Goal: Task Accomplishment & Management: Manage account settings

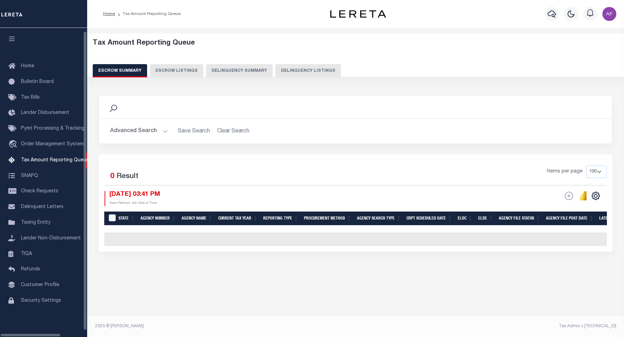
select select "100"
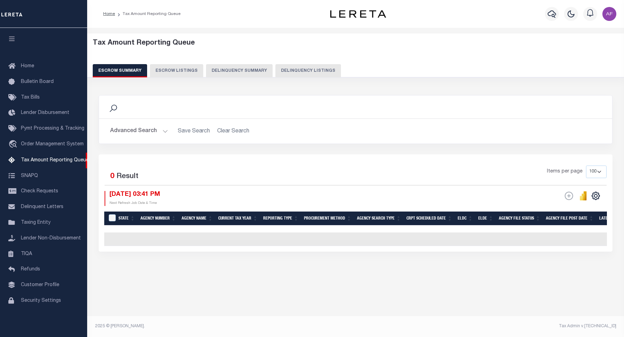
click at [309, 69] on button "Delinquency Listings" at bounding box center [308, 70] width 66 height 13
select select "100"
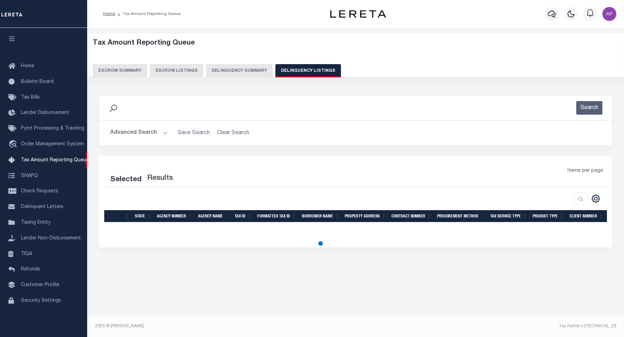
select select "100"
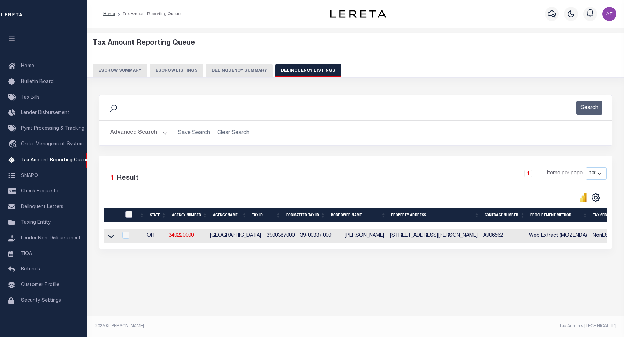
click at [128, 217] on input "checkbox" at bounding box center [128, 214] width 7 height 7
checkbox input "true"
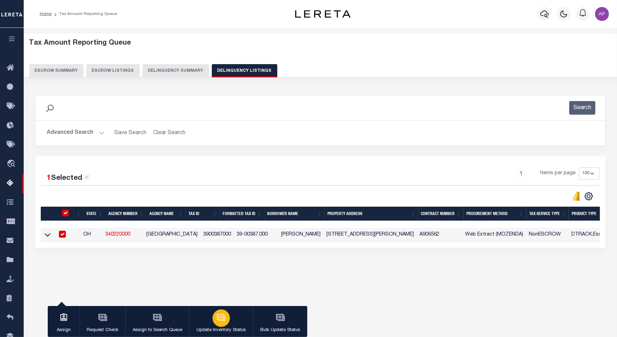
click at [221, 323] on div "button" at bounding box center [221, 317] width 17 height 17
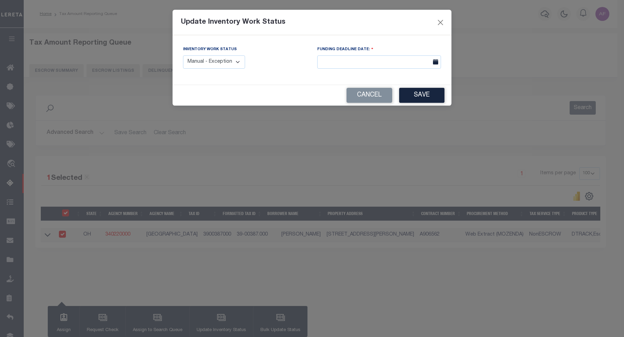
drag, startPoint x: 206, startPoint y: 56, endPoint x: 206, endPoint y: 61, distance: 5.2
click at [206, 56] on select "Manual - Exception Pended - Awaiting Search Late Add Exception Completed" at bounding box center [214, 62] width 62 height 14
select select "4"
click at [183, 55] on select "Manual - Exception Pended - Awaiting Search Late Add Exception Completed" at bounding box center [214, 62] width 62 height 14
click at [422, 100] on button "Save" at bounding box center [421, 95] width 45 height 15
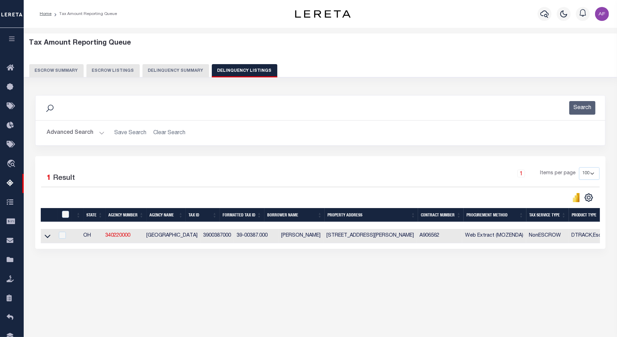
click at [82, 133] on button "Advanced Search" at bounding box center [76, 133] width 58 height 14
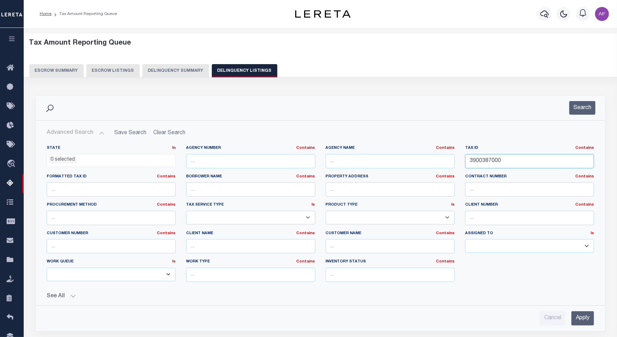
click at [494, 161] on input "3900387000" at bounding box center [529, 161] width 129 height 14
paste input "42"
type input "3900427000"
click at [580, 107] on button "Search" at bounding box center [582, 108] width 26 height 14
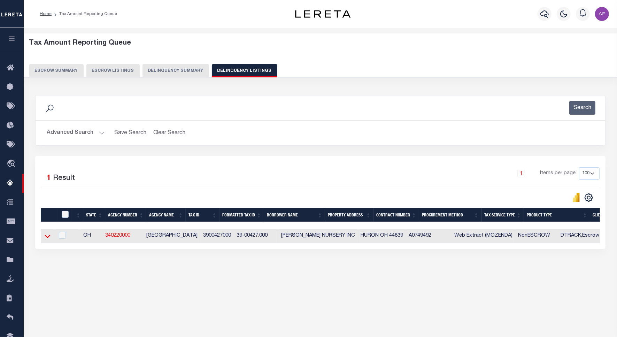
click at [49, 240] on icon at bounding box center [48, 235] width 6 height 7
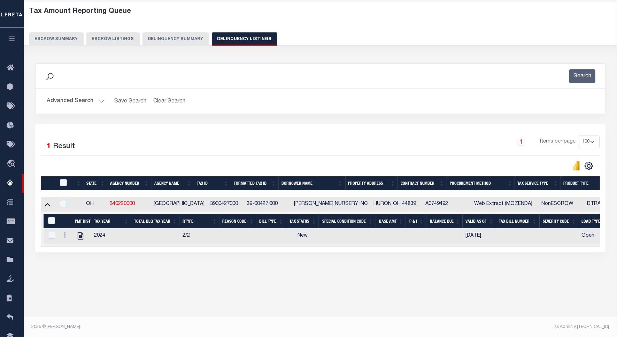
scroll to position [32, 0]
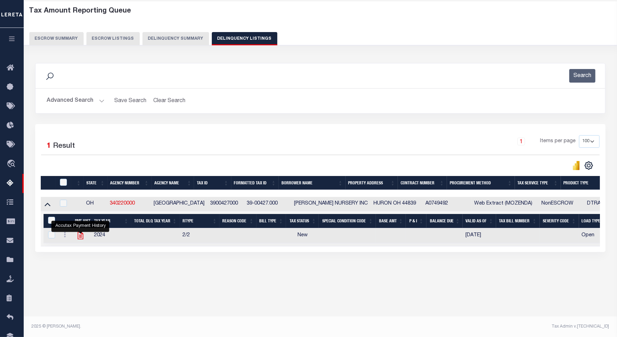
click at [82, 236] on icon "" at bounding box center [80, 235] width 9 height 9
checkbox input "true"
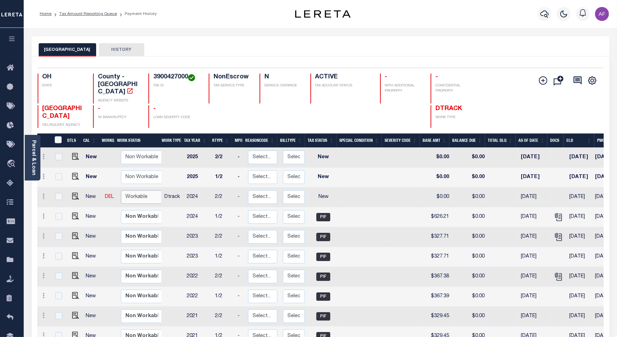
click at [132, 190] on select "Non Workable Workable" at bounding box center [142, 197] width 42 height 14
checkbox input "true"
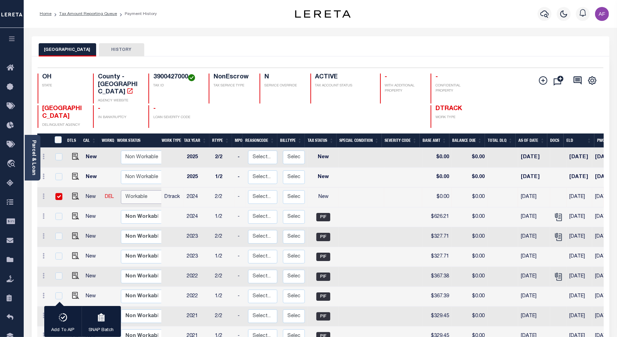
select select "true"
click at [121, 190] on select "Non Workable Workable" at bounding box center [142, 197] width 42 height 14
checkbox input "false"
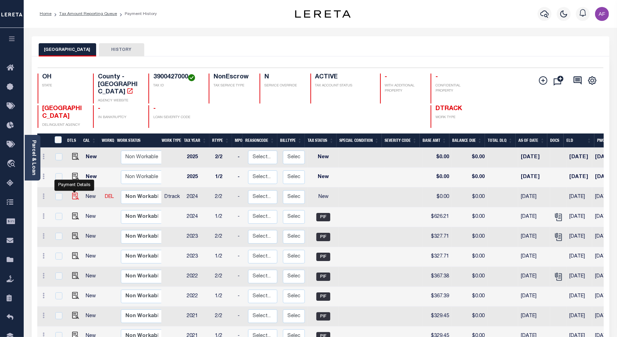
click at [72, 193] on img "" at bounding box center [75, 196] width 7 height 7
checkbox input "true"
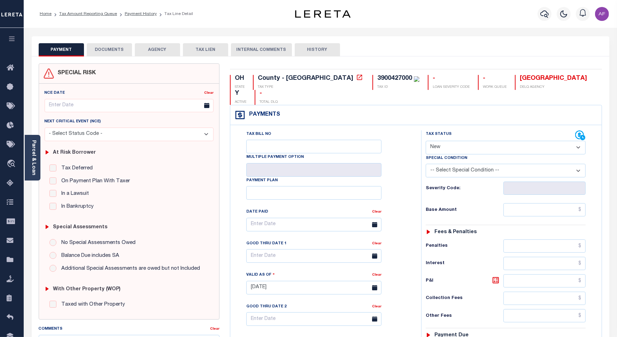
click at [453, 141] on select "- Select Status Code - Open Due/Unpaid Paid Incomplete No Tax Due Internal Refu…" at bounding box center [506, 148] width 160 height 14
select select "PYD"
click at [426, 141] on select "- Select Status Code - Open Due/Unpaid Paid Incomplete No Tax Due Internal Refu…" at bounding box center [506, 148] width 160 height 14
type input "[DATE]"
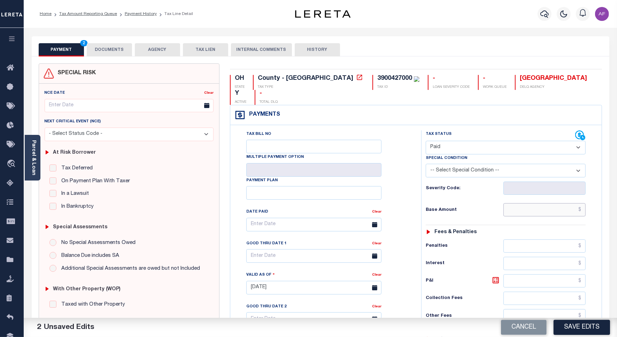
click at [543, 203] on input "text" at bounding box center [545, 209] width 82 height 13
paste input "626.20"
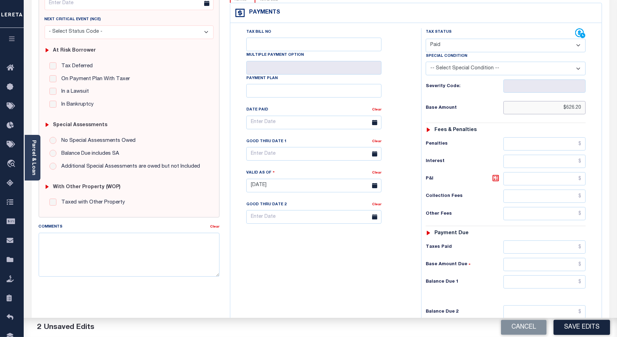
scroll to position [184, 0]
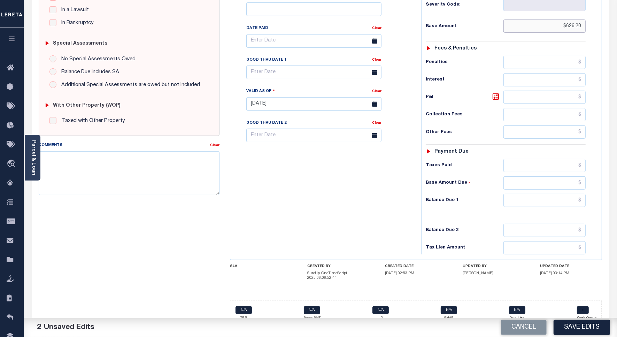
type input "$626.20"
click at [569, 194] on input "text" at bounding box center [545, 200] width 82 height 13
type input "$0.00"
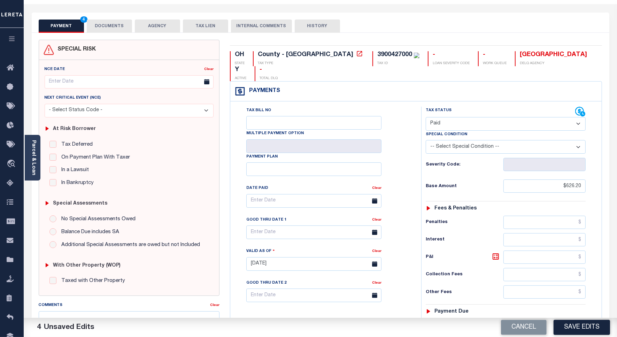
scroll to position [0, 0]
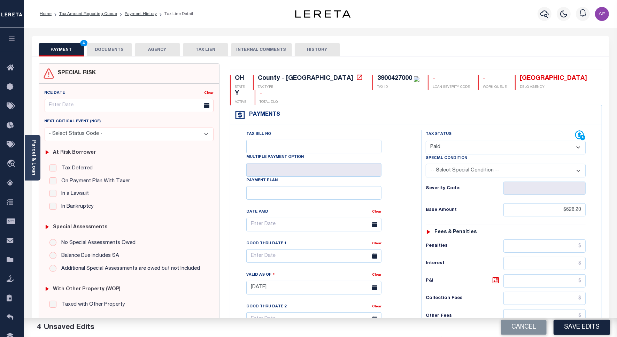
click at [113, 46] on button "DOCUMENTS" at bounding box center [109, 49] width 45 height 13
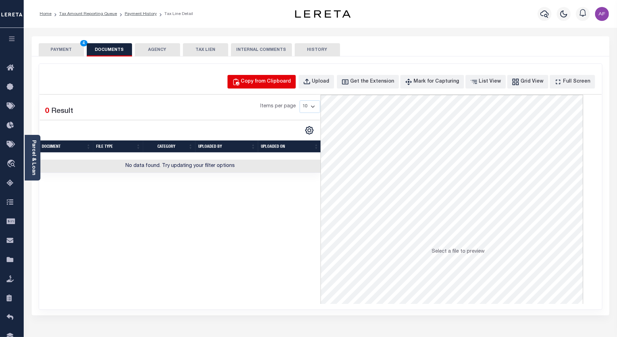
click at [286, 78] on div "Copy from Clipboard" at bounding box center [266, 82] width 50 height 8
select select "POP"
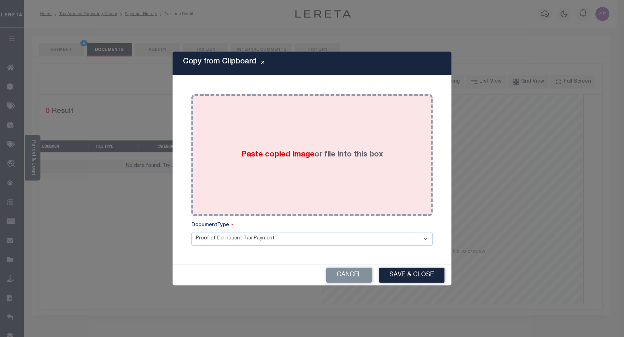
click at [286, 121] on div "Paste copied image or file into this box" at bounding box center [312, 155] width 231 height 112
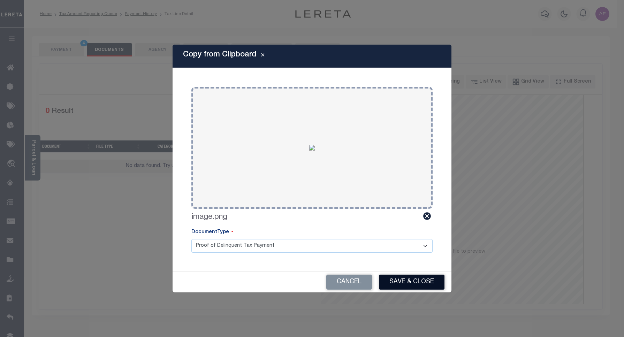
click at [411, 281] on button "Save & Close" at bounding box center [412, 282] width 66 height 15
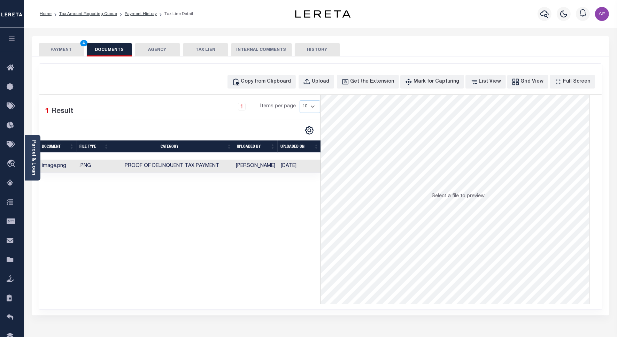
click at [69, 48] on button "PAYMENT 4" at bounding box center [61, 49] width 45 height 13
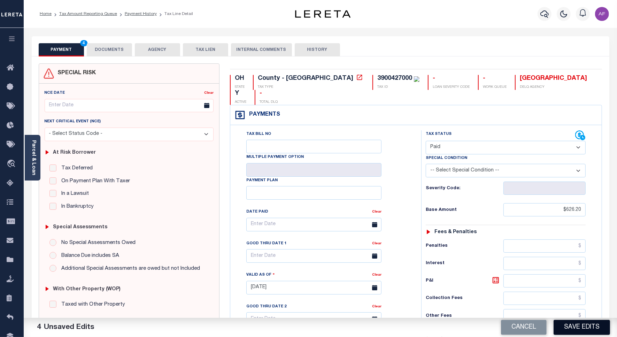
click at [587, 323] on button "Save Edits" at bounding box center [582, 327] width 56 height 15
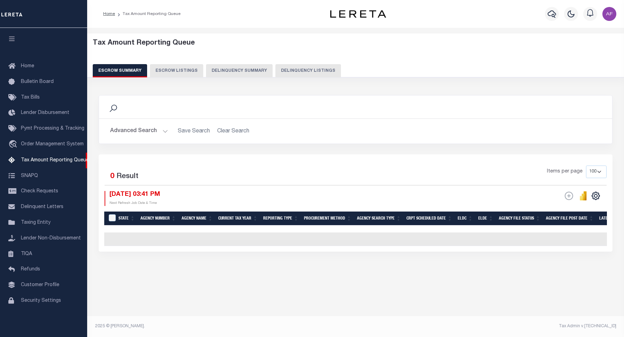
select select "100"
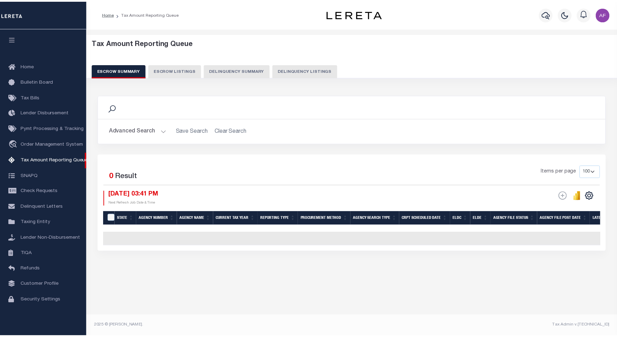
scroll to position [2, 0]
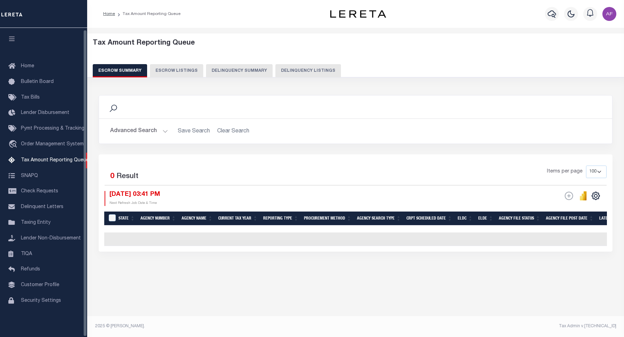
click at [322, 71] on button "Delinquency Listings" at bounding box center [308, 70] width 66 height 13
select select "100"
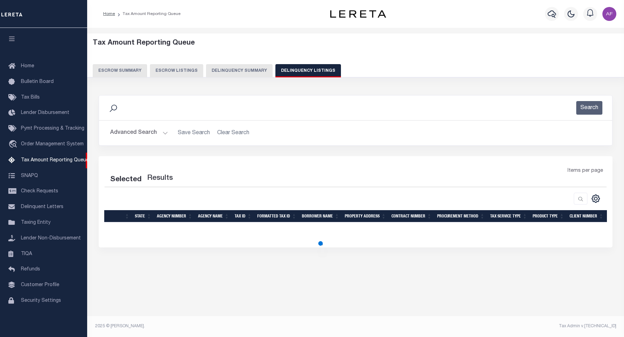
select select "100"
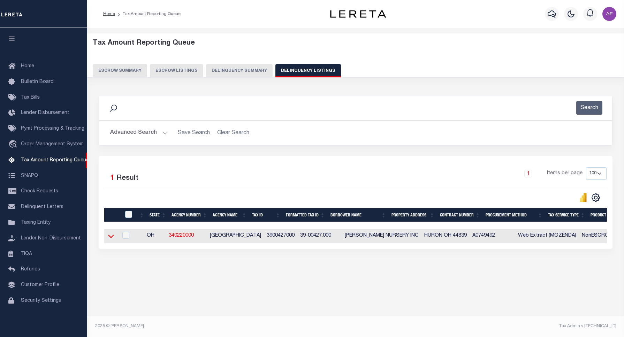
click at [112, 237] on icon at bounding box center [111, 235] width 6 height 7
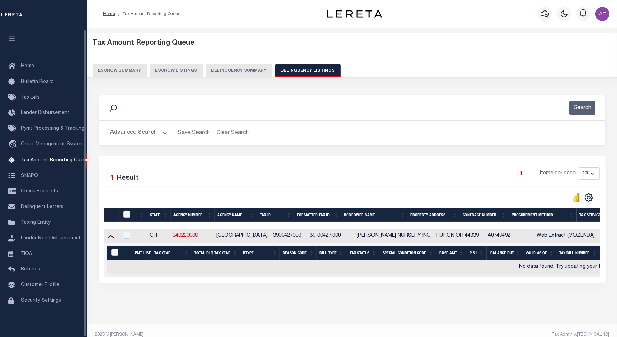
click at [128, 128] on button "Advanced Search" at bounding box center [139, 133] width 58 height 14
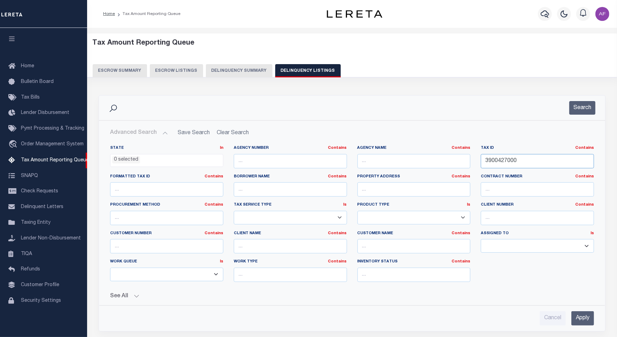
click at [500, 163] on input "3900427000" at bounding box center [537, 161] width 113 height 14
paste input "01001"
type input "3900401001"
click at [575, 112] on button "Search" at bounding box center [582, 108] width 26 height 14
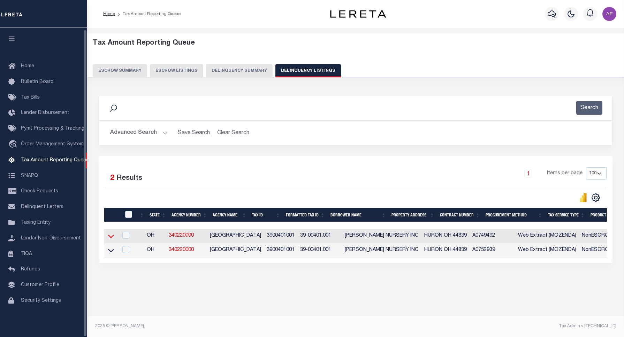
click at [113, 238] on icon at bounding box center [111, 236] width 6 height 3
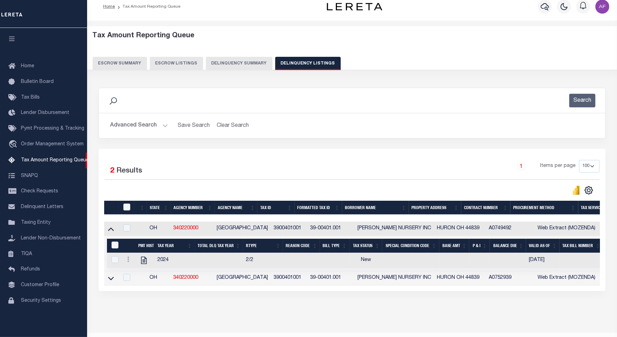
scroll to position [31, 0]
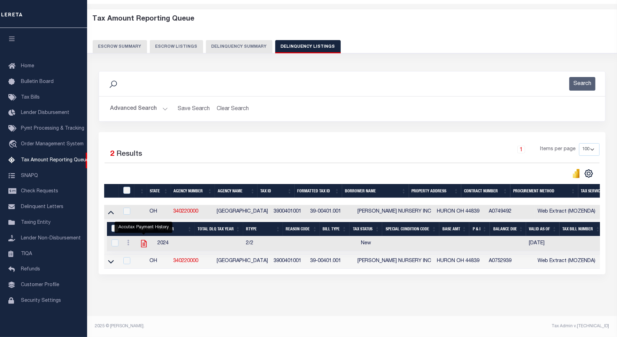
click at [142, 239] on icon "" at bounding box center [143, 243] width 9 height 9
checkbox input "true"
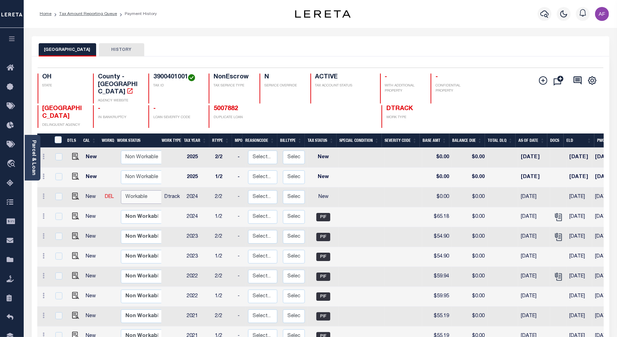
click at [126, 193] on select "Non Workable Workable" at bounding box center [142, 197] width 42 height 14
checkbox input "true"
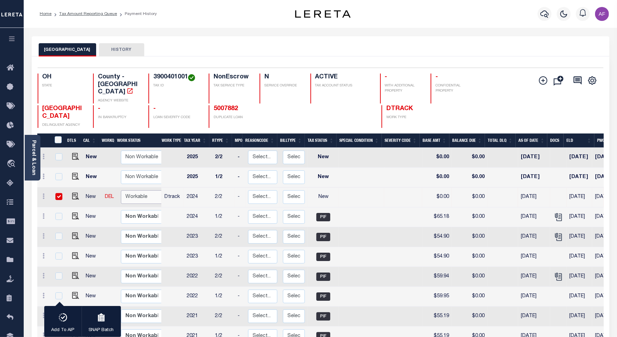
select select "true"
click at [121, 190] on select "Non Workable Workable" at bounding box center [142, 197] width 42 height 14
checkbox input "false"
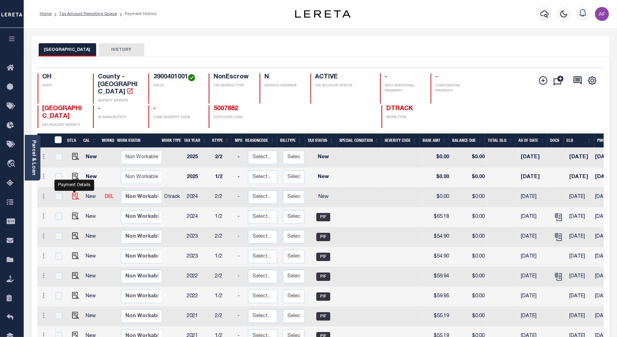
click at [76, 193] on img "" at bounding box center [75, 196] width 7 height 7
checkbox input "true"
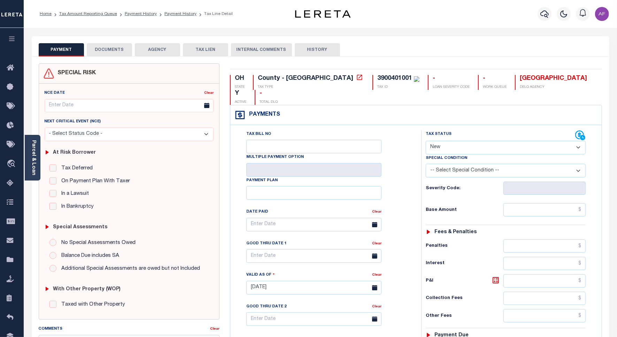
click at [452, 141] on select "- Select Status Code - Open Due/Unpaid Paid Incomplete No Tax Due Internal Refu…" at bounding box center [506, 148] width 160 height 14
select select "PYD"
click at [426, 141] on select "- Select Status Code - Open Due/Unpaid Paid Incomplete No Tax Due Internal Refu…" at bounding box center [506, 148] width 160 height 14
type input "[DATE]"
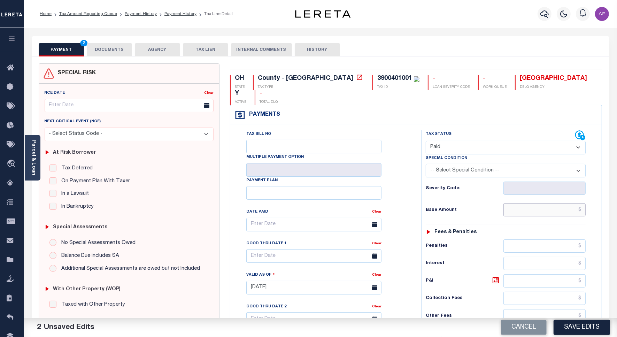
click at [548, 203] on input "text" at bounding box center [545, 209] width 82 height 13
paste input "65.17"
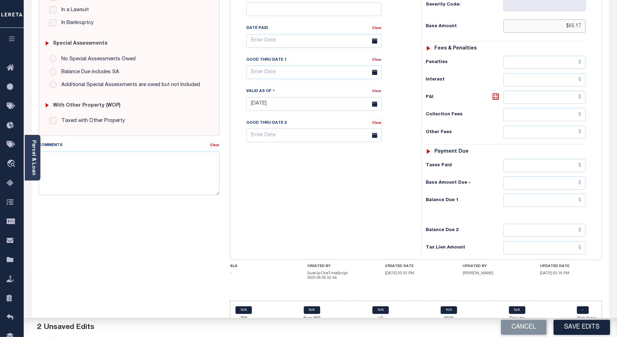
type input "$65.17"
click at [563, 194] on input "text" at bounding box center [545, 200] width 82 height 13
type input "$0.00"
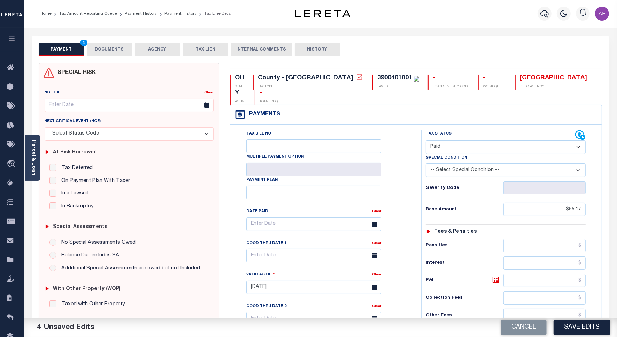
scroll to position [0, 0]
click at [114, 53] on button "DOCUMENTS" at bounding box center [109, 49] width 45 height 13
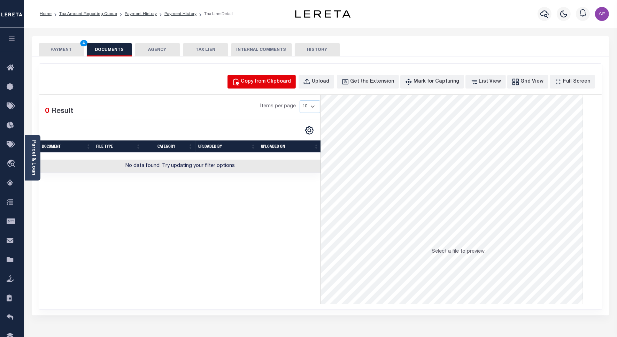
click at [262, 83] on div "Copy from Clipboard" at bounding box center [266, 82] width 50 height 8
select select "POP"
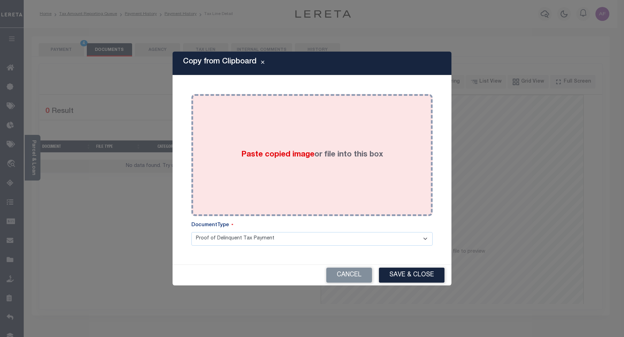
click at [281, 175] on div "Paste copied image or file into this box" at bounding box center [312, 155] width 231 height 112
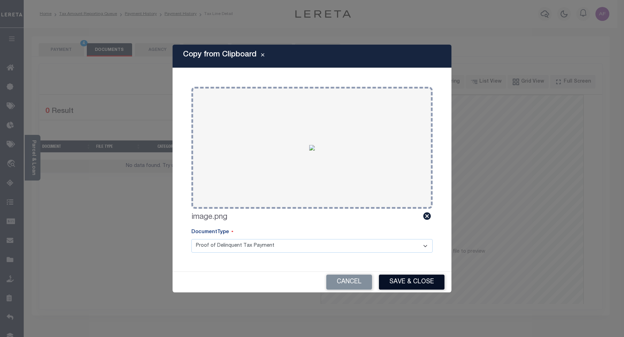
click at [414, 279] on button "Save & Close" at bounding box center [412, 282] width 66 height 15
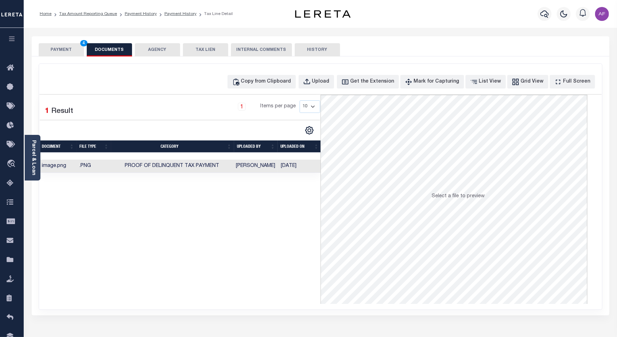
click at [64, 51] on button "PAYMENT 4" at bounding box center [61, 49] width 45 height 13
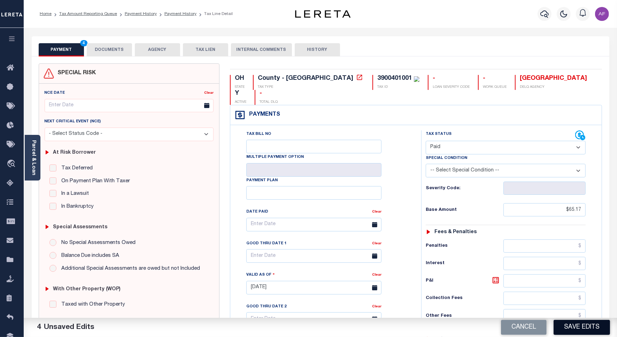
click at [586, 324] on button "Save Edits" at bounding box center [582, 327] width 56 height 15
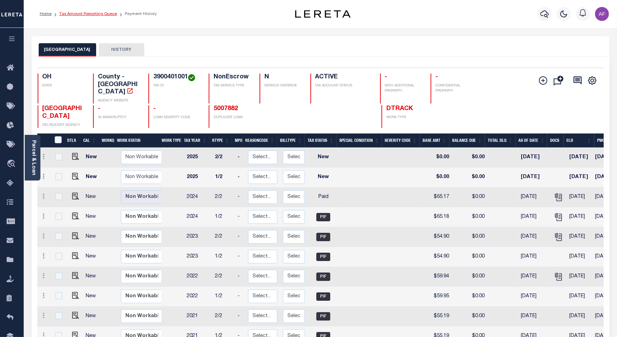
click at [81, 12] on link "Tax Amount Reporting Queue" at bounding box center [88, 14] width 58 height 4
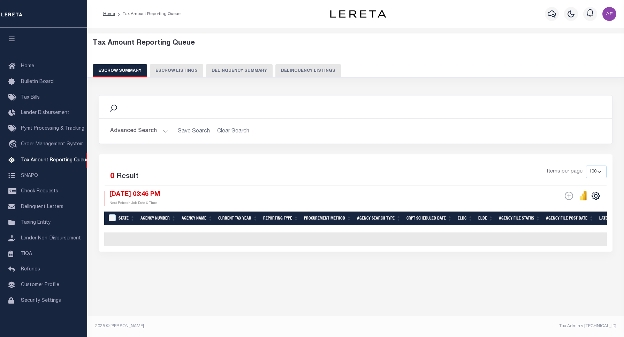
select select "100"
click at [293, 70] on button "Delinquency Listings" at bounding box center [308, 70] width 66 height 13
select select "100"
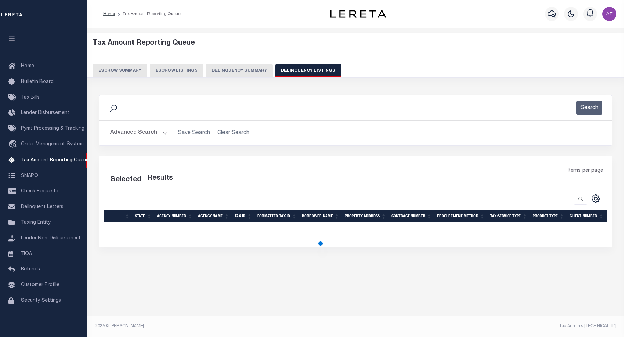
select select "100"
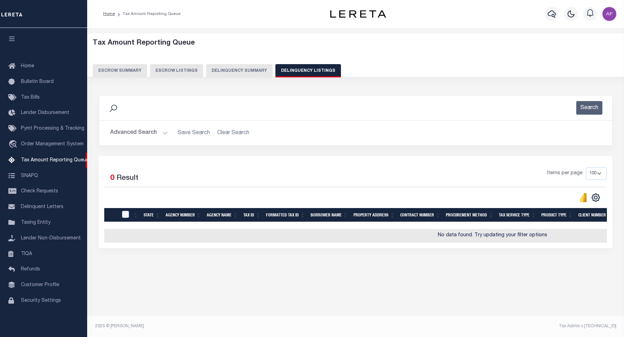
click at [139, 135] on button "Advanced Search" at bounding box center [139, 133] width 58 height 14
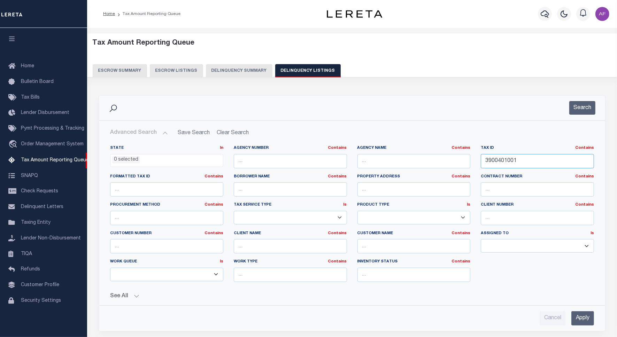
click at [505, 160] on input "3900401001" at bounding box center [537, 161] width 113 height 14
paste input "531002"
type input "3900531002"
click at [574, 107] on button "Search" at bounding box center [582, 108] width 26 height 14
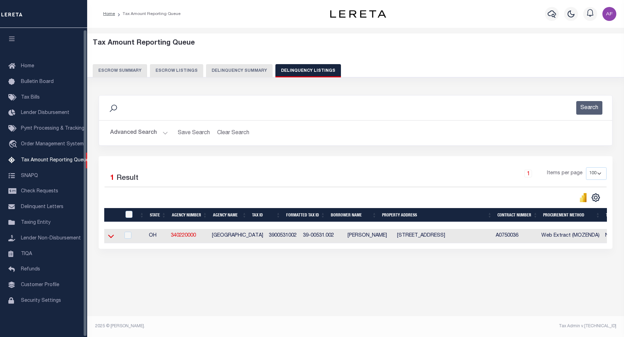
click at [112, 240] on icon at bounding box center [111, 235] width 6 height 7
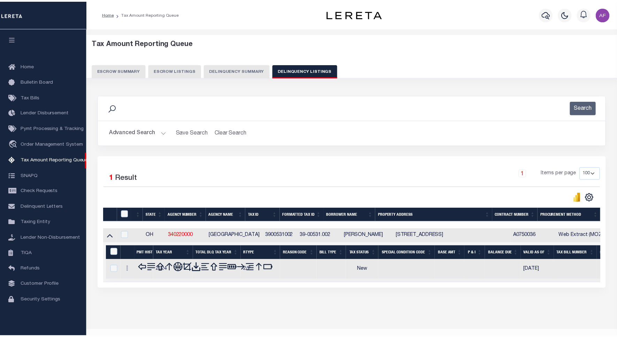
scroll to position [17, 0]
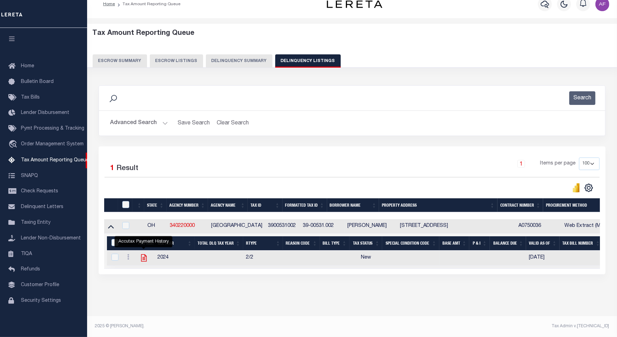
click at [144, 254] on icon "" at bounding box center [144, 257] width 6 height 7
checkbox input "true"
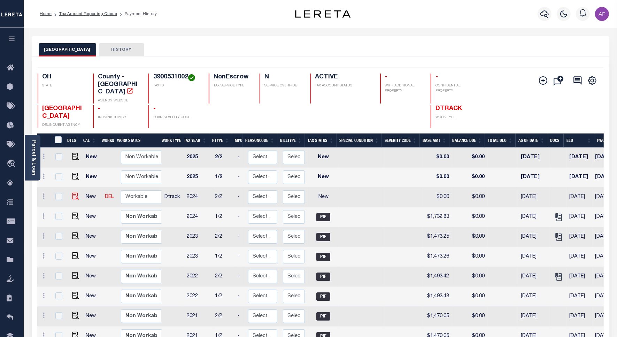
click at [72, 193] on img at bounding box center [75, 196] width 7 height 7
checkbox input "true"
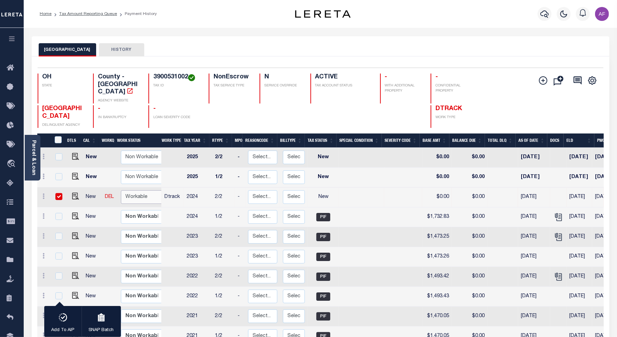
click at [141, 192] on select "Non Workable Workable" at bounding box center [142, 197] width 42 height 14
checkbox input "false"
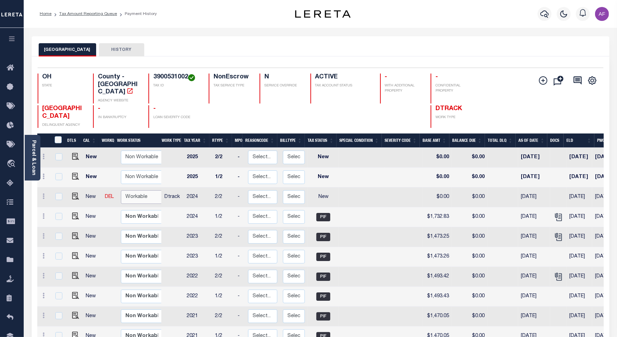
select select "true"
click at [121, 190] on select "Non Workable Workable" at bounding box center [142, 197] width 42 height 14
checkbox input "true"
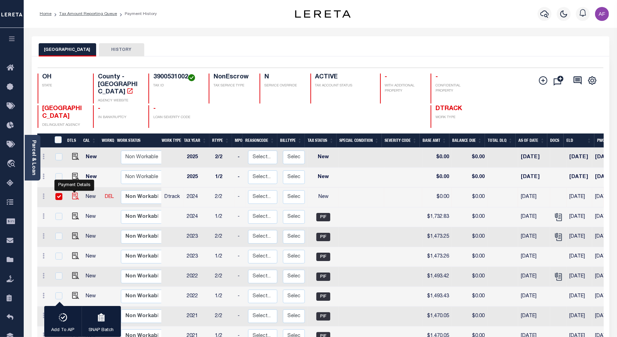
click at [77, 193] on img "" at bounding box center [75, 196] width 7 height 7
checkbox input "false"
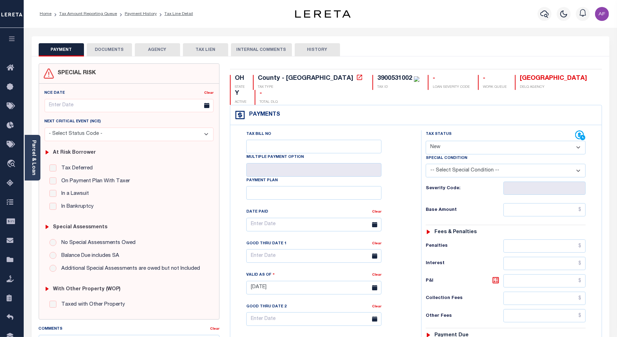
click at [434, 141] on select "- Select Status Code - Open Due/Unpaid Paid Incomplete No Tax Due Internal Refu…" at bounding box center [506, 148] width 160 height 14
select select "PYD"
click at [426, 141] on select "- Select Status Code - Open Due/Unpaid Paid Incomplete No Tax Due Internal Refu…" at bounding box center [506, 148] width 160 height 14
type input "[DATE]"
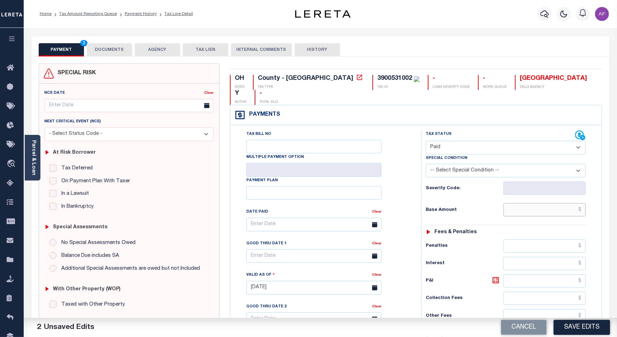
click at [553, 203] on input "text" at bounding box center [545, 209] width 82 height 13
paste input "1,732.82"
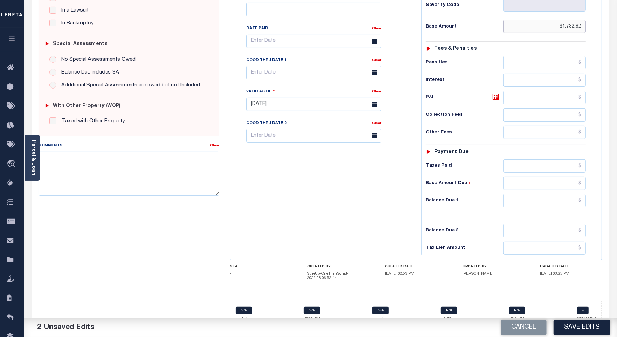
scroll to position [184, 0]
type input "$1,732.82"
click at [572, 194] on input "text" at bounding box center [545, 200] width 82 height 13
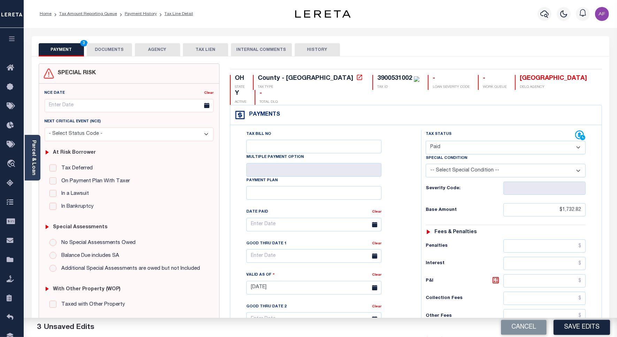
type input "$0.00"
click at [110, 43] on button "DOCUMENTS" at bounding box center [109, 49] width 45 height 13
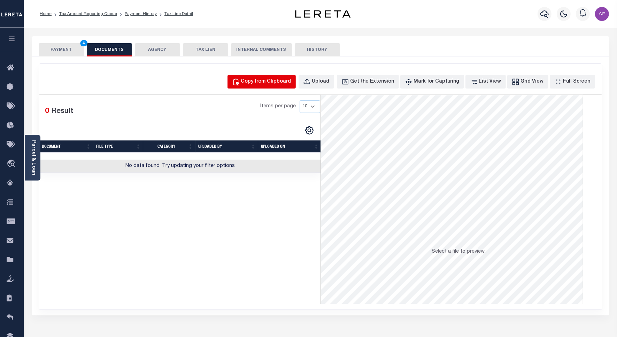
click at [291, 81] on div "Copy from Clipboard" at bounding box center [266, 82] width 50 height 8
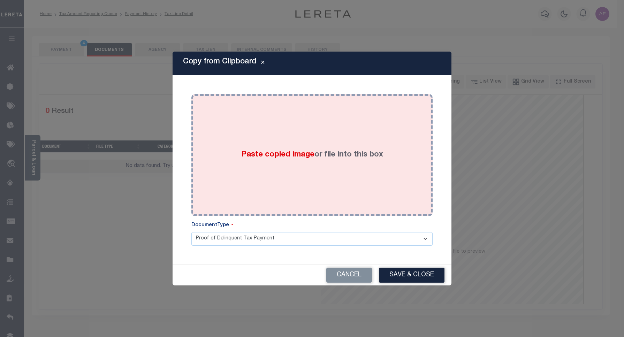
click at [294, 132] on div "Paste copied image or file into this box" at bounding box center [312, 155] width 231 height 112
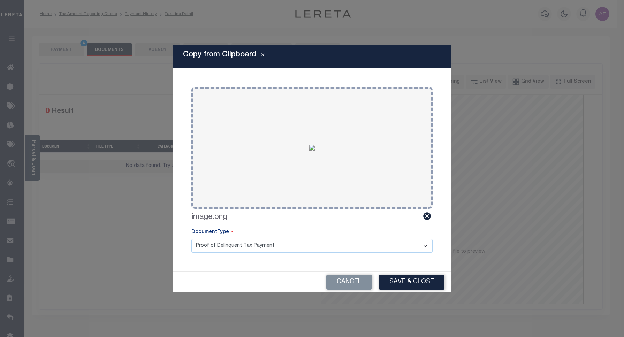
click at [420, 290] on button "Save & Close" at bounding box center [412, 282] width 66 height 15
click at [417, 285] on div "Cancel Save & Close" at bounding box center [312, 282] width 279 height 21
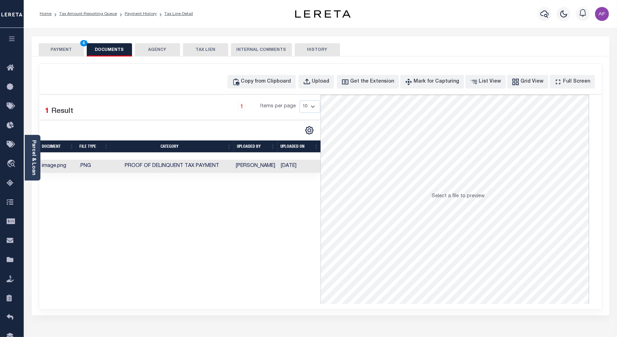
click at [61, 51] on button "PAYMENT 4" at bounding box center [61, 49] width 45 height 13
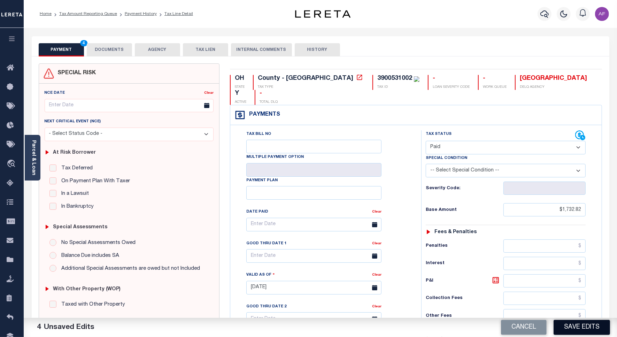
click at [597, 328] on button "Save Edits" at bounding box center [582, 327] width 56 height 15
checkbox input "false"
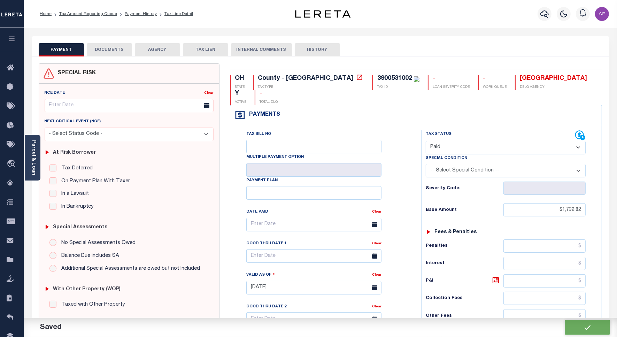
type input "$1,732.82"
type input "$0"
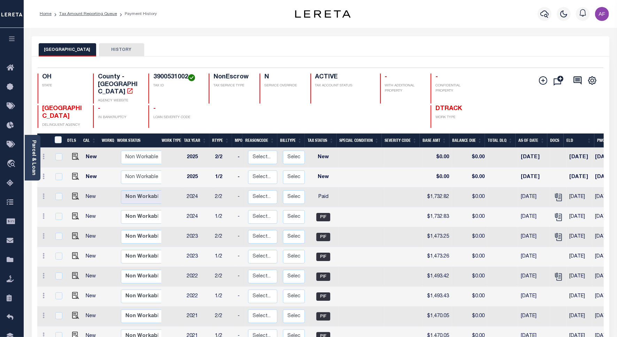
click at [73, 11] on li "Tax Amount Reporting Queue" at bounding box center [85, 14] width 66 height 6
click at [73, 12] on link "Tax Amount Reporting Queue" at bounding box center [88, 14] width 58 height 4
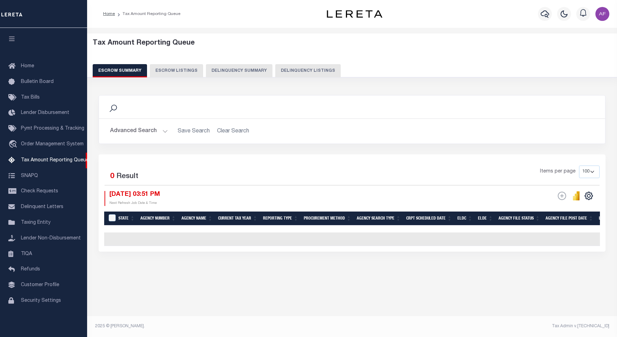
select select "100"
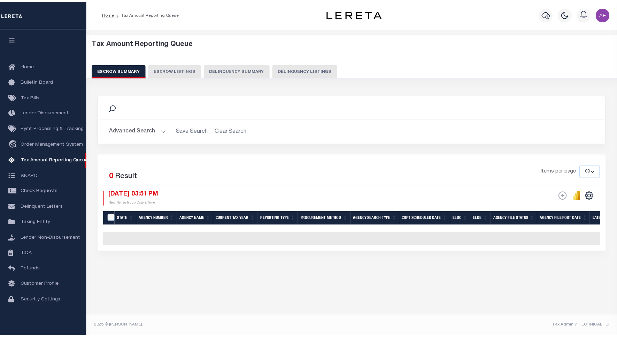
scroll to position [2, 0]
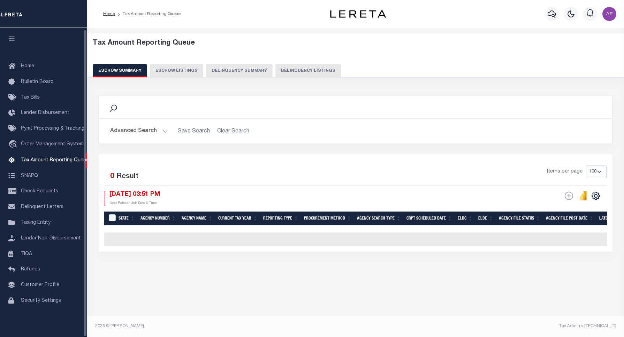
click at [298, 70] on button "Delinquency Listings" at bounding box center [308, 70] width 66 height 13
select select "100"
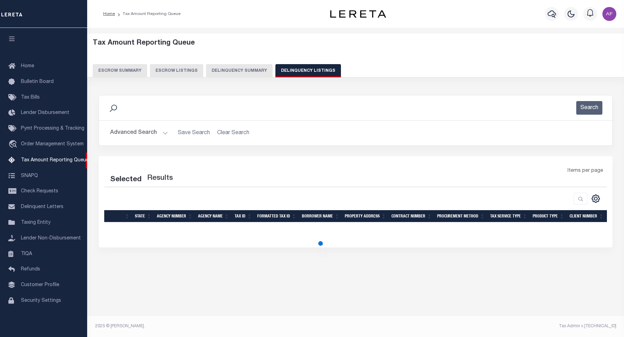
select select "100"
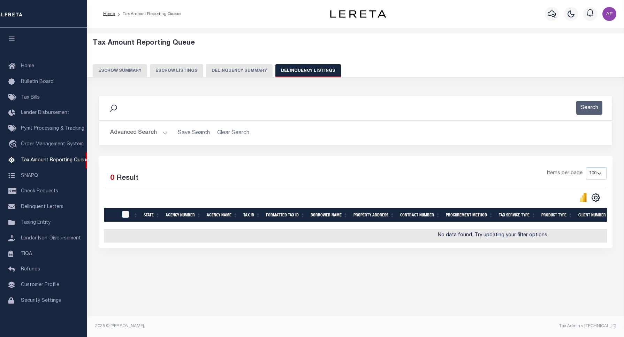
click at [130, 133] on button "Advanced Search" at bounding box center [139, 133] width 58 height 14
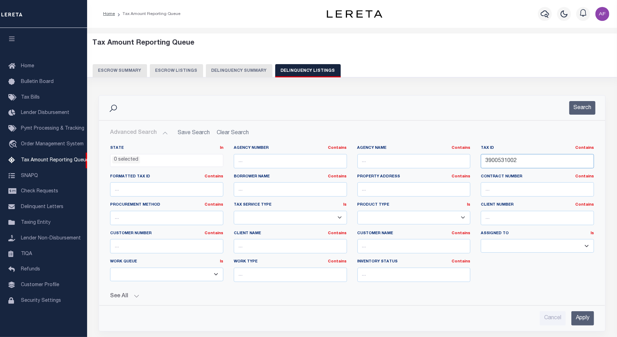
click at [489, 159] on input "3900531002" at bounding box center [537, 161] width 113 height 14
paste input "9"
type input "3900531009"
click at [581, 103] on button "Search" at bounding box center [582, 108] width 26 height 14
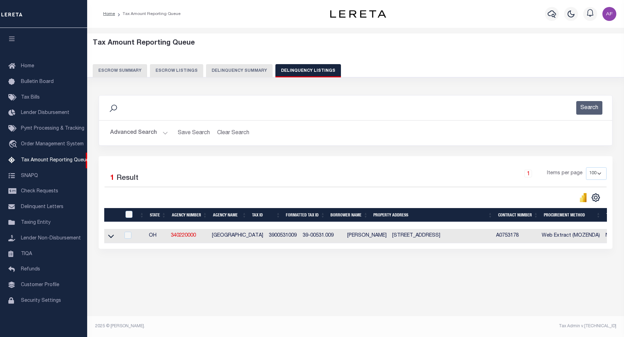
click at [104, 239] on td at bounding box center [112, 236] width 16 height 14
checkbox input "true"
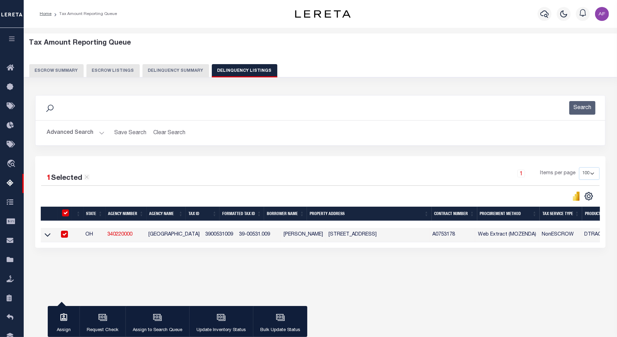
click at [105, 239] on td "OH" at bounding box center [94, 235] width 22 height 14
checkbox input "false"
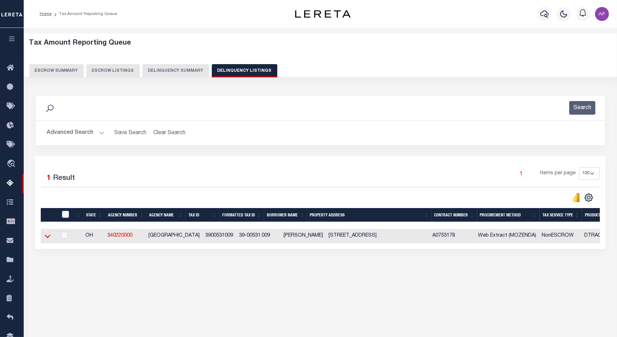
click at [46, 238] on icon at bounding box center [48, 236] width 6 height 3
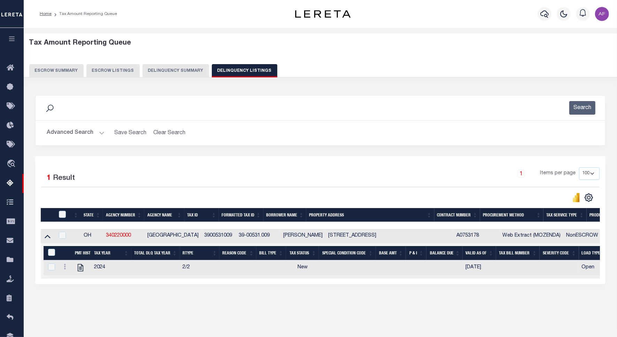
scroll to position [32, 0]
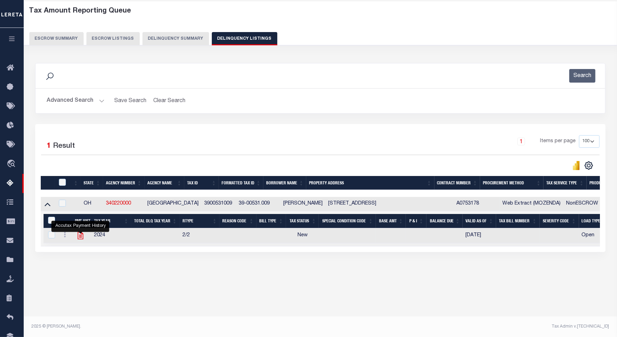
click at [83, 239] on icon "" at bounding box center [80, 235] width 6 height 7
checkbox input "true"
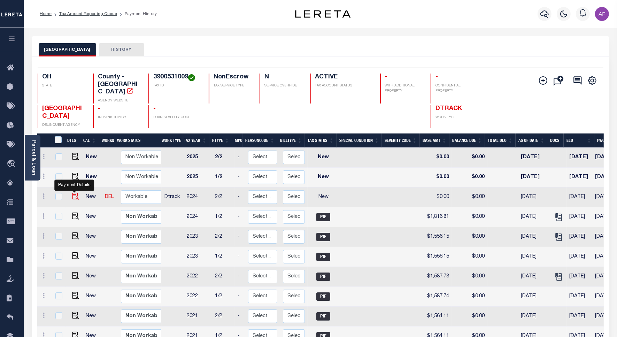
click at [76, 193] on img "" at bounding box center [75, 196] width 7 height 7
checkbox input "true"
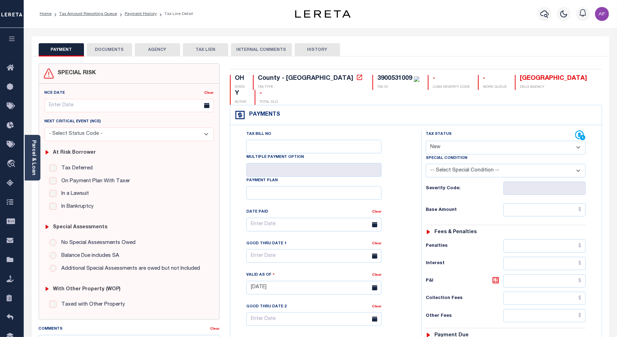
click at [446, 141] on select "- Select Status Code - Open Due/Unpaid Paid Incomplete No Tax Due Internal Refu…" at bounding box center [506, 148] width 160 height 14
select select "PYD"
click at [426, 141] on select "- Select Status Code - Open Due/Unpaid Paid Incomplete No Tax Due Internal Refu…" at bounding box center [506, 148] width 160 height 14
type input "[DATE]"
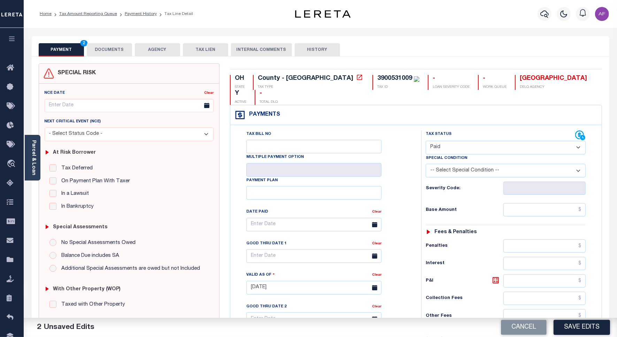
click at [565, 187] on div "Tax Status Status - Select Status Code -" at bounding box center [508, 284] width 174 height 308
click at [554, 203] on input "text" at bounding box center [545, 209] width 82 height 13
paste input "1,816.80"
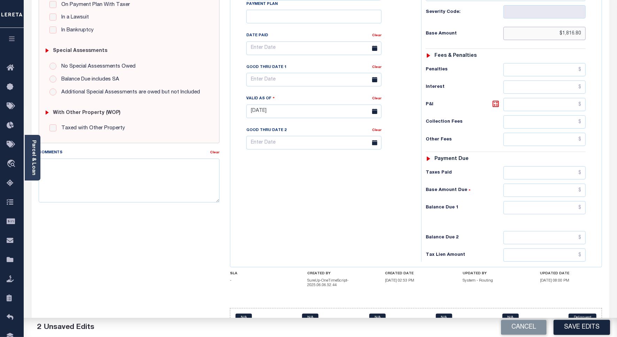
scroll to position [184, 0]
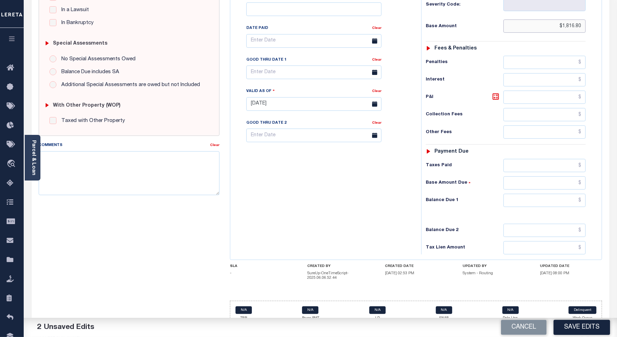
type input "$1,816.80"
click at [572, 194] on input "text" at bounding box center [545, 200] width 82 height 13
type input "$0.00"
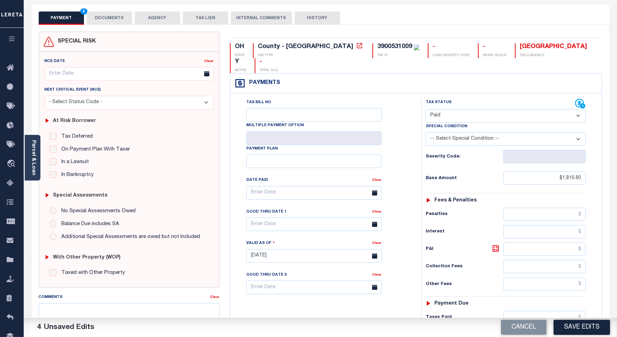
scroll to position [0, 0]
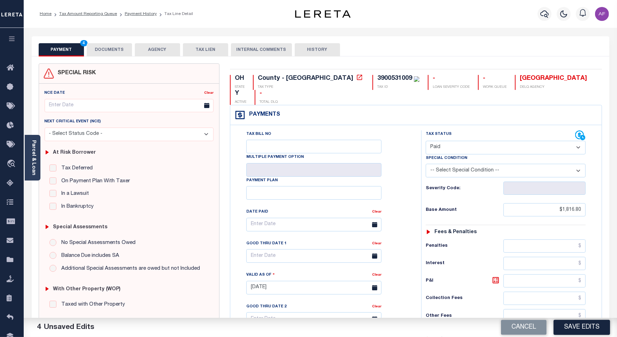
click at [98, 45] on button "DOCUMENTS" at bounding box center [109, 49] width 45 height 13
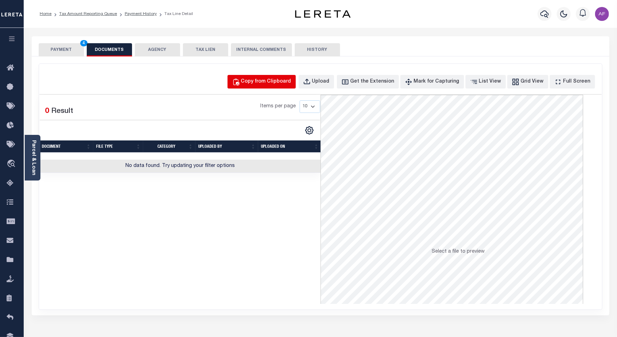
click at [288, 80] on div "Copy from Clipboard" at bounding box center [266, 82] width 50 height 8
select select "POP"
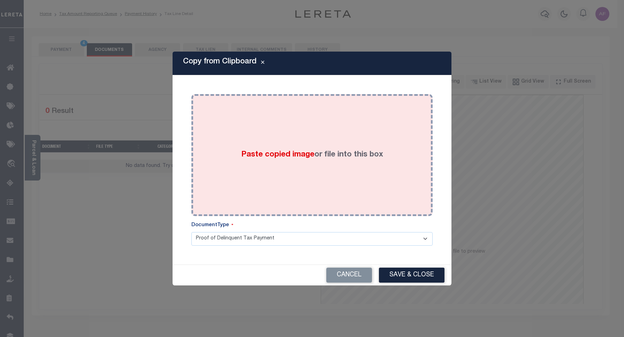
click at [315, 124] on div "Paste copied image or file into this box" at bounding box center [312, 155] width 231 height 112
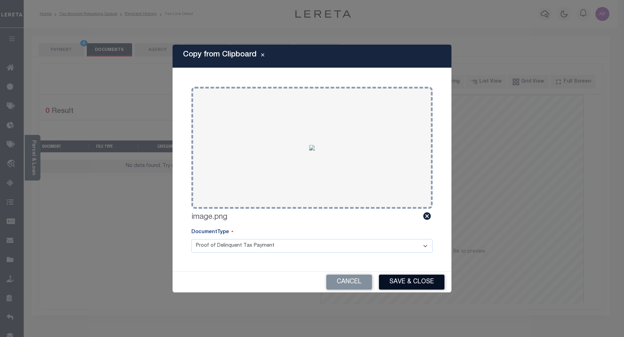
click at [410, 279] on button "Save & Close" at bounding box center [412, 282] width 66 height 15
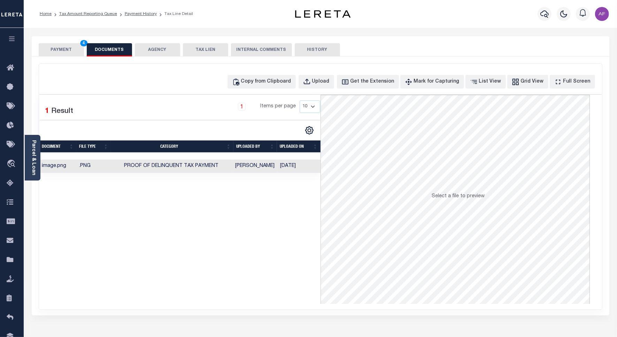
click at [60, 48] on button "PAYMENT 4" at bounding box center [61, 49] width 45 height 13
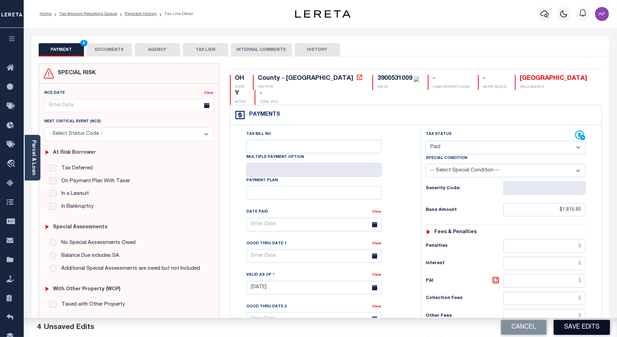
click at [572, 332] on button "Save Edits" at bounding box center [582, 327] width 56 height 15
checkbox input "false"
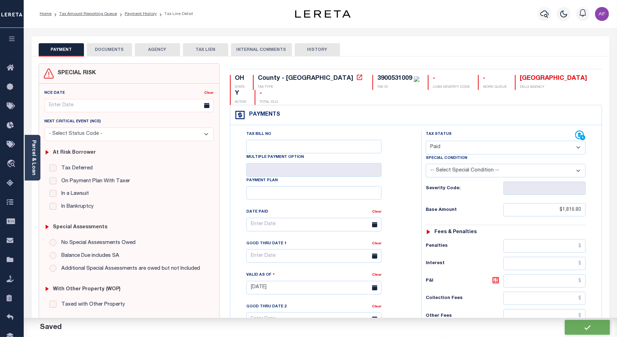
type input "$1,816.8"
type input "$0"
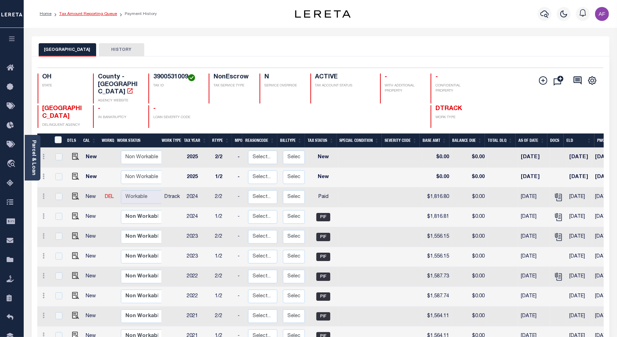
click at [80, 16] on link "Tax Amount Reporting Queue" at bounding box center [88, 14] width 58 height 4
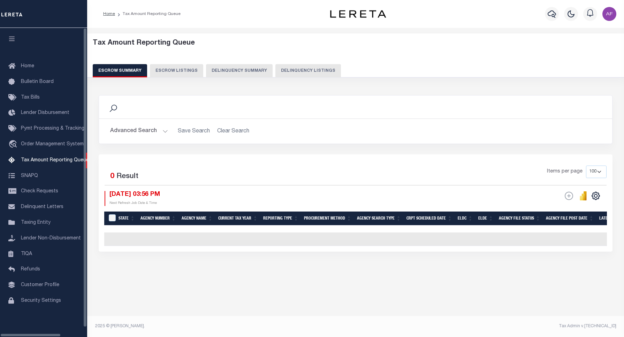
select select "100"
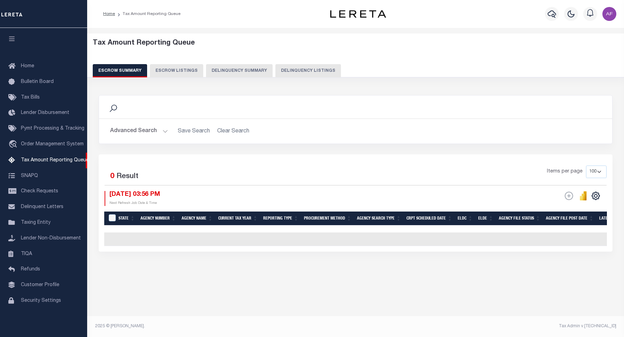
click at [305, 70] on button "Delinquency Listings" at bounding box center [308, 70] width 66 height 13
select select "100"
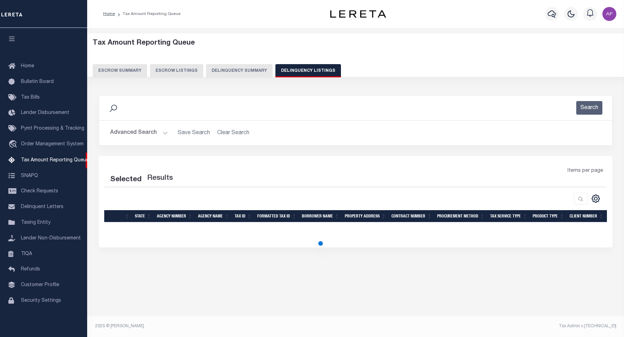
select select "100"
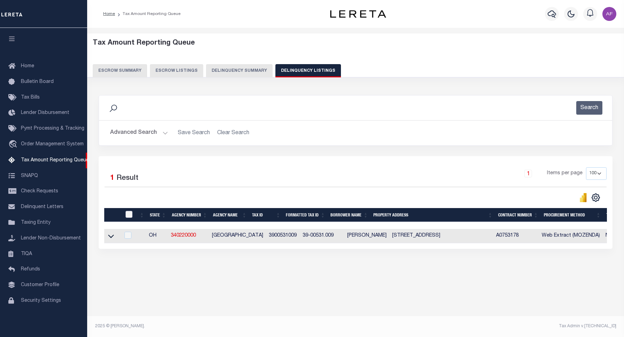
click at [128, 217] on input "checkbox" at bounding box center [128, 214] width 7 height 7
checkbox input "true"
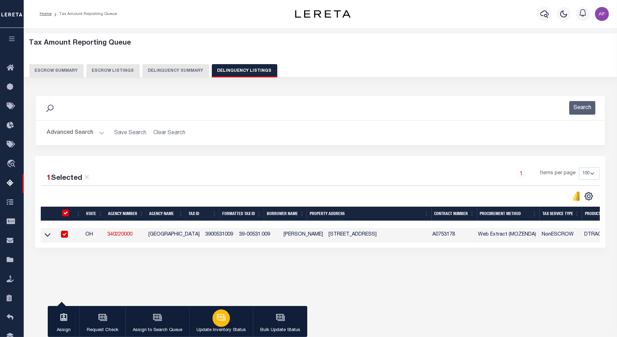
click at [241, 325] on button "Update Inventory Status" at bounding box center [221, 321] width 64 height 31
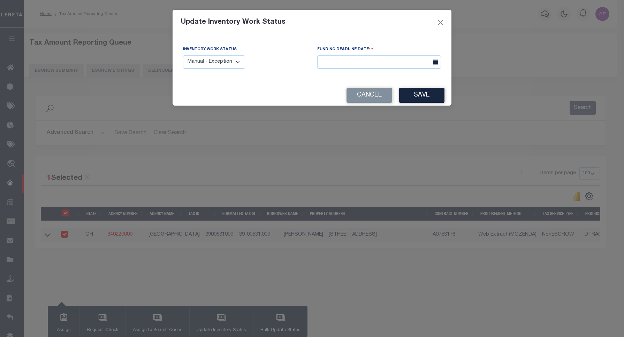
click at [228, 61] on select "Manual - Exception Pended - Awaiting Search Late Add Exception Completed" at bounding box center [214, 62] width 62 height 14
select select "4"
click at [183, 55] on select "Manual - Exception Pended - Awaiting Search Late Add Exception Completed" at bounding box center [214, 62] width 62 height 14
click at [429, 97] on button "Save" at bounding box center [421, 95] width 45 height 15
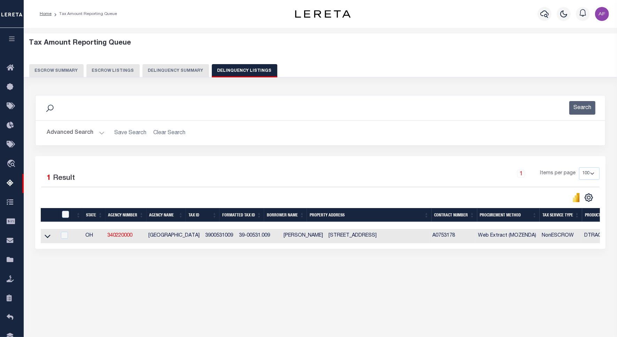
click at [72, 134] on button "Advanced Search" at bounding box center [76, 133] width 58 height 14
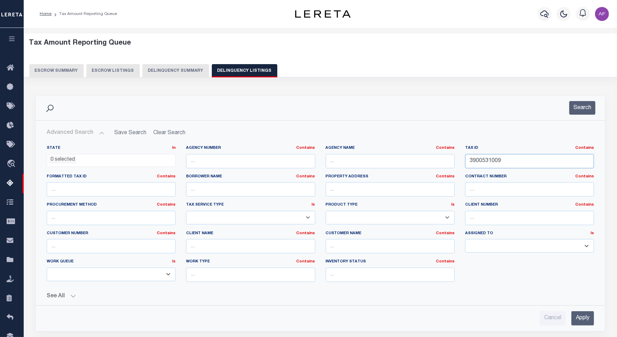
click at [483, 162] on input "3900531009" at bounding box center [529, 161] width 129 height 14
paste input "48"
type input "3900531048"
click at [587, 109] on button "Search" at bounding box center [582, 108] width 26 height 14
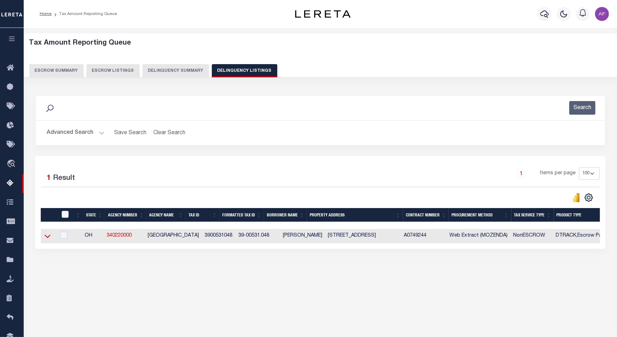
click at [49, 236] on icon at bounding box center [48, 235] width 6 height 7
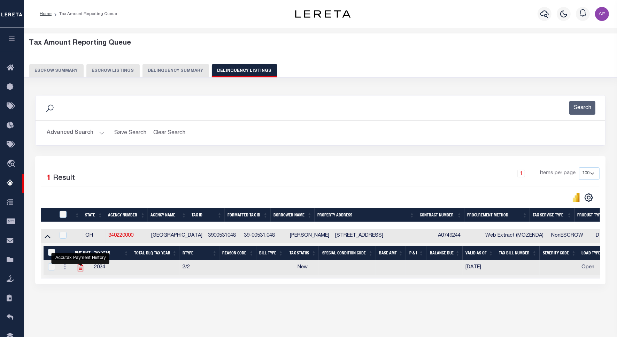
click at [80, 270] on icon "" at bounding box center [80, 267] width 9 height 9
checkbox input "true"
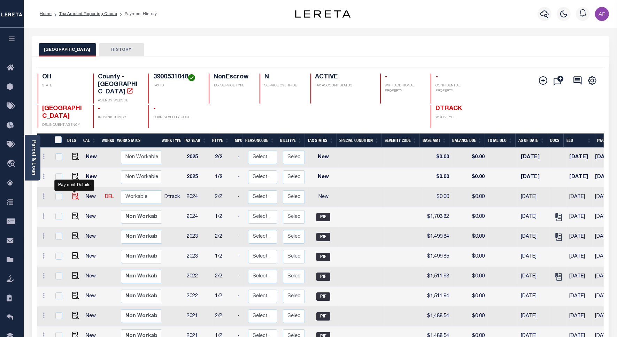
click at [75, 193] on img "" at bounding box center [75, 196] width 7 height 7
checkbox input "true"
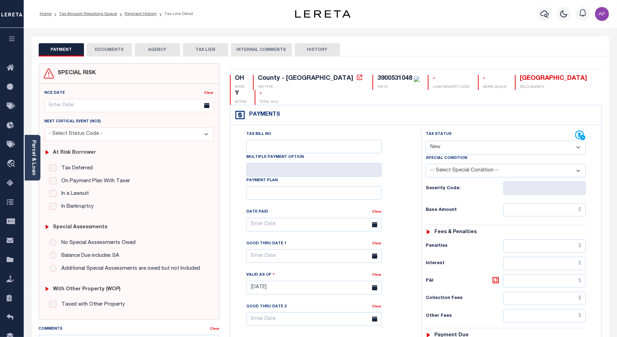
click at [445, 141] on select "- Select Status Code - Open Due/Unpaid Paid Incomplete No Tax Due Internal Refu…" at bounding box center [506, 148] width 160 height 14
select select "PYD"
click at [426, 141] on select "- Select Status Code - Open Due/Unpaid Paid Incomplete No Tax Due Internal Refu…" at bounding box center [506, 148] width 160 height 14
type input "[DATE]"
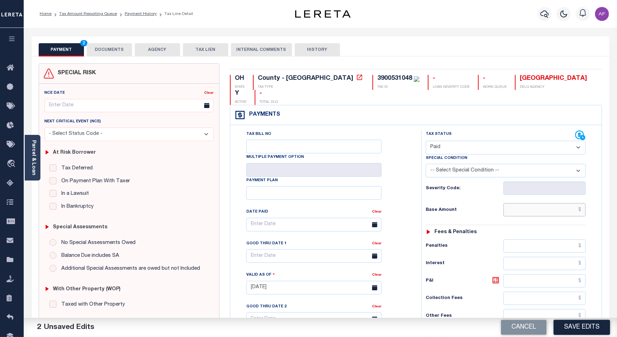
click at [558, 203] on input "text" at bounding box center [545, 209] width 82 height 13
click at [546, 203] on input "text" at bounding box center [545, 209] width 82 height 13
paste input "1,703.81"
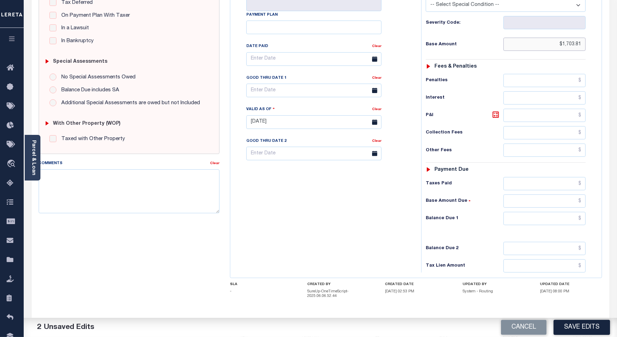
scroll to position [184, 0]
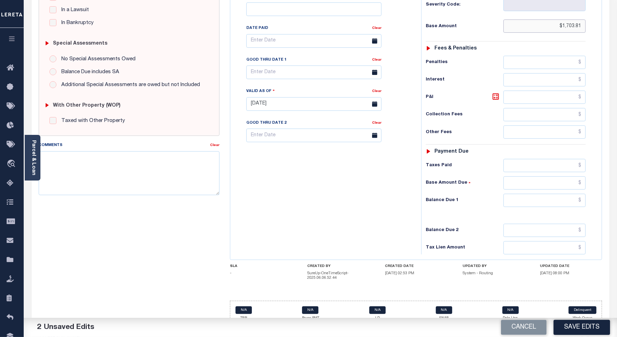
type input "$1,703.81"
click at [568, 194] on input "text" at bounding box center [545, 200] width 82 height 13
type input "$0.00"
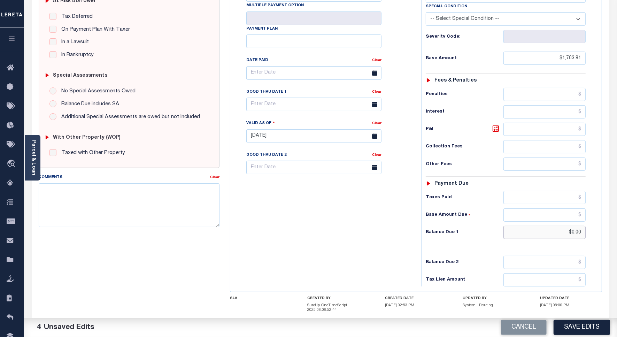
scroll to position [0, 0]
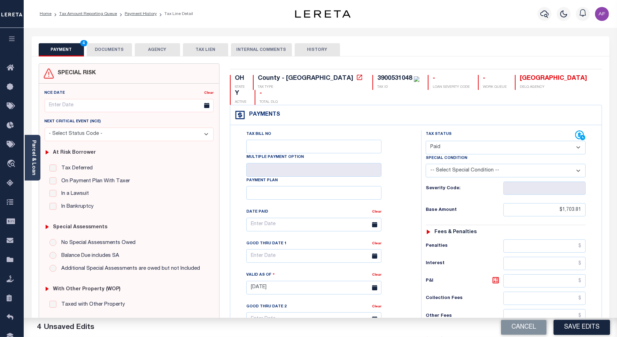
click at [100, 49] on button "DOCUMENTS" at bounding box center [109, 49] width 45 height 13
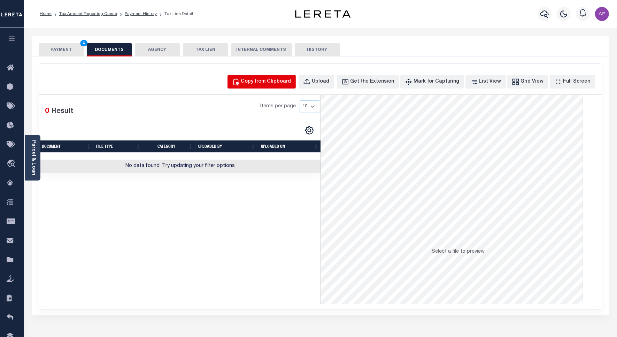
click at [274, 79] on div "Copy from Clipboard" at bounding box center [266, 82] width 50 height 8
select select "POP"
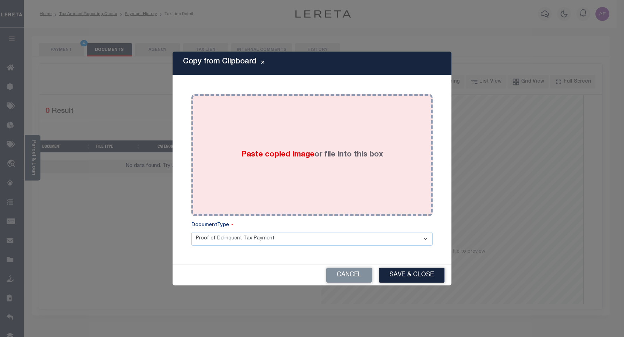
click at [285, 123] on div "Paste copied image or file into this box" at bounding box center [312, 155] width 231 height 112
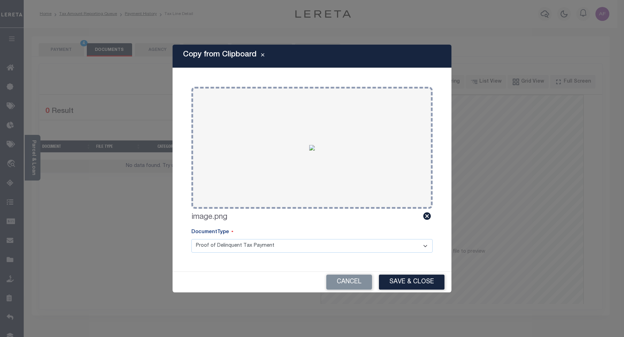
click at [398, 272] on div "Copy from Clipboard Paste copied image or file into this box Select file or dra…" at bounding box center [312, 169] width 279 height 248
click at [396, 283] on button "Save & Close" at bounding box center [412, 282] width 66 height 15
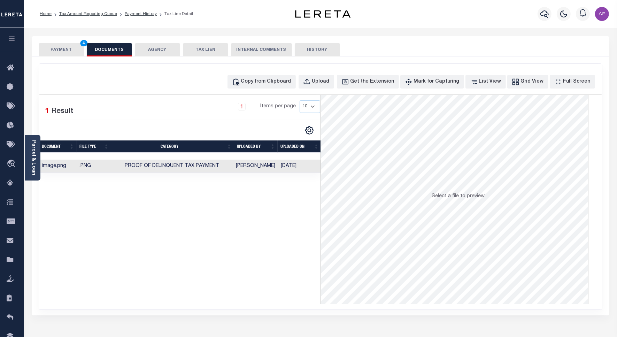
click at [51, 49] on button "PAYMENT 4" at bounding box center [61, 49] width 45 height 13
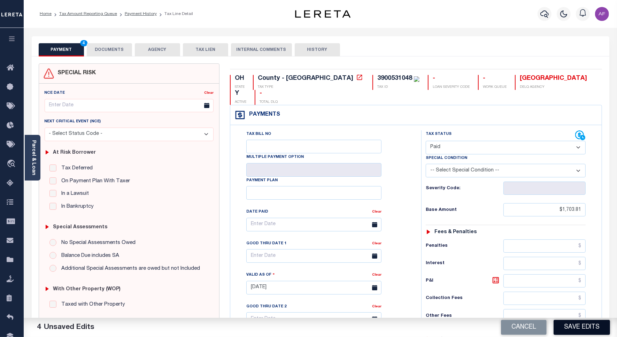
click at [576, 329] on button "Save Edits" at bounding box center [582, 327] width 56 height 15
checkbox input "false"
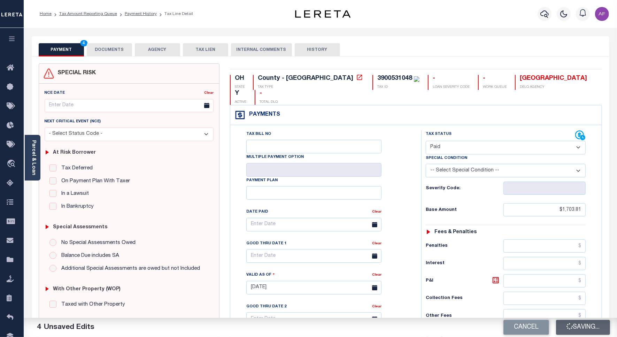
type input "$1,703.81"
type input "$0"
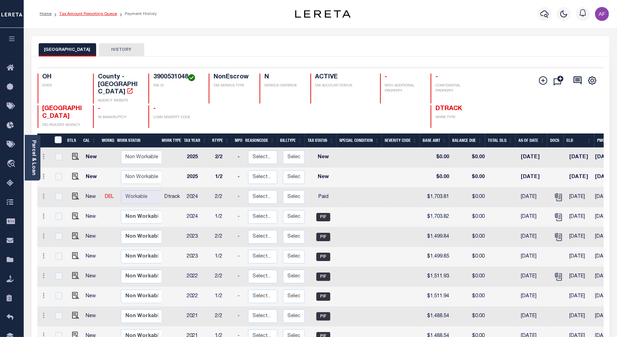
click at [77, 14] on link "Tax Amount Reporting Queue" at bounding box center [88, 14] width 58 height 4
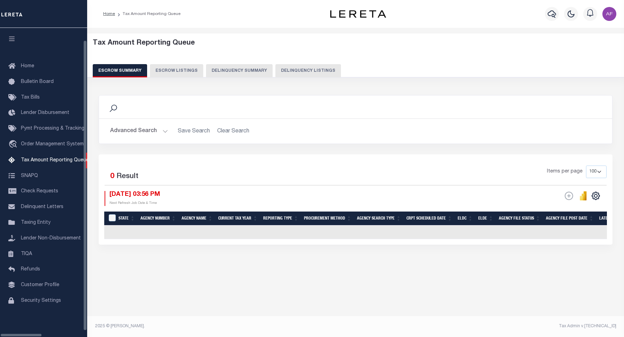
select select "100"
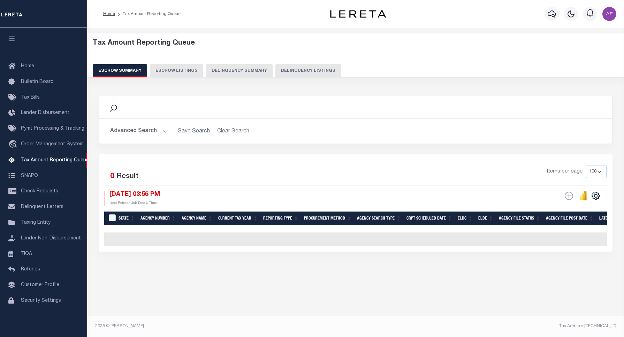
click at [286, 70] on button "Delinquency Listings" at bounding box center [308, 70] width 66 height 13
select select "100"
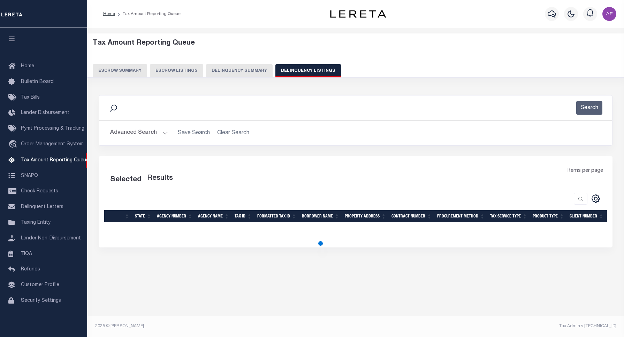
select select "100"
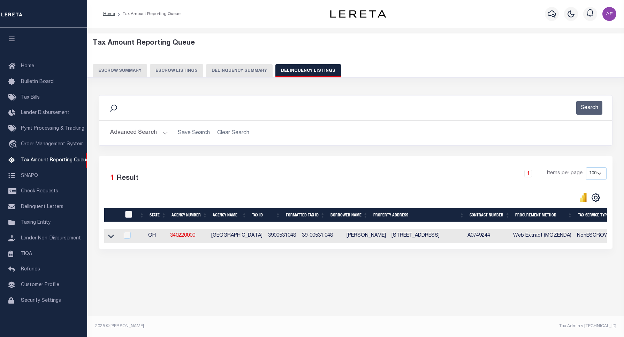
click at [125, 216] on input "checkbox" at bounding box center [128, 214] width 7 height 7
checkbox input "true"
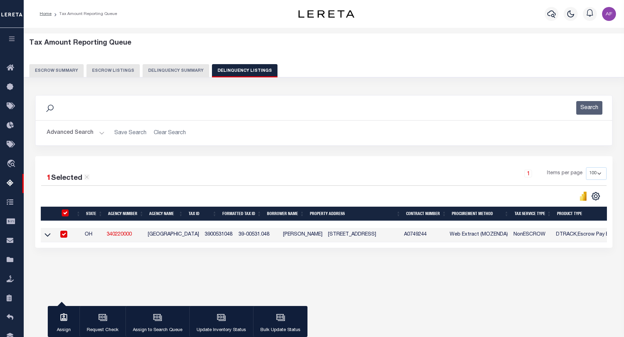
checkbox input "true"
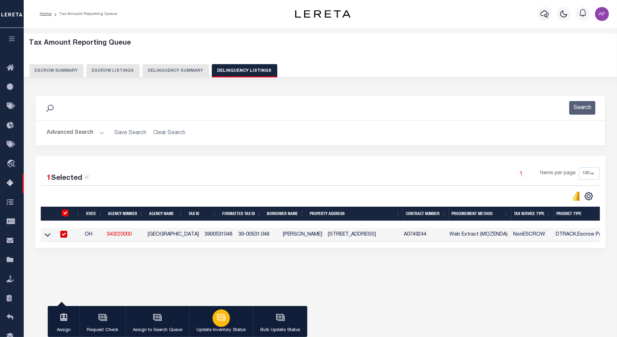
click at [209, 322] on button "Update Inventory Status" at bounding box center [221, 321] width 64 height 31
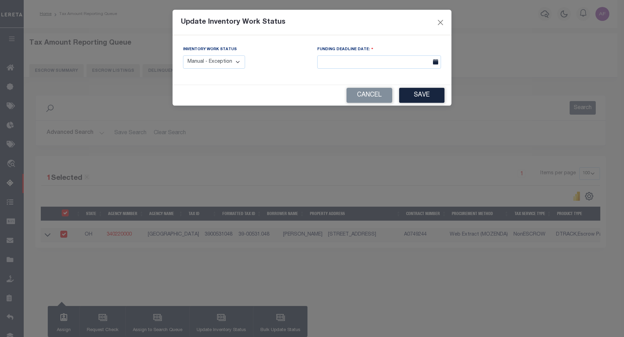
click at [212, 64] on select "Manual - Exception Pended - Awaiting Search Late Add Exception Completed" at bounding box center [214, 62] width 62 height 14
select select "4"
click at [183, 55] on select "Manual - Exception Pended - Awaiting Search Late Add Exception Completed" at bounding box center [214, 62] width 62 height 14
click at [429, 98] on button "Save" at bounding box center [421, 95] width 45 height 15
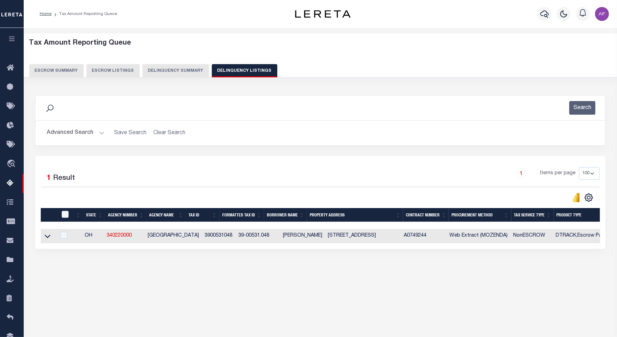
click at [70, 134] on button "Advanced Search" at bounding box center [76, 133] width 58 height 14
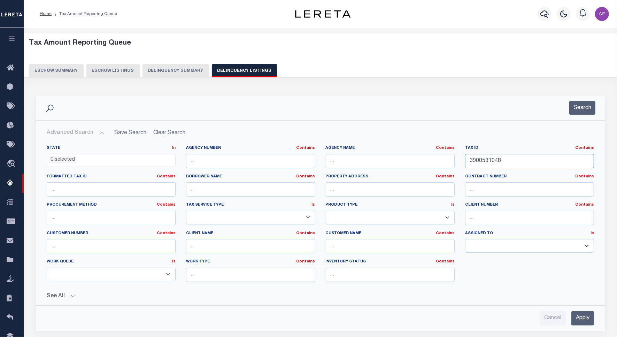
click at [470, 161] on input "3900531048" at bounding box center [529, 161] width 129 height 14
paste input "6000337000"
type input "6000337000"
click at [584, 112] on button "Search" at bounding box center [582, 108] width 26 height 14
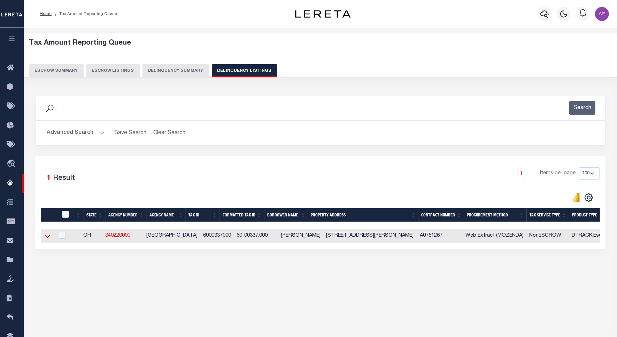
click at [49, 240] on icon at bounding box center [48, 235] width 6 height 7
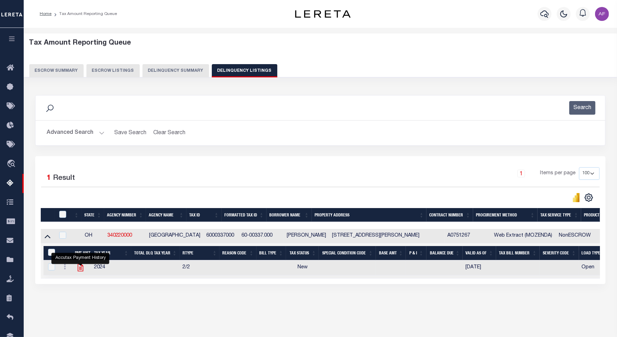
click at [79, 270] on icon "" at bounding box center [80, 267] width 9 height 9
checkbox input "true"
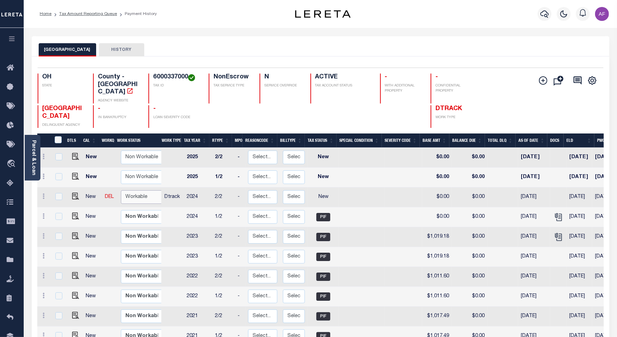
click at [140, 196] on select "Non Workable Workable" at bounding box center [142, 197] width 42 height 14
checkbox input "true"
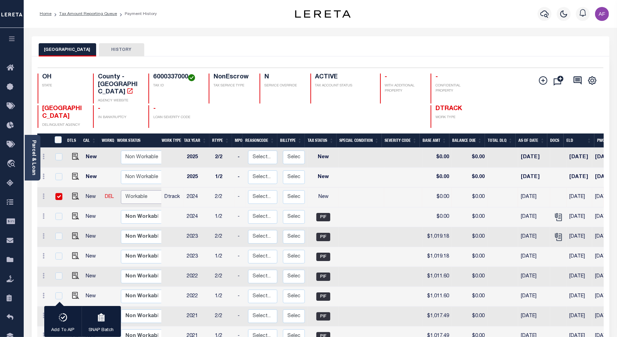
click at [133, 190] on select "Non Workable Workable" at bounding box center [142, 197] width 42 height 14
checkbox input "false"
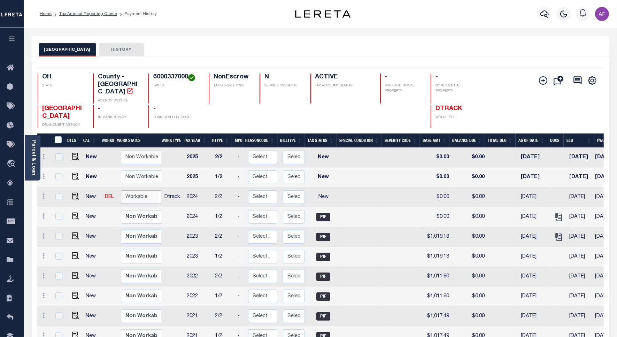
click at [133, 191] on select "Non Workable Workable" at bounding box center [142, 197] width 42 height 14
checkbox input "true"
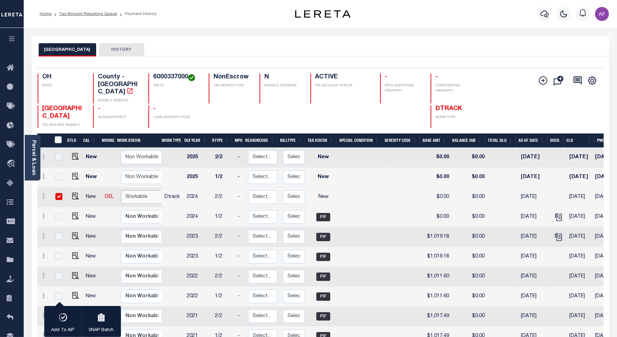
click at [121, 190] on select "Non Workable Workable" at bounding box center [142, 197] width 42 height 14
checkbox input "false"
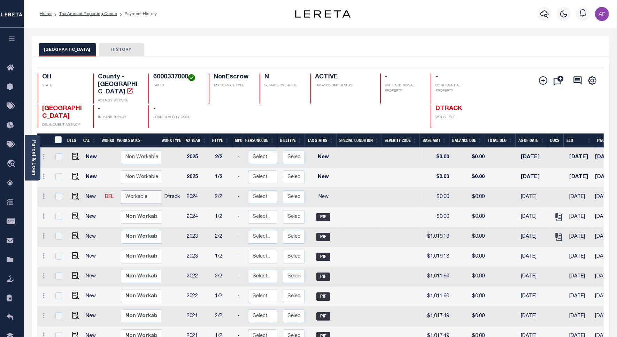
click at [134, 191] on select "Non Workable Workable" at bounding box center [142, 197] width 42 height 14
checkbox input "true"
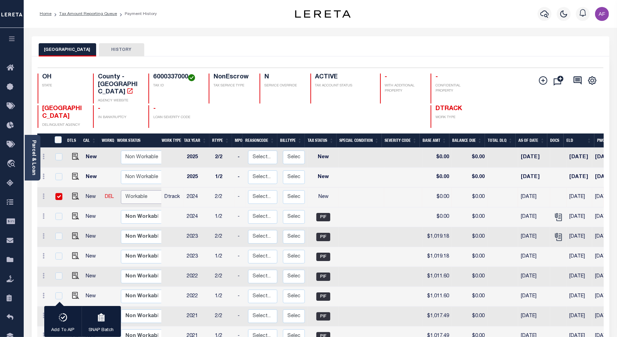
select select "true"
click at [121, 190] on select "Non Workable Workable" at bounding box center [142, 197] width 42 height 14
checkbox input "false"
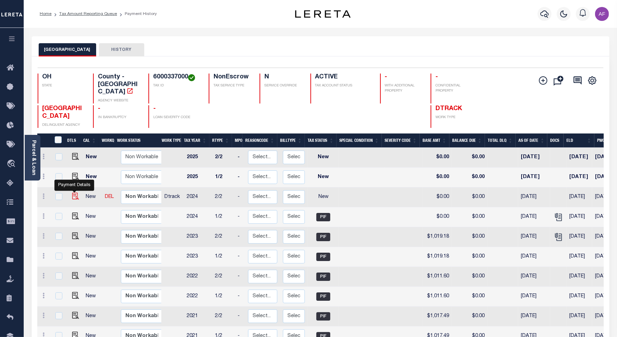
click at [74, 193] on img "" at bounding box center [75, 196] width 7 height 7
checkbox input "true"
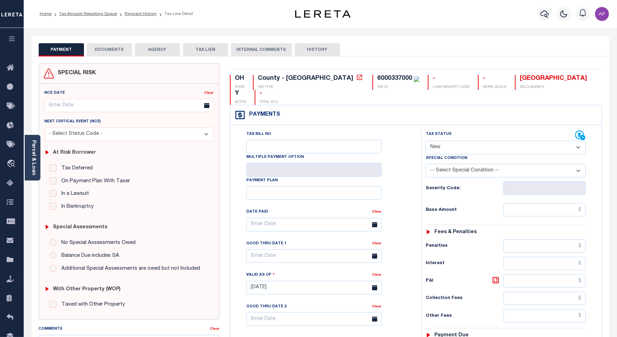
click at [458, 141] on select "- Select Status Code - Open Due/Unpaid Paid Incomplete No Tax Due Internal Refu…" at bounding box center [506, 148] width 160 height 14
select select "PYD"
click at [426, 141] on select "- Select Status Code - Open Due/Unpaid Paid Incomplete No Tax Due Internal Refu…" at bounding box center [506, 148] width 160 height 14
type input "[DATE]"
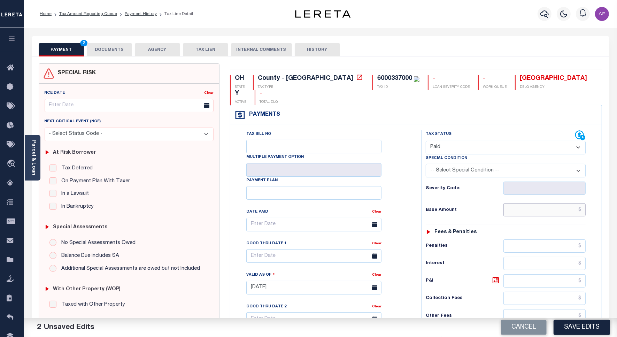
click at [550, 203] on input "text" at bounding box center [545, 209] width 82 height 13
paste input "1,023.73"
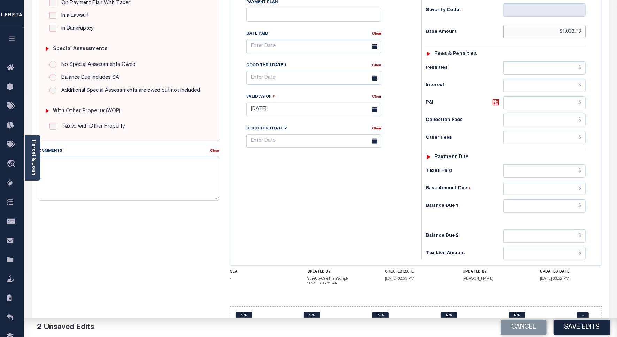
scroll to position [184, 0]
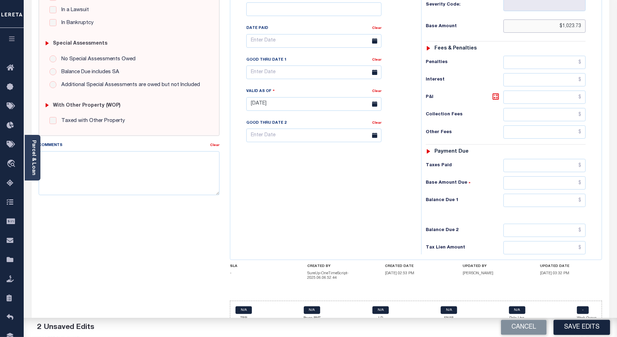
type input "$1,023.73"
click at [567, 194] on input "text" at bounding box center [545, 200] width 82 height 13
type input "$0.00"
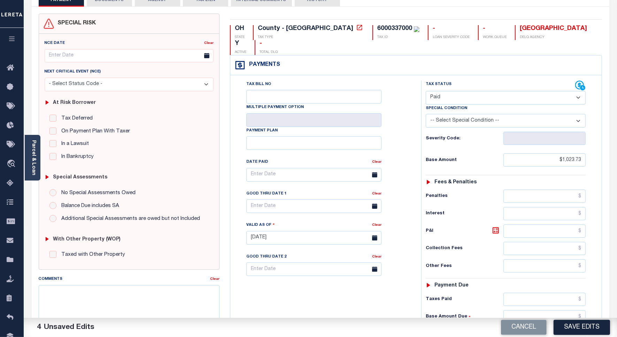
scroll to position [0, 0]
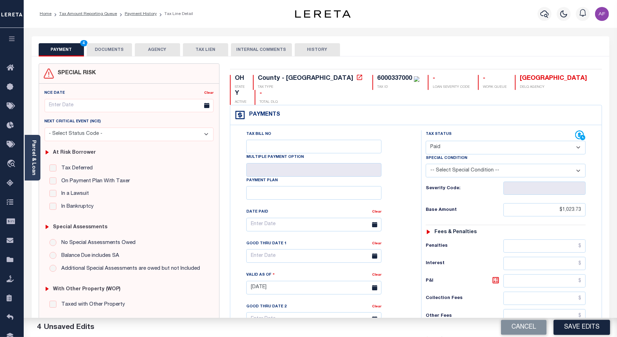
click at [103, 46] on button "DOCUMENTS" at bounding box center [109, 49] width 45 height 13
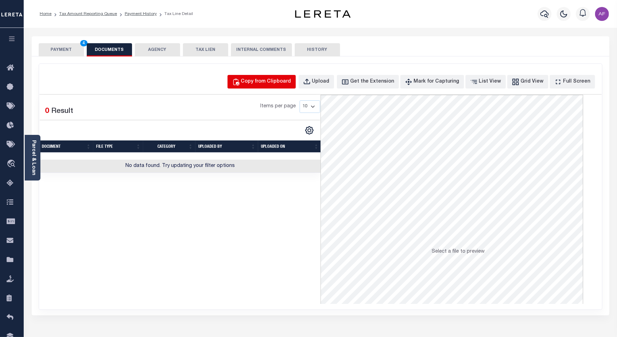
click at [278, 83] on div "Copy from Clipboard" at bounding box center [266, 82] width 50 height 8
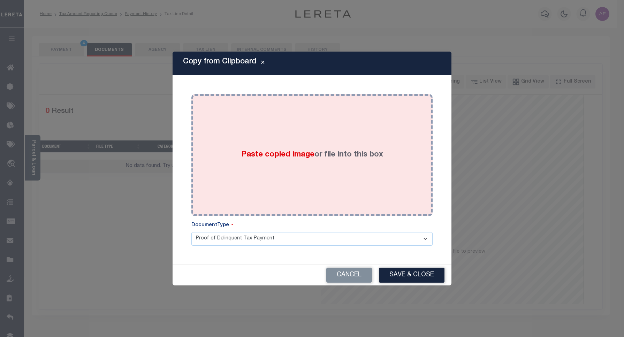
click at [271, 129] on div "Paste copied image or file into this box" at bounding box center [312, 155] width 231 height 112
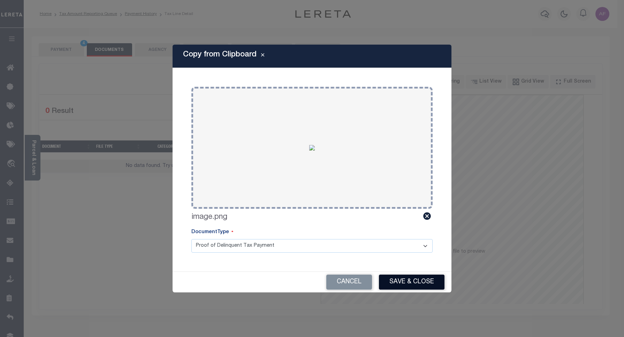
click at [410, 276] on button "Save & Close" at bounding box center [412, 282] width 66 height 15
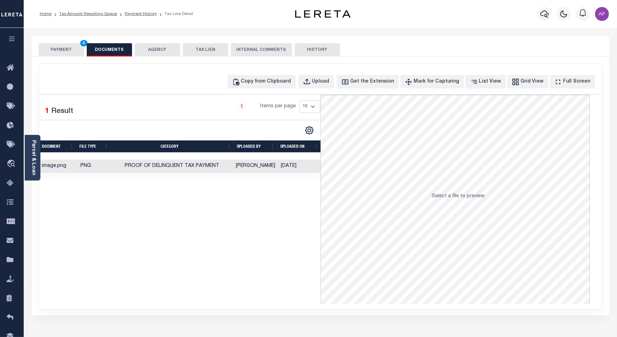
click at [46, 52] on button "PAYMENT 4" at bounding box center [61, 49] width 45 height 13
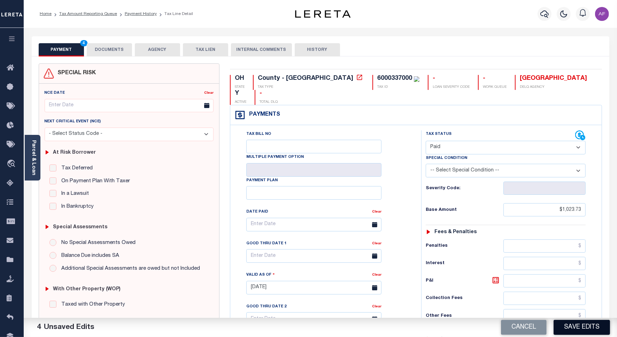
click at [574, 326] on button "Save Edits" at bounding box center [582, 327] width 56 height 15
checkbox input "false"
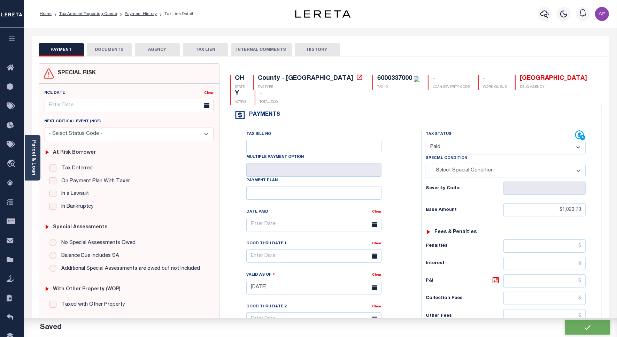
type input "$1,023.73"
type input "$0"
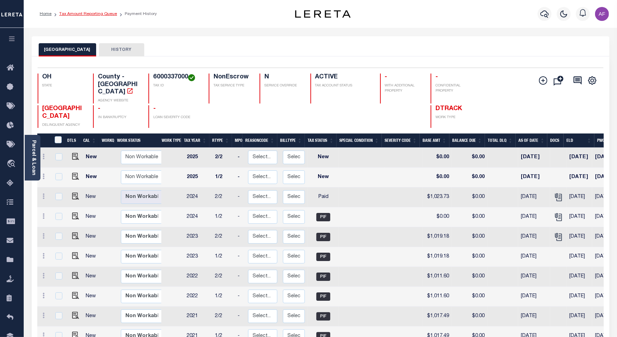
click at [91, 13] on link "Tax Amount Reporting Queue" at bounding box center [88, 14] width 58 height 4
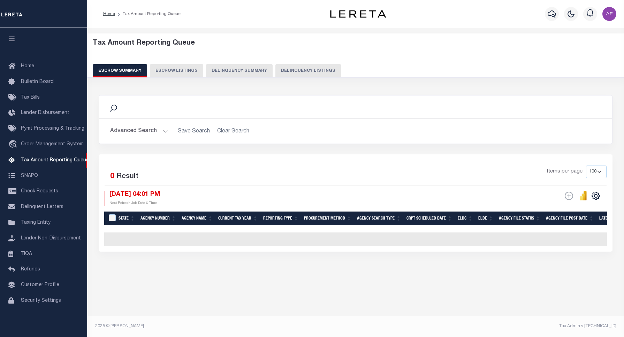
select select "100"
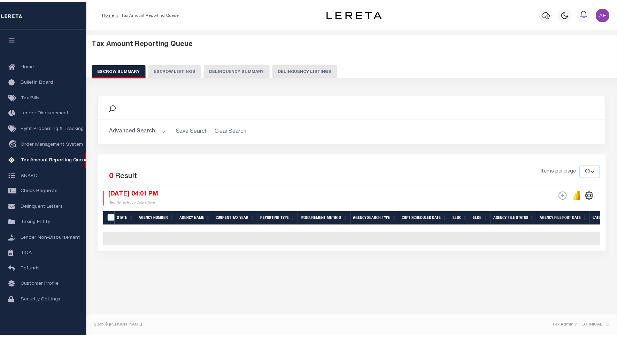
scroll to position [2, 0]
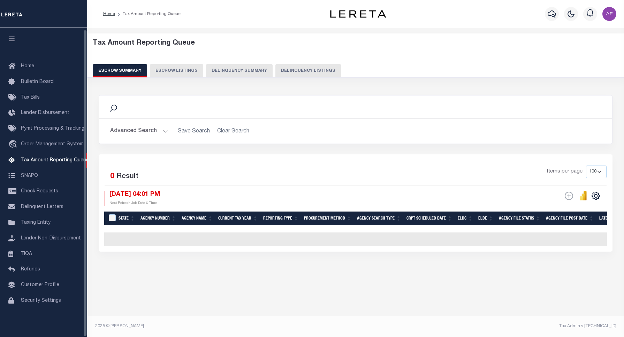
click at [318, 69] on button "Delinquency Listings" at bounding box center [308, 70] width 66 height 13
select select "100"
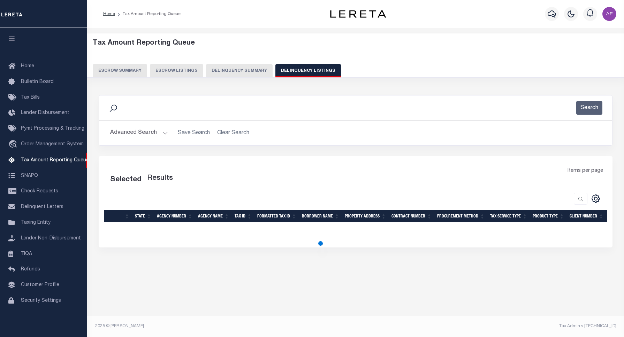
select select "100"
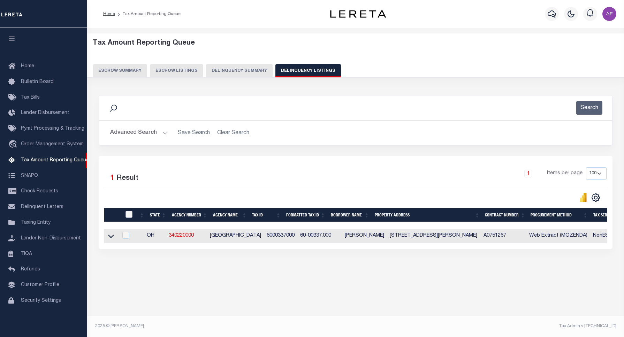
click at [130, 213] on input "checkbox" at bounding box center [128, 214] width 7 height 7
checkbox input "true"
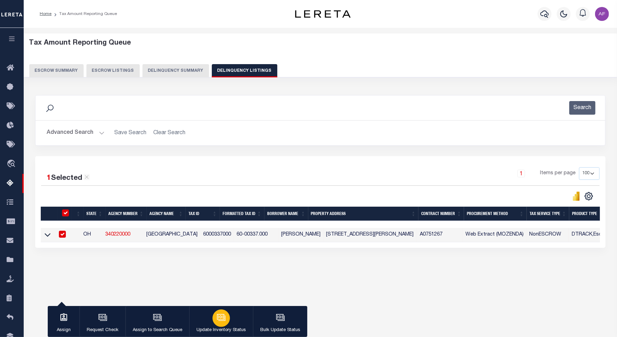
click at [233, 315] on button "Update Inventory Status" at bounding box center [221, 321] width 64 height 31
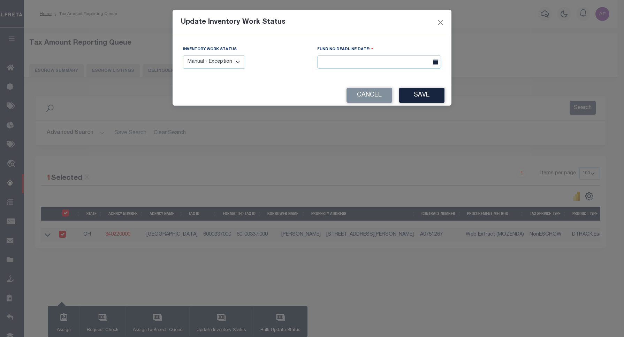
click at [224, 60] on select "Manual - Exception Pended - Awaiting Search Late Add Exception Completed" at bounding box center [214, 62] width 62 height 14
select select "4"
click at [183, 55] on select "Manual - Exception Pended - Awaiting Search Late Add Exception Completed" at bounding box center [214, 62] width 62 height 14
click at [415, 101] on button "Save" at bounding box center [421, 95] width 45 height 15
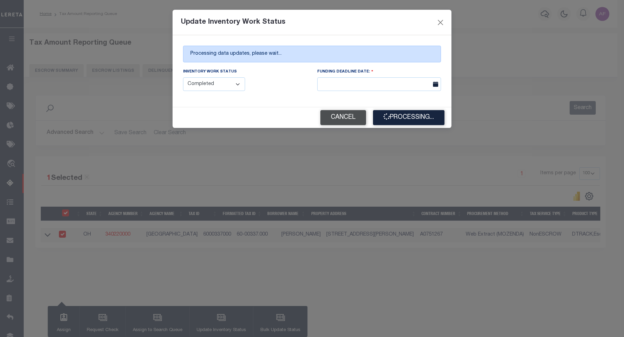
click at [329, 121] on button "Cancel" at bounding box center [343, 117] width 46 height 15
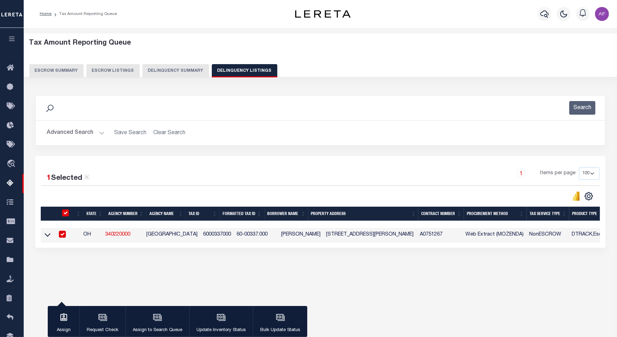
drag, startPoint x: 45, startPoint y: 236, endPoint x: 77, endPoint y: 214, distance: 39.1
click at [45, 236] on icon at bounding box center [48, 234] width 6 height 3
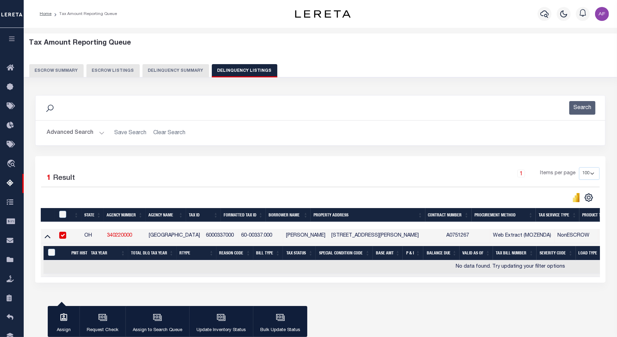
click at [86, 136] on button "Advanced Search" at bounding box center [76, 133] width 58 height 14
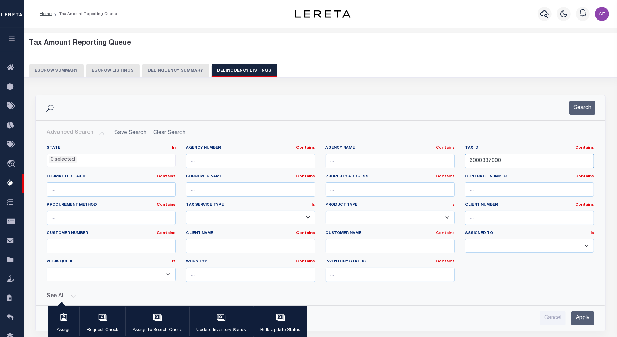
click at [478, 161] on input "6000337000" at bounding box center [529, 161] width 129 height 14
paste input "54"
type input "6000354000"
click at [583, 103] on button "Search" at bounding box center [582, 108] width 26 height 14
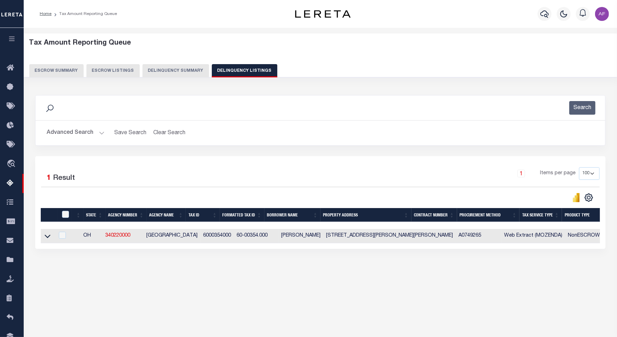
click at [46, 243] on td at bounding box center [48, 236] width 14 height 14
checkbox input "true"
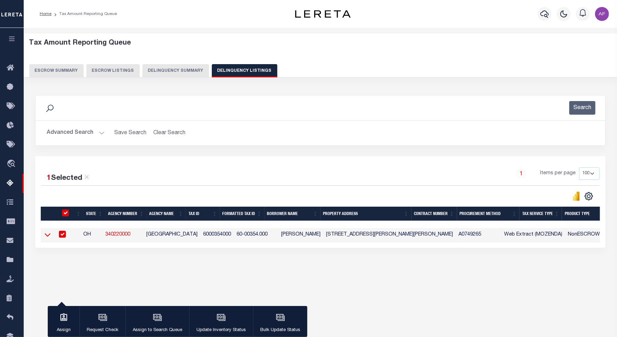
click at [46, 238] on icon at bounding box center [48, 234] width 6 height 7
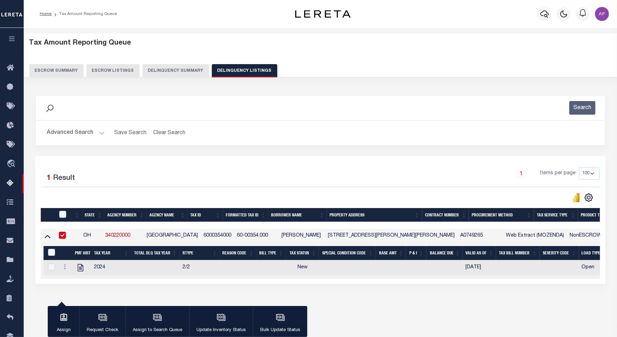
scroll to position [32, 0]
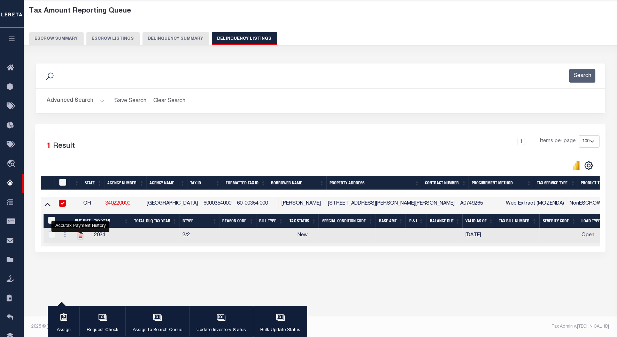
click at [81, 240] on icon "" at bounding box center [80, 235] width 9 height 9
checkbox input "true"
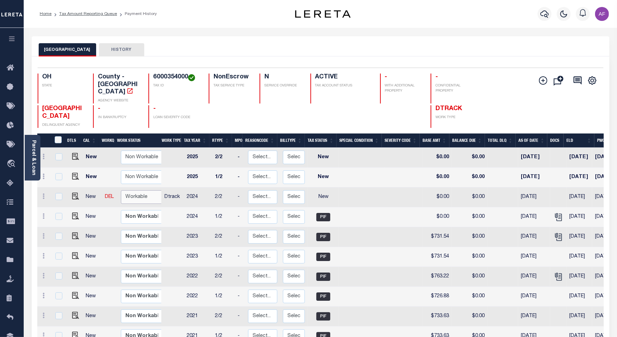
click at [150, 192] on select "Non Workable Workable" at bounding box center [142, 197] width 42 height 14
checkbox input "true"
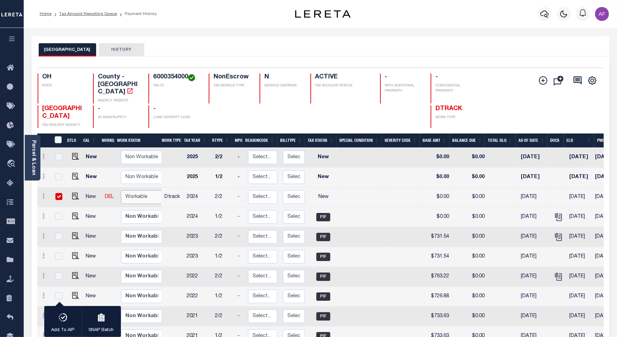
select select "true"
click at [121, 190] on select "Non Workable Workable" at bounding box center [142, 197] width 42 height 14
checkbox input "false"
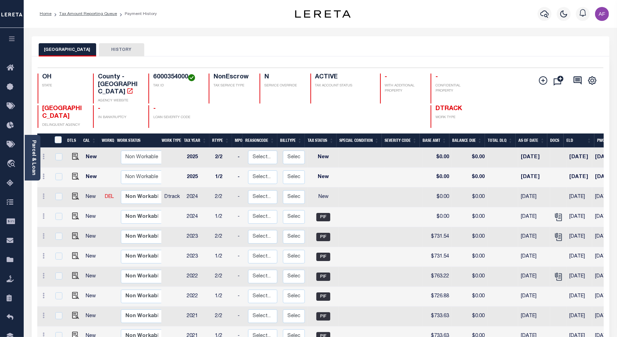
click at [68, 187] on td at bounding box center [74, 197] width 17 height 20
checkbox input "true"
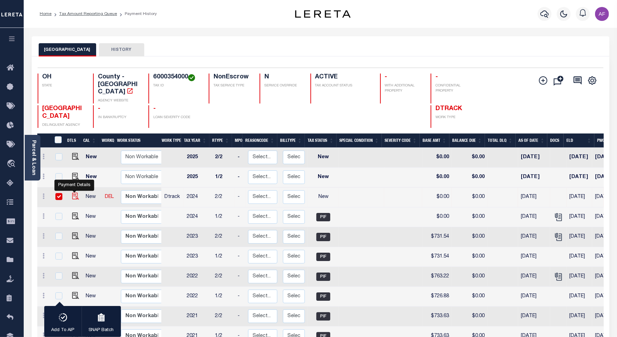
click at [72, 193] on img "" at bounding box center [75, 196] width 7 height 7
checkbox input "false"
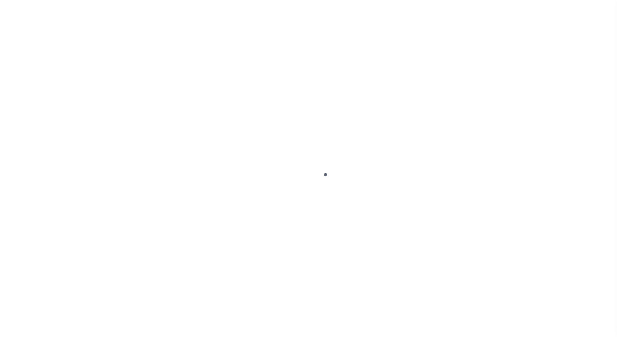
select select "NW2"
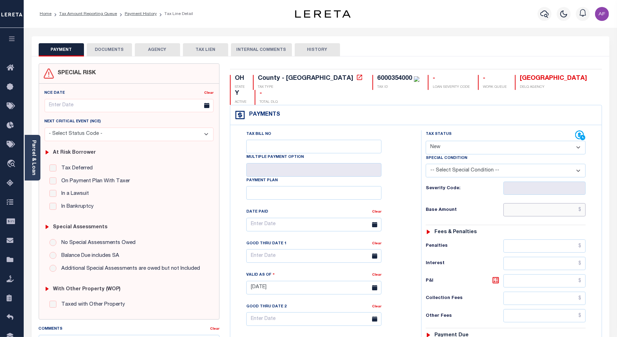
click at [546, 203] on input "text" at bounding box center [545, 209] width 82 height 13
paste input "623.30"
type input "$623.30"
type input "[DATE]"
click at [451, 141] on select "- Select Status Code - Open Due/Unpaid Paid Incomplete No Tax Due Internal Refu…" at bounding box center [506, 148] width 160 height 14
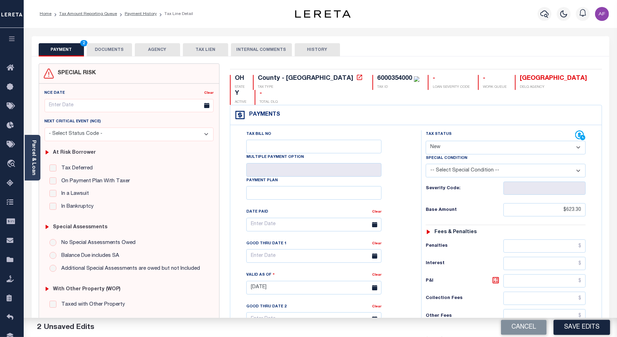
select select "PYD"
click at [426, 141] on select "- Select Status Code - Open Due/Unpaid Paid Incomplete No Tax Due Internal Refu…" at bounding box center [506, 148] width 160 height 14
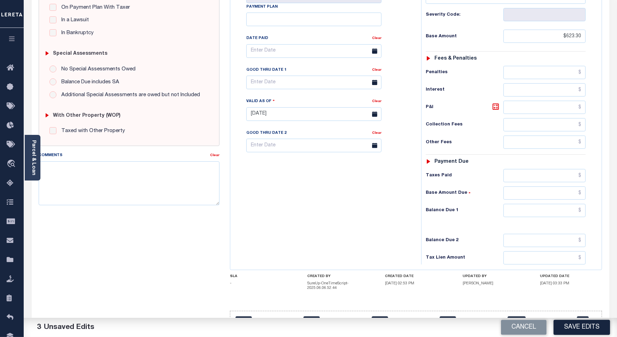
scroll to position [174, 0]
click at [548, 168] on input "text" at bounding box center [545, 174] width 82 height 13
paste input "30.90"
type input "$30.90"
click at [566, 203] on input "text" at bounding box center [545, 209] width 82 height 13
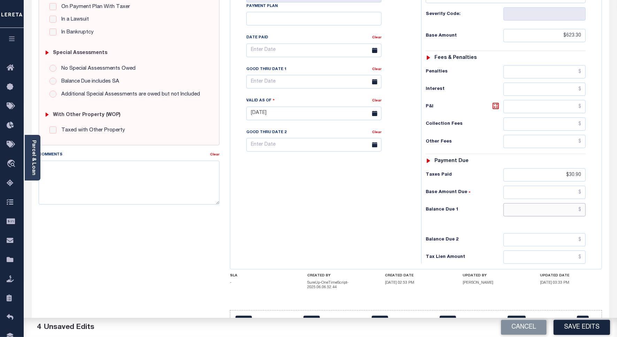
paste input "651.64"
type input "$651.64"
click at [280, 66] on div "Good Thru Date 1" at bounding box center [309, 71] width 126 height 10
click at [291, 66] on div "Good Thru Date 1" at bounding box center [309, 71] width 126 height 10
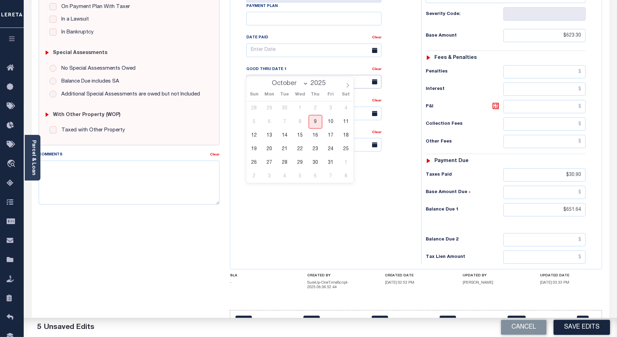
click at [292, 75] on input "text" at bounding box center [313, 82] width 135 height 14
click at [313, 114] on span "2" at bounding box center [316, 108] width 14 height 14
click at [318, 124] on span "9" at bounding box center [316, 122] width 14 height 14
type input "[DATE]"
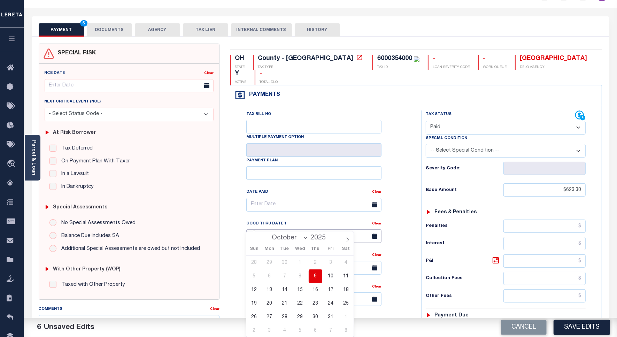
scroll to position [0, 0]
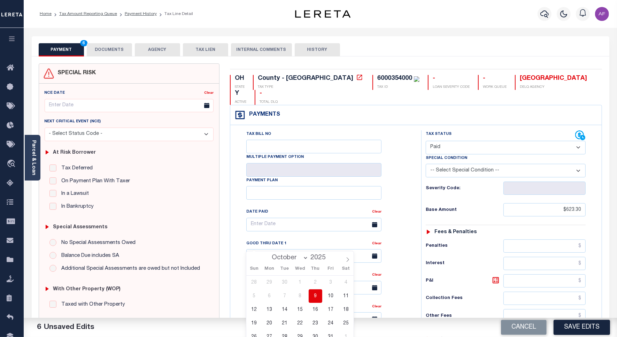
click at [112, 47] on button "DOCUMENTS" at bounding box center [109, 49] width 45 height 13
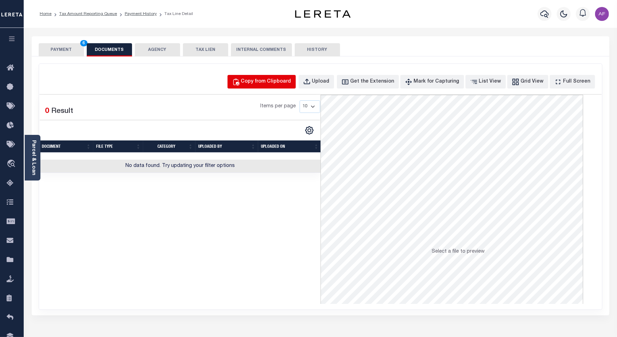
click at [278, 85] on div "Copy from Clipboard" at bounding box center [266, 82] width 50 height 8
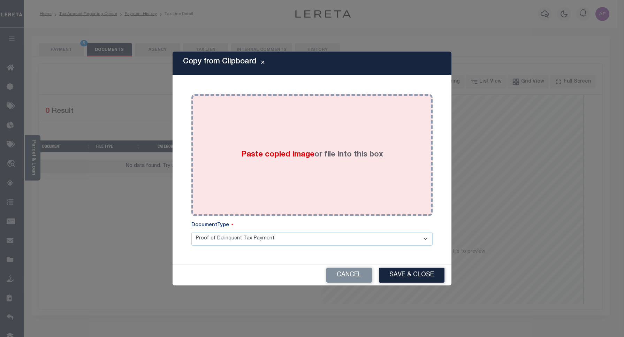
click at [293, 114] on div "Paste copied image or file into this box" at bounding box center [312, 155] width 231 height 112
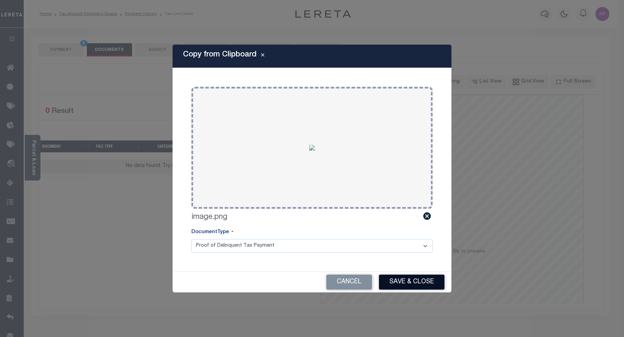
click at [420, 284] on button "Save & Close" at bounding box center [412, 282] width 66 height 15
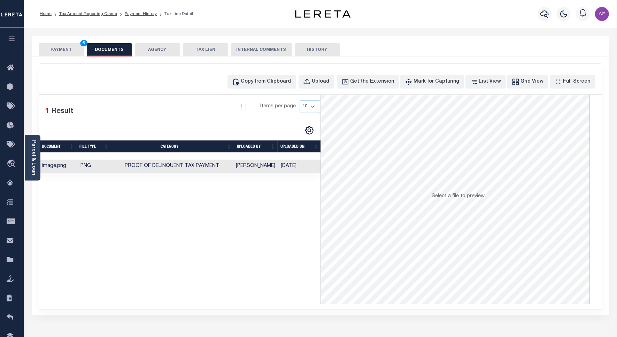
click at [62, 47] on button "PAYMENT 6" at bounding box center [61, 49] width 45 height 13
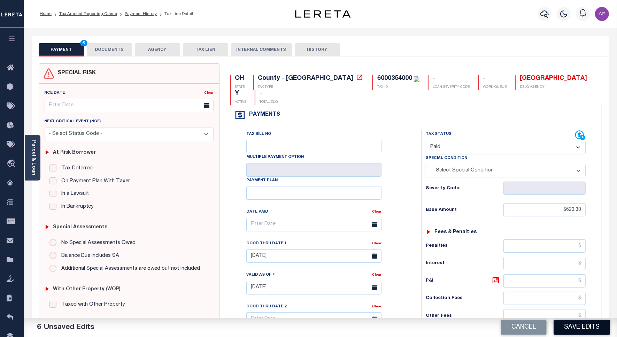
click at [582, 327] on button "Save Edits" at bounding box center [582, 327] width 56 height 15
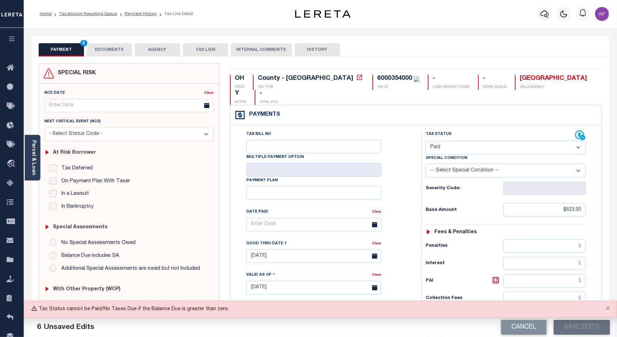
click at [454, 141] on select "- Select Status Code - Open Due/Unpaid Paid Incomplete No Tax Due Internal Refu…" at bounding box center [506, 148] width 160 height 14
select select "DUE"
click at [426, 141] on select "- Select Status Code - Open Due/Unpaid Paid Incomplete No Tax Due Internal Refu…" at bounding box center [506, 148] width 160 height 14
click at [585, 324] on button "Save Edits" at bounding box center [582, 327] width 56 height 15
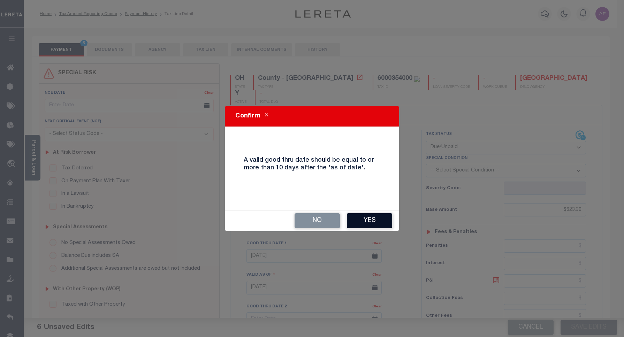
click at [373, 219] on button "Yes" at bounding box center [369, 220] width 45 height 15
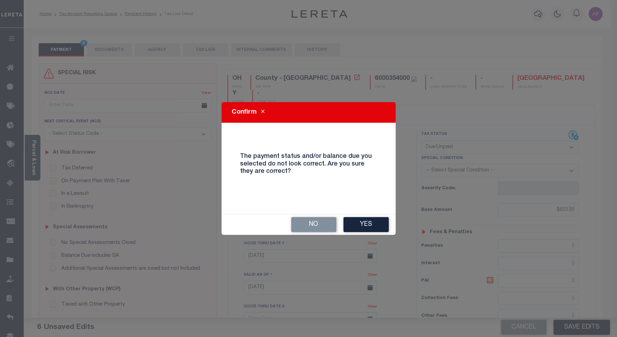
click at [369, 226] on button "Yes" at bounding box center [366, 224] width 45 height 15
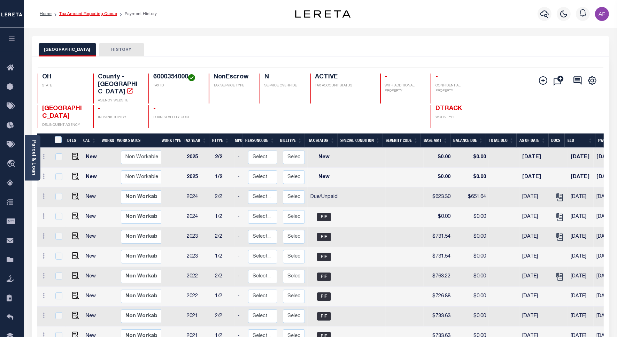
click at [86, 13] on link "Tax Amount Reporting Queue" at bounding box center [88, 14] width 58 height 4
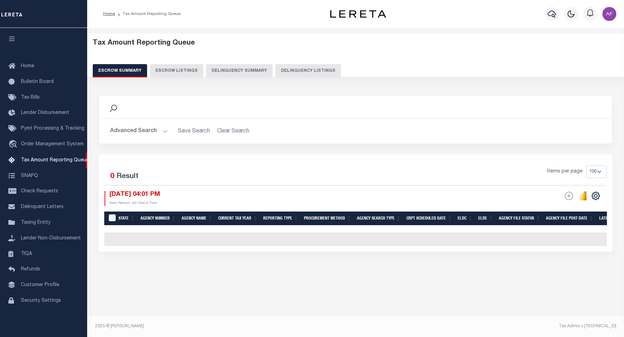
select select "100"
click at [133, 135] on button "Advanced Search" at bounding box center [139, 131] width 58 height 14
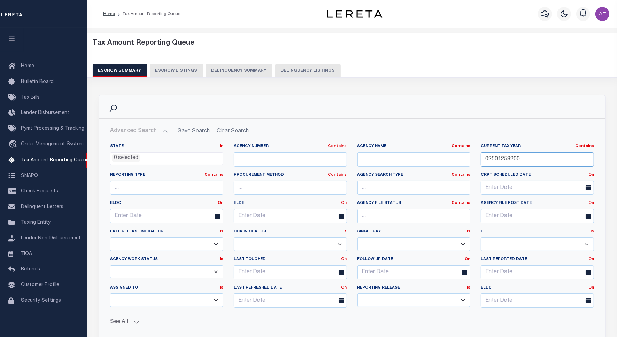
click at [507, 163] on input "02501258200" at bounding box center [537, 159] width 113 height 14
paste input "60004050"
type input "6000405000"
click at [310, 67] on button "Delinquency Listings" at bounding box center [308, 70] width 66 height 13
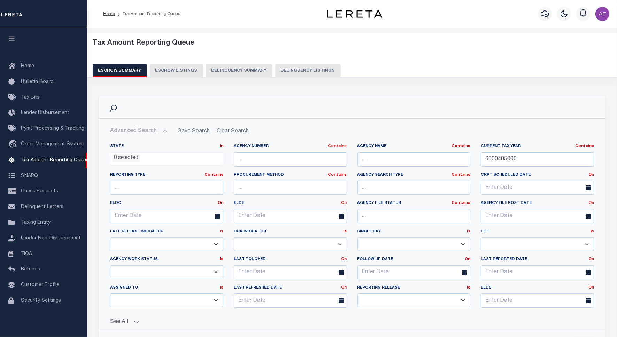
select select
select select "100"
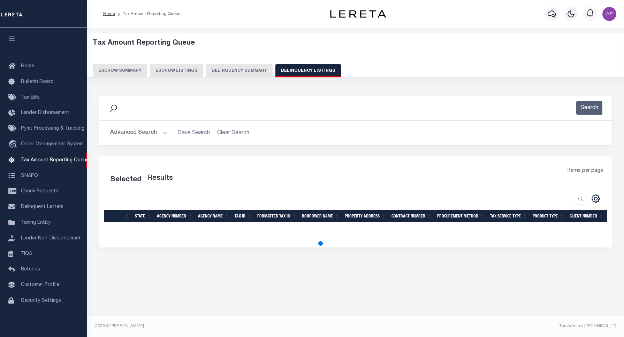
select select "100"
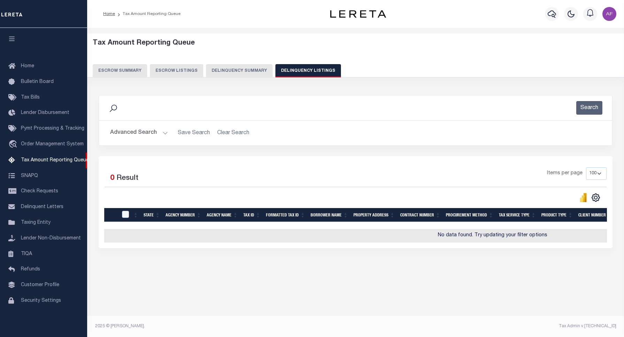
click at [142, 133] on button "Advanced Search" at bounding box center [139, 133] width 58 height 14
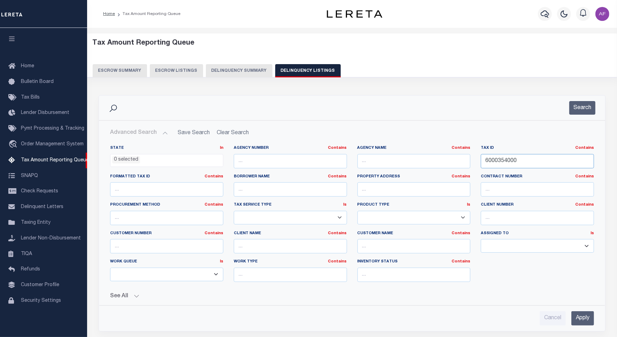
click at [498, 159] on input "6000354000" at bounding box center [537, 161] width 113 height 14
paste input "405"
type input "6000405000"
click at [581, 109] on button "Search" at bounding box center [582, 108] width 26 height 14
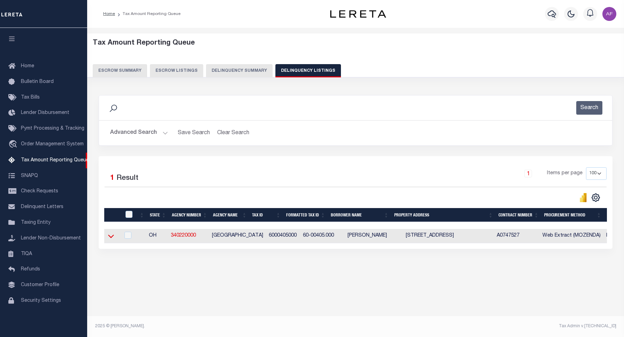
click at [112, 240] on icon at bounding box center [111, 235] width 6 height 7
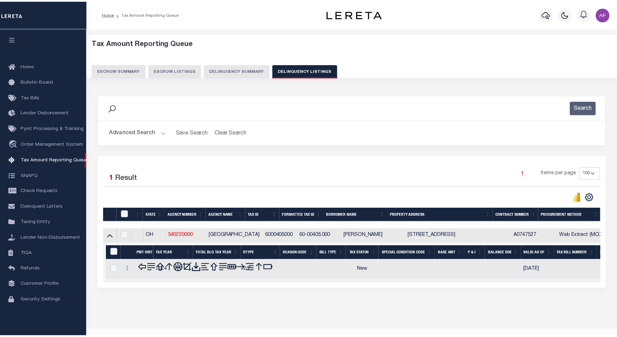
scroll to position [17, 0]
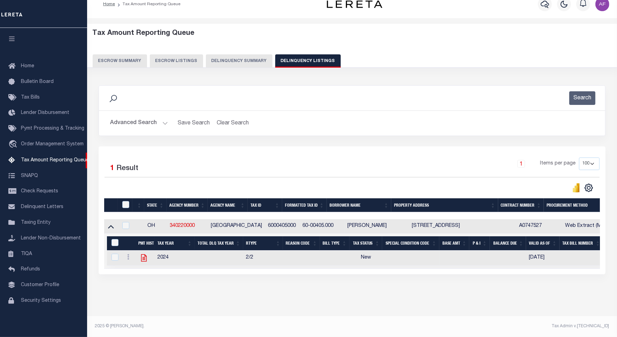
click at [145, 258] on icon at bounding box center [143, 257] width 9 height 9
checkbox input "true"
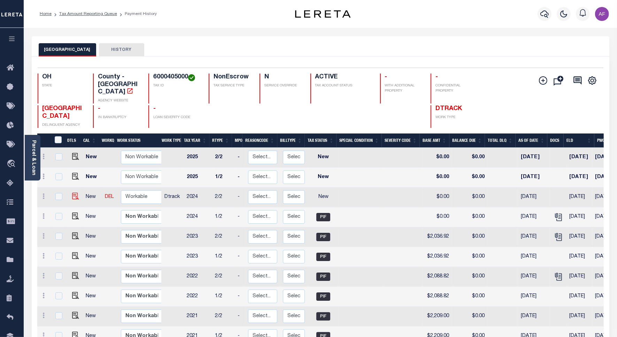
click at [72, 193] on img at bounding box center [75, 196] width 7 height 7
checkbox input "true"
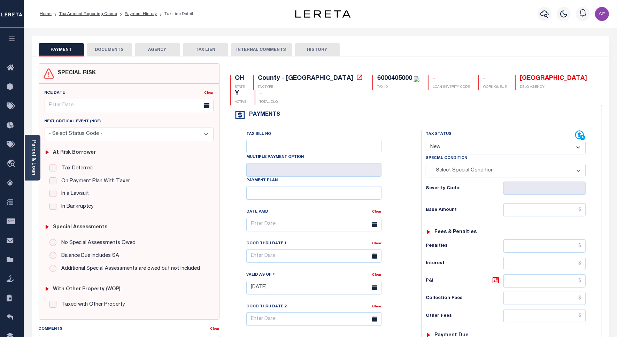
click at [437, 141] on select "- Select Status Code - Open Due/Unpaid Paid Incomplete No Tax Due Internal Refu…" at bounding box center [506, 148] width 160 height 14
select select "PYD"
click at [426, 141] on select "- Select Status Code - Open Due/Unpaid Paid Incomplete No Tax Due Internal Refu…" at bounding box center [506, 148] width 160 height 14
type input "[DATE]"
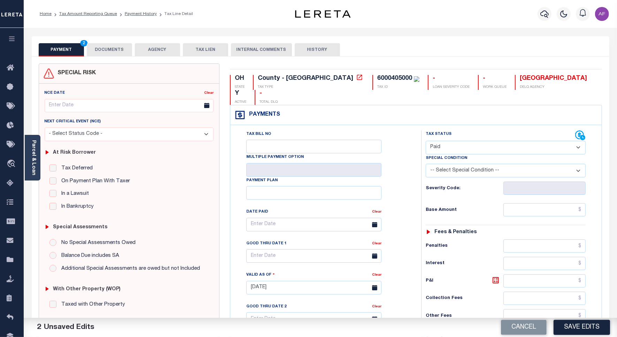
click at [571, 189] on div "Tax Status Status - Select Status Code -" at bounding box center [508, 284] width 174 height 308
click at [565, 203] on input "text" at bounding box center [545, 209] width 82 height 13
paste input "2,410.23"
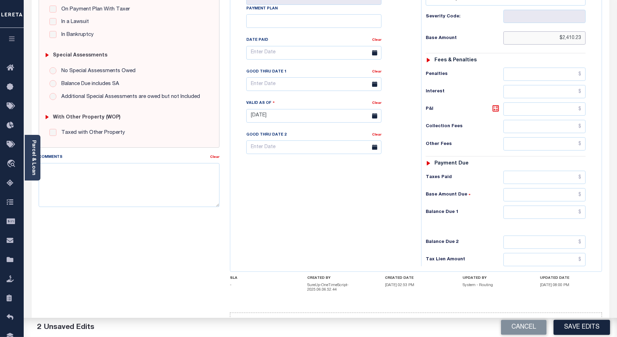
scroll to position [184, 0]
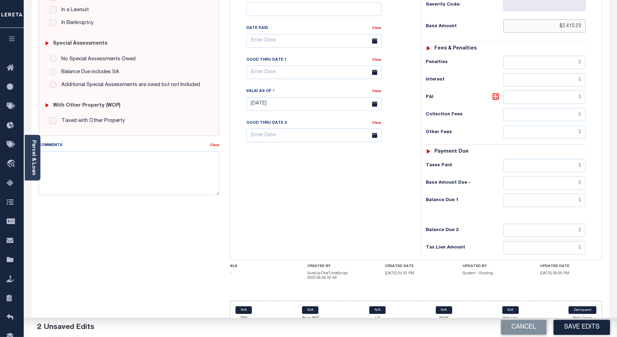
type input "$2,410.23"
click at [568, 194] on input "text" at bounding box center [545, 200] width 82 height 13
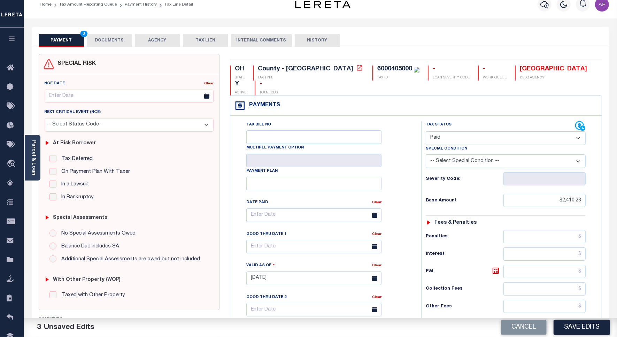
scroll to position [0, 0]
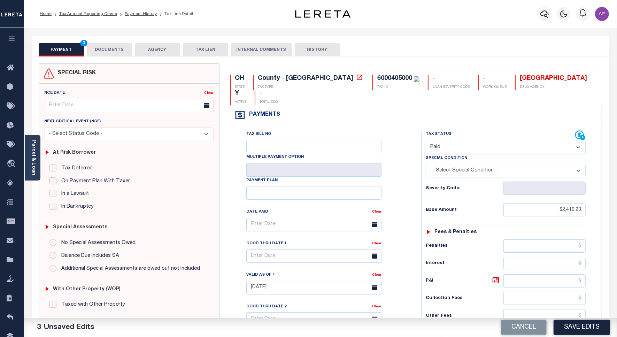
type input "$0.00"
click at [109, 49] on button "DOCUMENTS" at bounding box center [109, 49] width 45 height 13
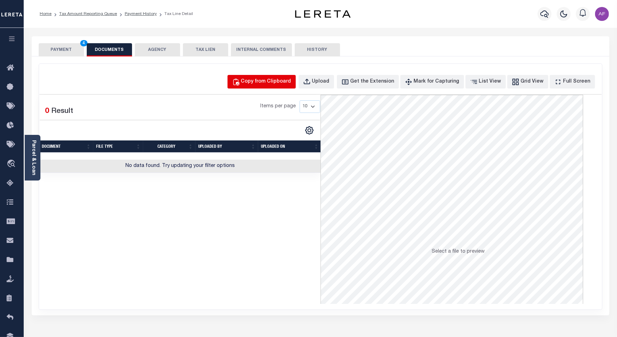
click at [291, 81] on div "Copy from Clipboard" at bounding box center [266, 82] width 50 height 8
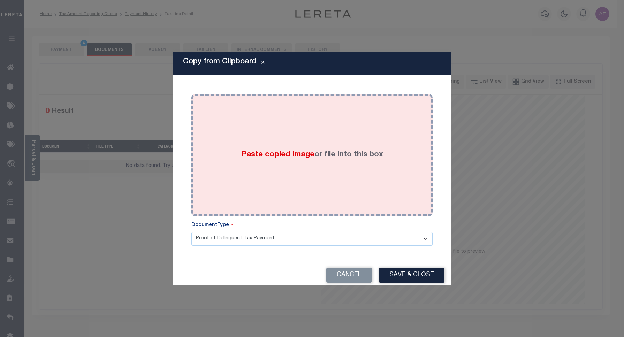
click at [320, 154] on label "Paste copied image or file into this box" at bounding box center [312, 155] width 142 height 12
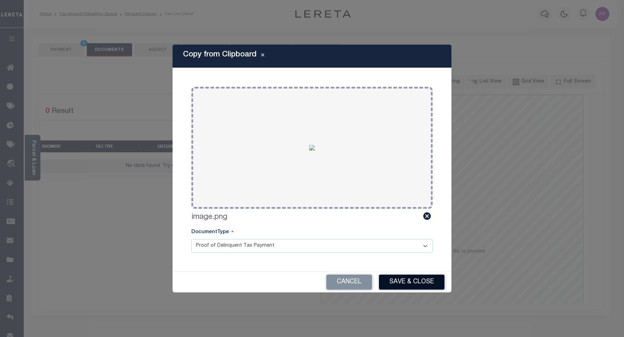
click at [422, 288] on button "Save & Close" at bounding box center [412, 282] width 66 height 15
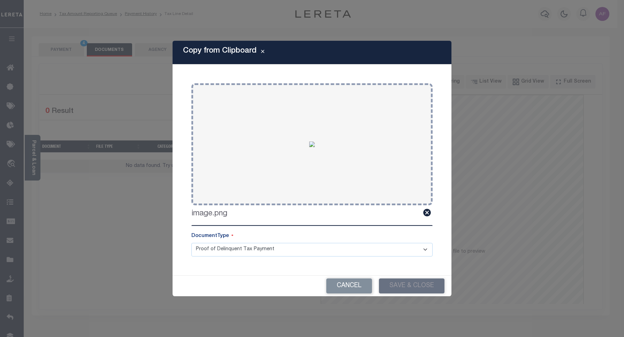
click at [58, 52] on div "Copy from Clipboard Paste copied image or file into this box Select file or dra…" at bounding box center [312, 168] width 624 height 337
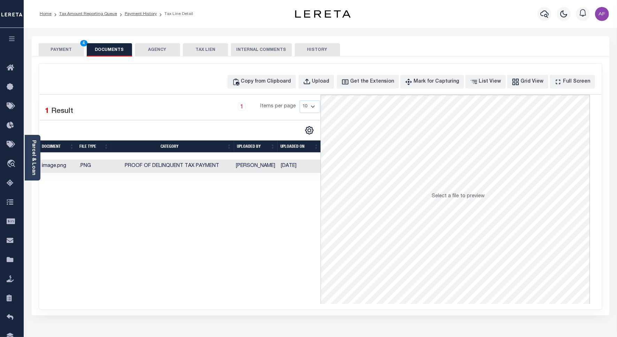
click at [55, 49] on button "PAYMENT 4" at bounding box center [61, 49] width 45 height 13
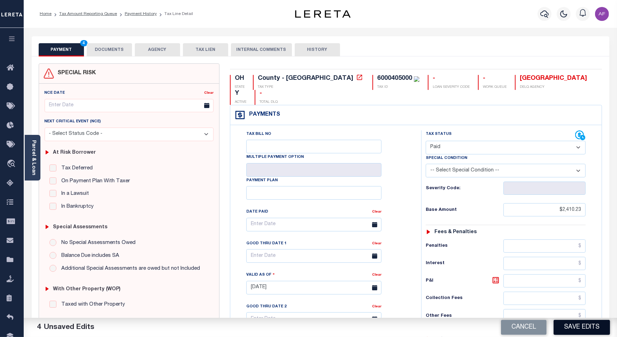
click at [566, 322] on button "Save Edits" at bounding box center [582, 327] width 56 height 15
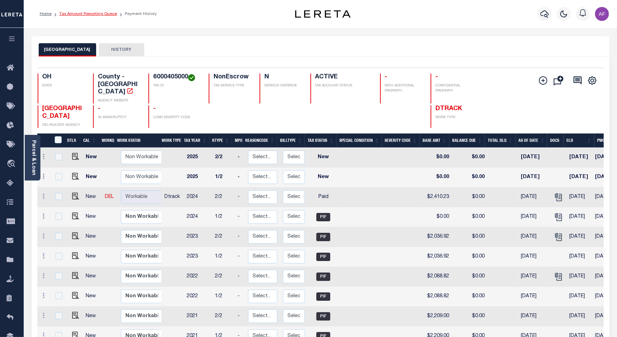
click at [84, 14] on link "Tax Amount Reporting Queue" at bounding box center [88, 14] width 58 height 4
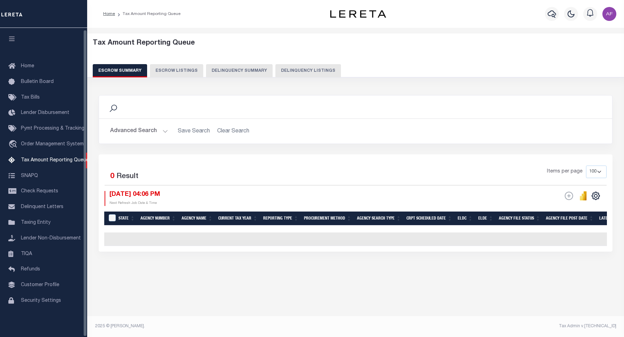
select select "100"
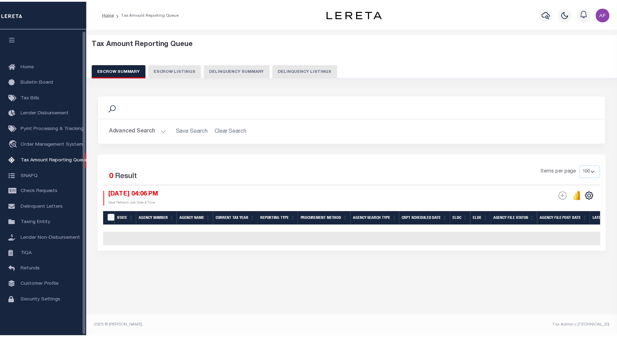
scroll to position [2, 0]
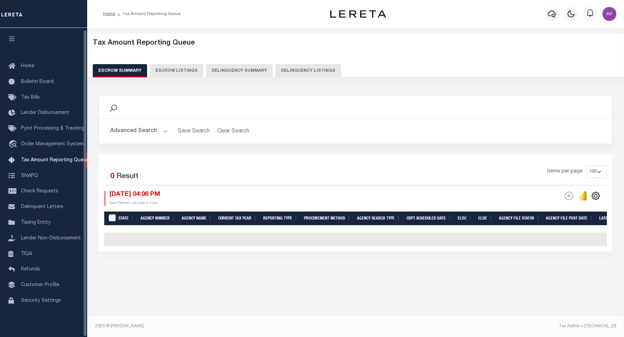
click at [321, 69] on button "Delinquency Listings" at bounding box center [308, 70] width 66 height 13
select select "100"
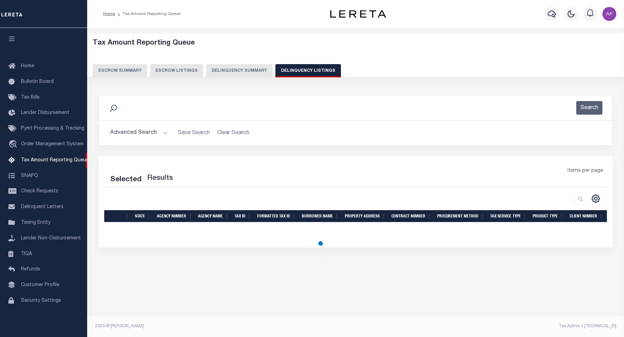
select select "100"
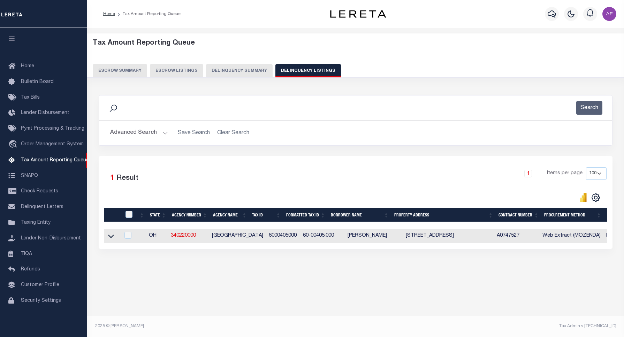
click at [125, 213] on div at bounding box center [130, 215] width 12 height 8
click at [126, 215] on input "checkbox" at bounding box center [128, 214] width 7 height 7
checkbox input "true"
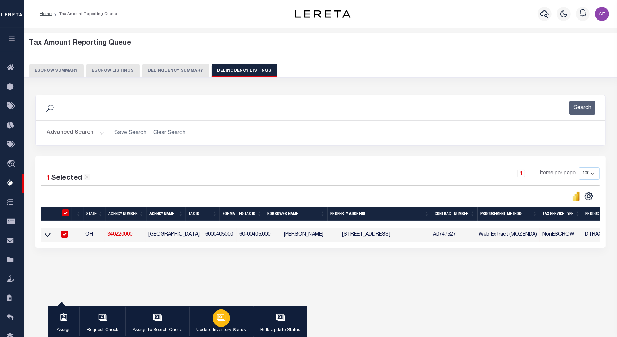
click at [212, 321] on button "Update Inventory Status" at bounding box center [221, 321] width 64 height 31
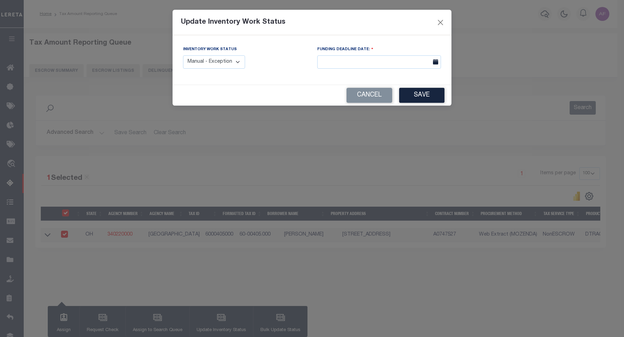
click at [206, 60] on select "Manual - Exception Pended - Awaiting Search Late Add Exception Completed" at bounding box center [214, 62] width 62 height 14
select select "4"
click at [183, 55] on select "Manual - Exception Pended - Awaiting Search Late Add Exception Completed" at bounding box center [214, 62] width 62 height 14
click at [408, 99] on button "Save" at bounding box center [421, 95] width 45 height 15
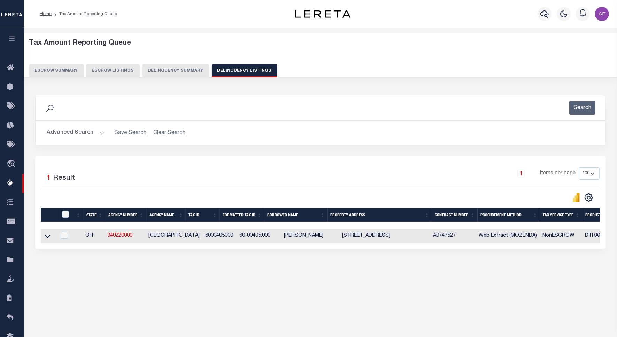
click at [48, 243] on td at bounding box center [49, 236] width 16 height 14
checkbox input "true"
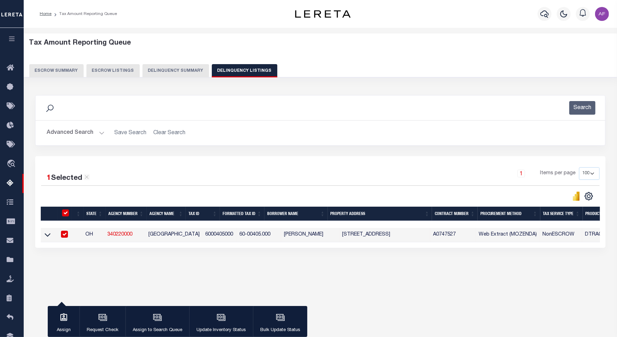
click at [79, 133] on button "Advanced Search" at bounding box center [76, 133] width 58 height 14
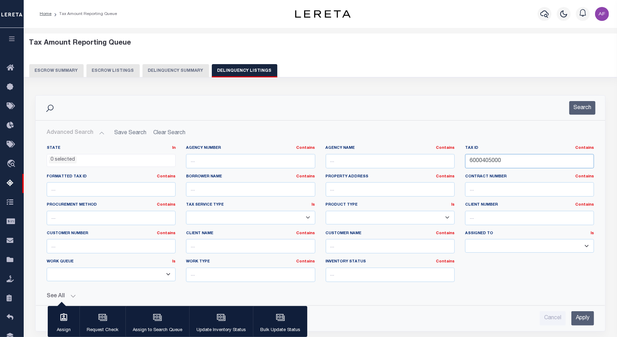
click at [485, 160] on input "6000405000" at bounding box center [529, 161] width 129 height 14
paste input "29"
type input "6000429000"
click at [581, 112] on button "Search" at bounding box center [582, 108] width 26 height 14
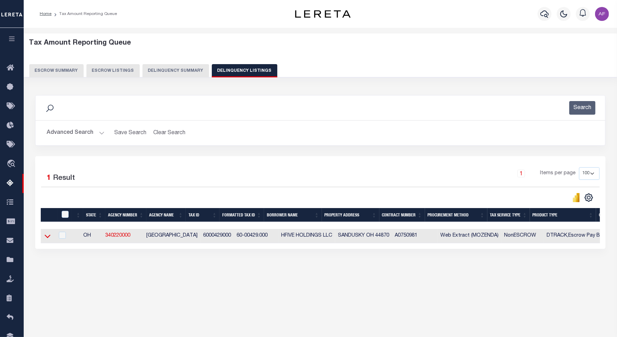
click at [49, 239] on icon at bounding box center [48, 235] width 6 height 7
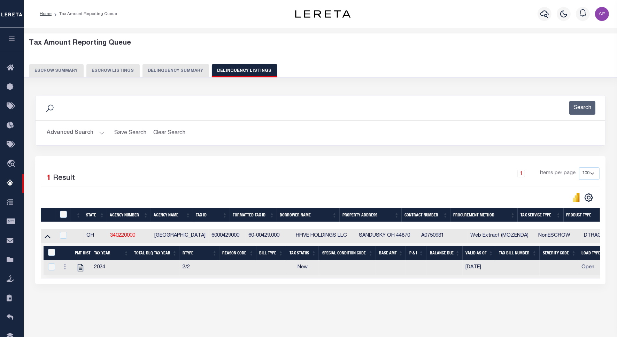
scroll to position [32, 0]
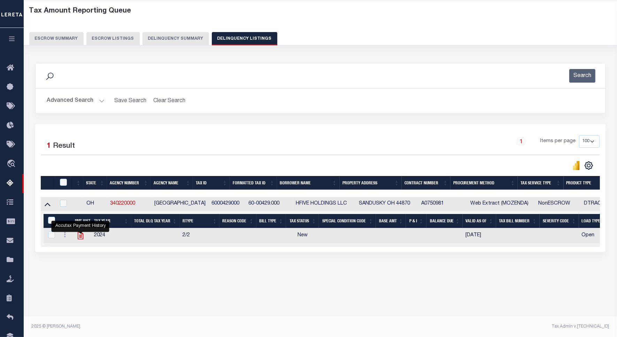
click at [77, 235] on icon "" at bounding box center [80, 235] width 9 height 9
checkbox input "true"
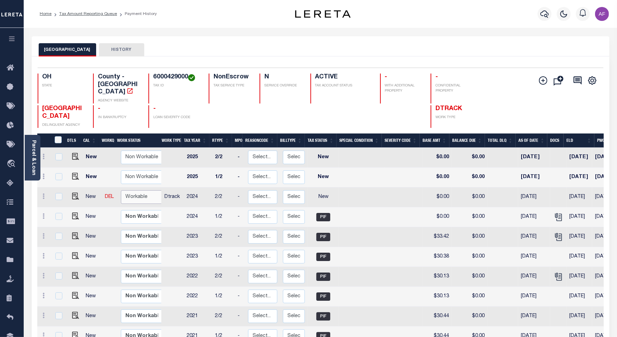
click at [137, 190] on select "Non Workable Workable" at bounding box center [142, 197] width 42 height 14
checkbox input "true"
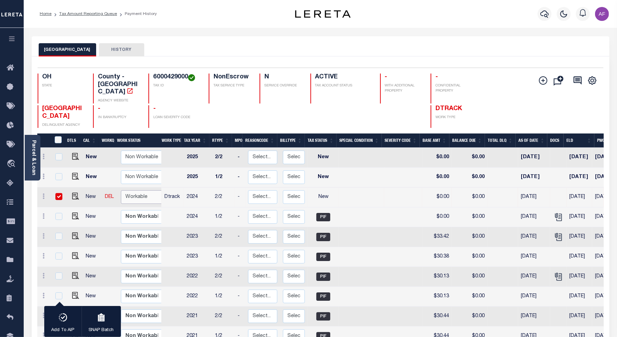
select select "true"
click at [121, 190] on select "Non Workable Workable" at bounding box center [142, 197] width 42 height 14
checkbox input "false"
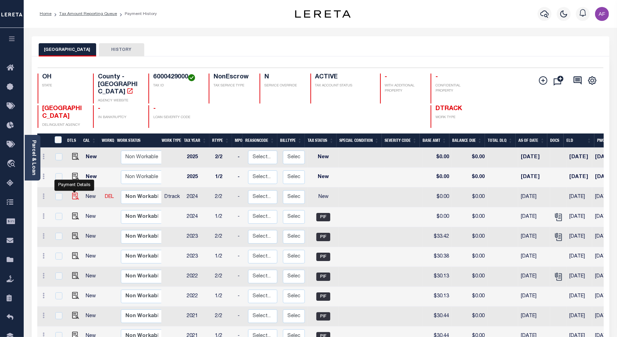
click at [75, 193] on img "" at bounding box center [75, 196] width 7 height 7
checkbox input "true"
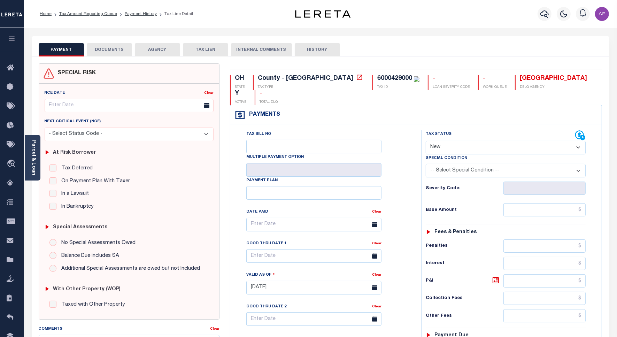
click at [441, 141] on select "- Select Status Code - Open Due/Unpaid Paid Incomplete No Tax Due Internal Refu…" at bounding box center [506, 148] width 160 height 14
select select "PYD"
click at [426, 141] on select "- Select Status Code - Open Due/Unpaid Paid Incomplete No Tax Due Internal Refu…" at bounding box center [506, 148] width 160 height 14
type input "[DATE]"
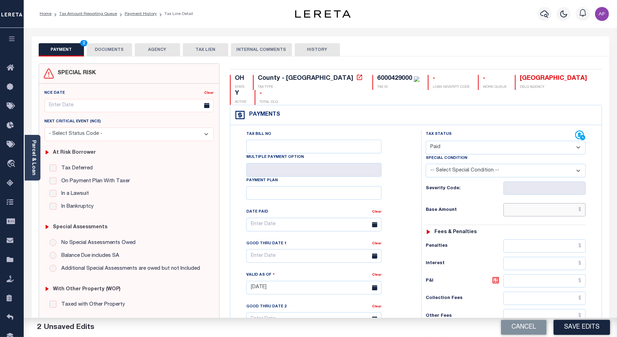
click at [546, 203] on input "text" at bounding box center [545, 209] width 82 height 13
paste input "53.54"
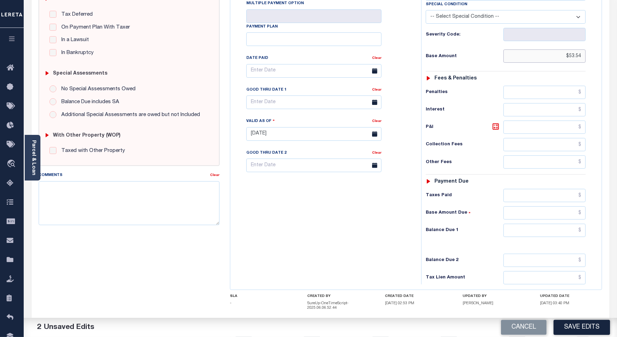
scroll to position [184, 0]
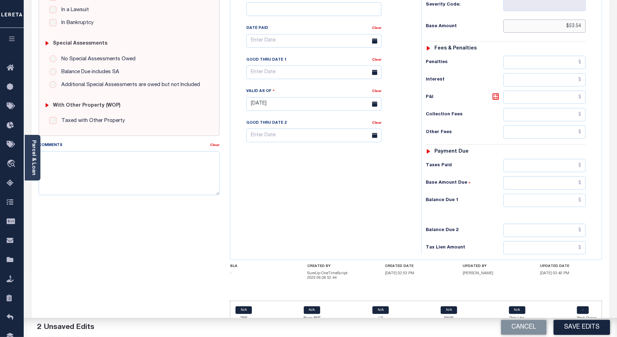
type input "$53.54"
click at [570, 194] on input "text" at bounding box center [545, 200] width 82 height 13
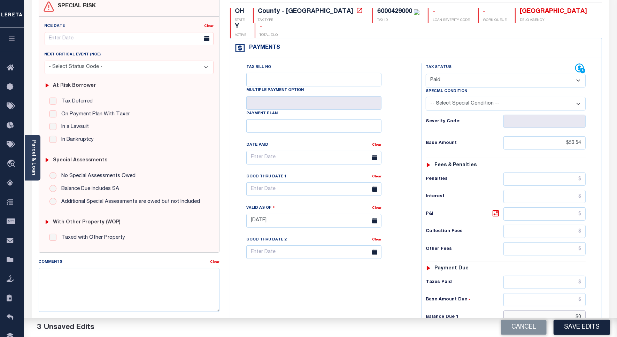
scroll to position [0, 0]
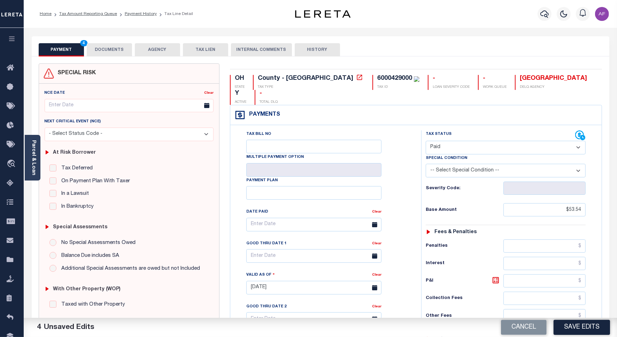
type input "$0.00"
click at [115, 52] on button "DOCUMENTS" at bounding box center [109, 49] width 45 height 13
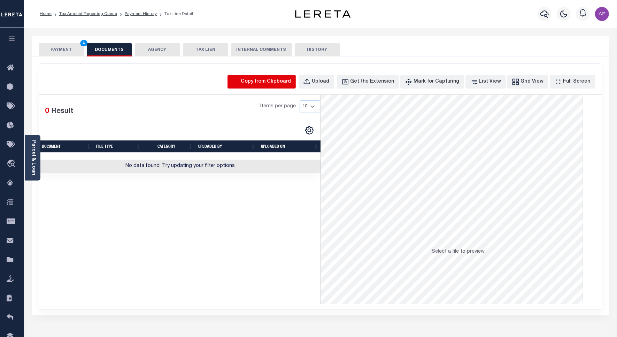
click at [239, 84] on icon "button" at bounding box center [236, 81] width 6 height 7
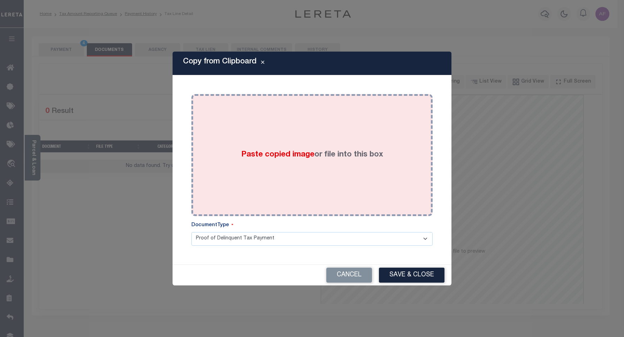
click at [283, 151] on span "Paste copied image" at bounding box center [277, 155] width 73 height 8
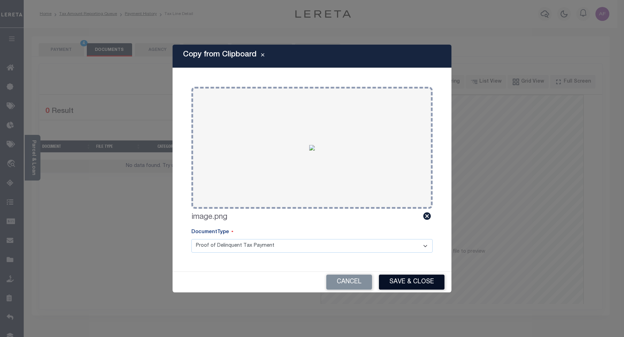
click at [404, 281] on button "Save & Close" at bounding box center [412, 282] width 66 height 15
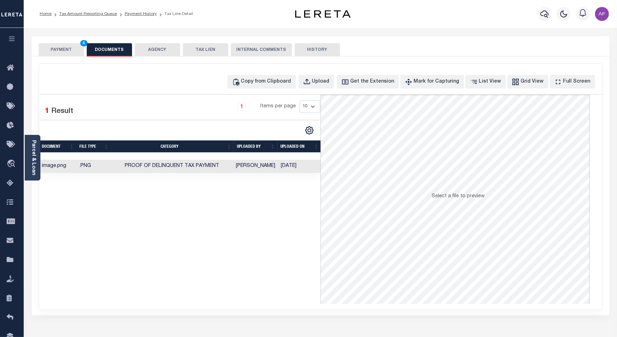
click at [58, 48] on button "PAYMENT 4" at bounding box center [61, 49] width 45 height 13
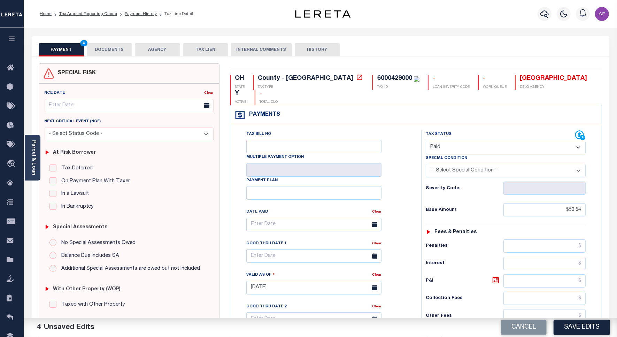
click at [116, 49] on button "DOCUMENTS" at bounding box center [109, 49] width 45 height 13
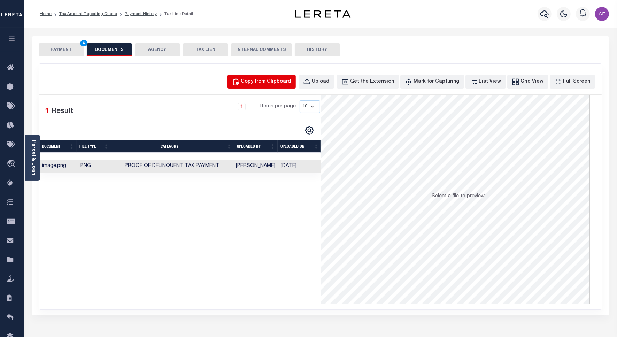
click at [271, 82] on div "Copy from Clipboard" at bounding box center [266, 82] width 50 height 8
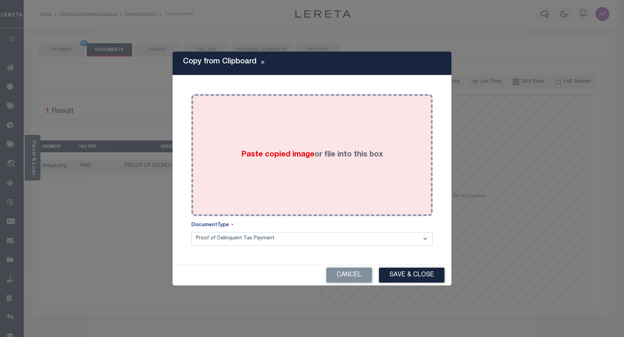
click at [281, 147] on div "Paste copied image or file into this box" at bounding box center [312, 155] width 231 height 112
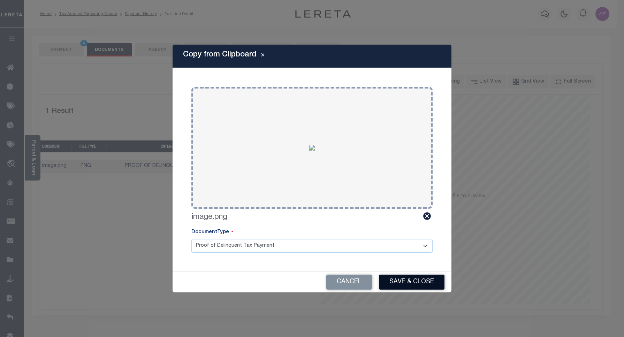
click at [407, 288] on button "Save & Close" at bounding box center [412, 282] width 66 height 15
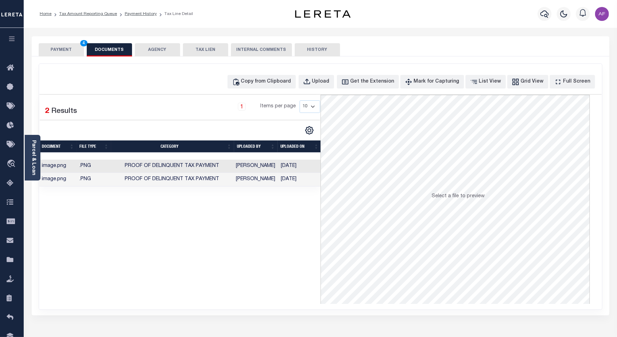
click at [61, 47] on button "PAYMENT 4" at bounding box center [61, 49] width 45 height 13
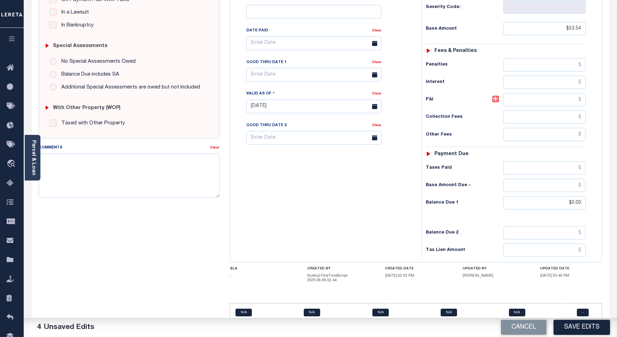
scroll to position [182, 0]
click at [576, 325] on button "Save Edits" at bounding box center [582, 327] width 56 height 15
checkbox input "false"
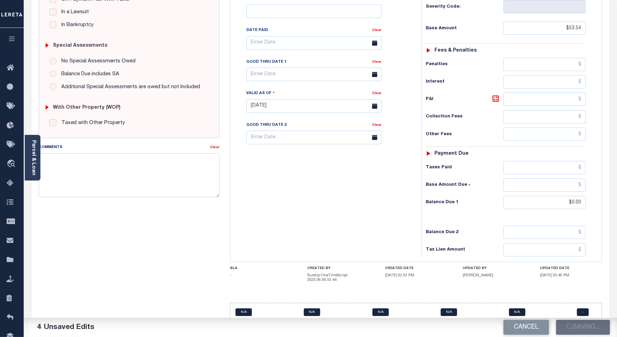
checkbox input "false"
type input "$53.54"
type input "$0"
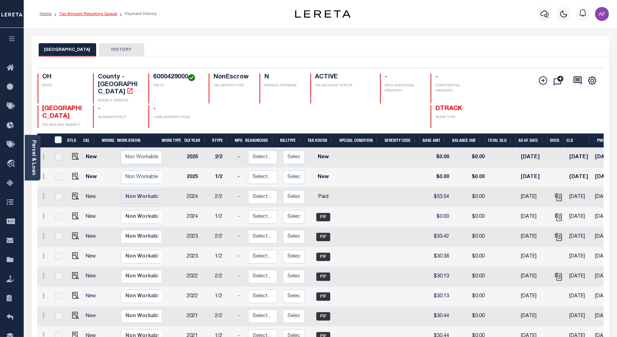
click at [81, 13] on link "Tax Amount Reporting Queue" at bounding box center [88, 14] width 58 height 4
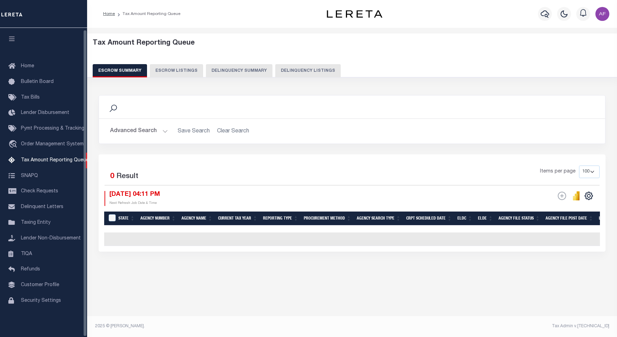
select select "100"
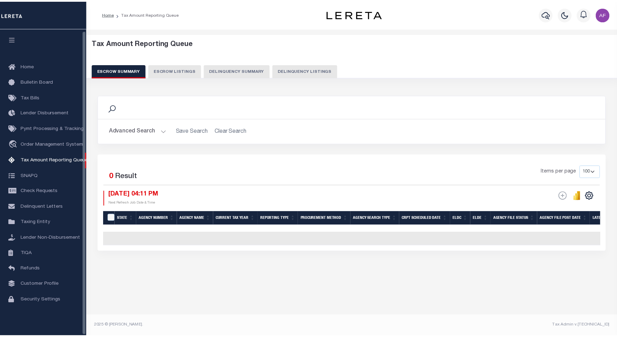
scroll to position [2, 0]
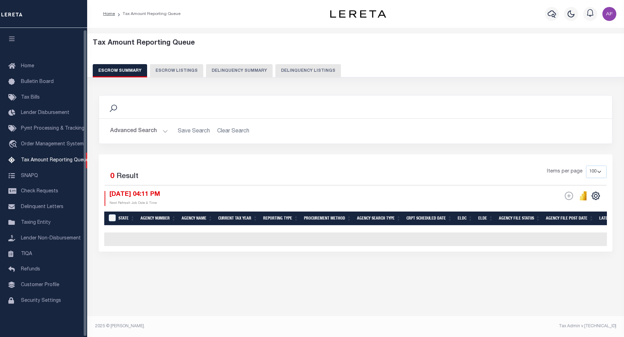
click at [293, 74] on button "Delinquency Listings" at bounding box center [308, 70] width 66 height 13
select select "100"
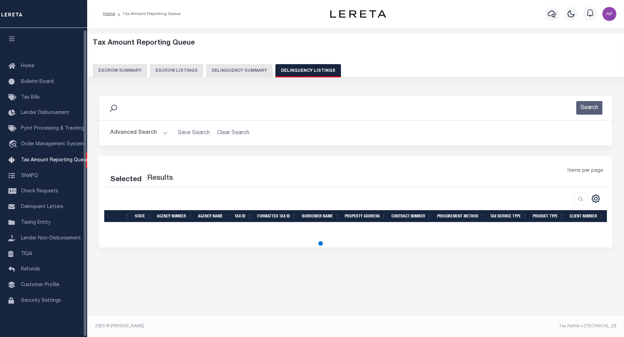
select select "100"
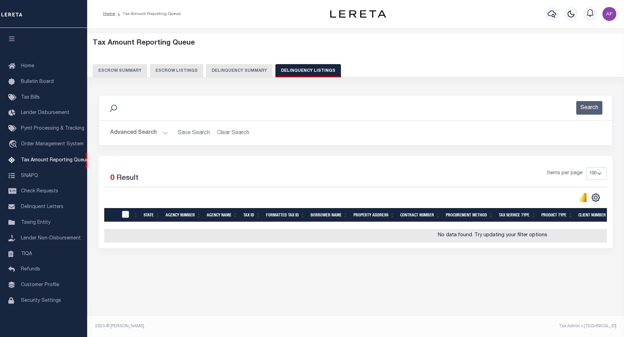
click at [135, 130] on button "Advanced Search" at bounding box center [139, 133] width 58 height 14
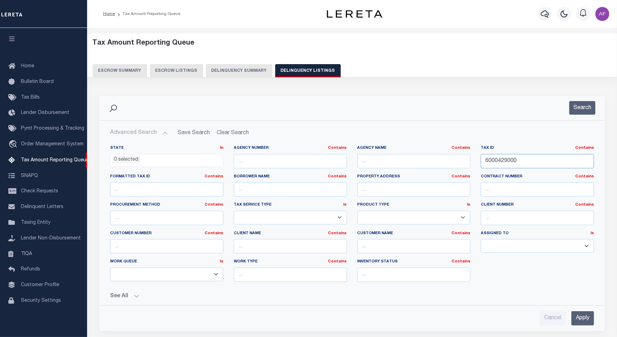
click at [502, 161] on input "6000429000" at bounding box center [537, 161] width 113 height 14
paste input "30"
type input "6000430000"
click at [589, 107] on button "Search" at bounding box center [582, 108] width 26 height 14
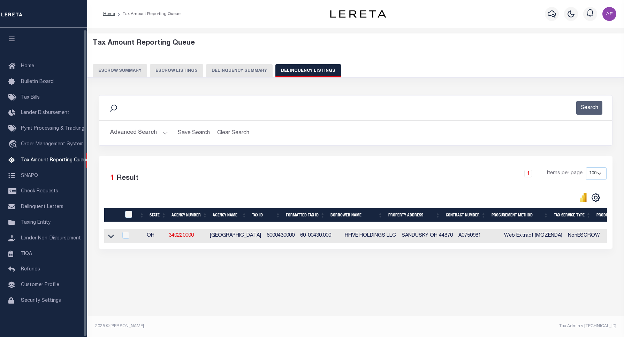
click at [106, 238] on td at bounding box center [111, 236] width 14 height 14
checkbox input "true"
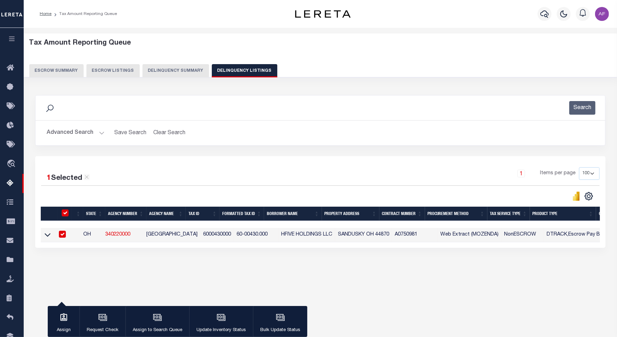
click at [44, 236] on link at bounding box center [48, 234] width 8 height 5
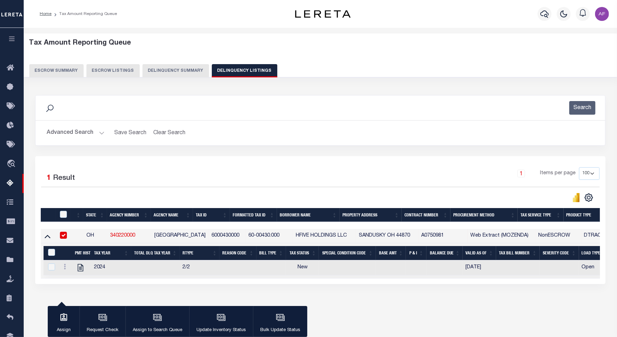
scroll to position [32, 0]
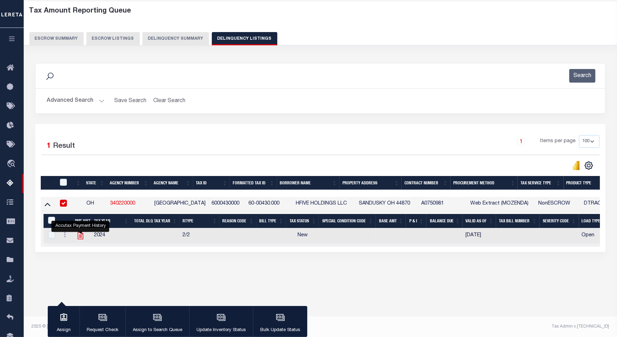
click at [84, 236] on icon "" at bounding box center [80, 235] width 9 height 9
checkbox input "true"
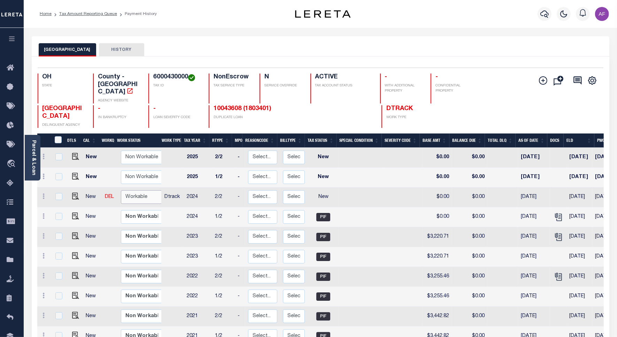
click at [131, 191] on select "Non Workable Workable" at bounding box center [142, 197] width 42 height 14
checkbox input "true"
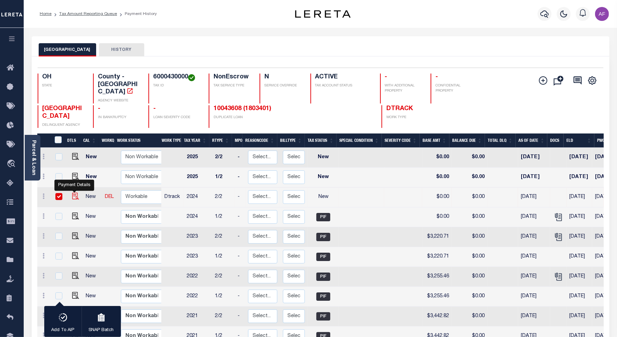
click at [74, 193] on img "" at bounding box center [75, 196] width 7 height 7
checkbox input "false"
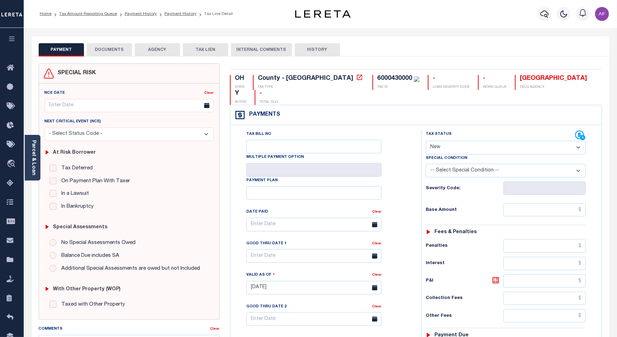
click at [435, 141] on select "- Select Status Code - Open Due/Unpaid Paid Incomplete No Tax Due Internal Refu…" at bounding box center [506, 148] width 160 height 14
select select "PYD"
click at [426, 141] on select "- Select Status Code - Open Due/Unpaid Paid Incomplete No Tax Due Internal Refu…" at bounding box center [506, 148] width 160 height 14
type input "[DATE]"
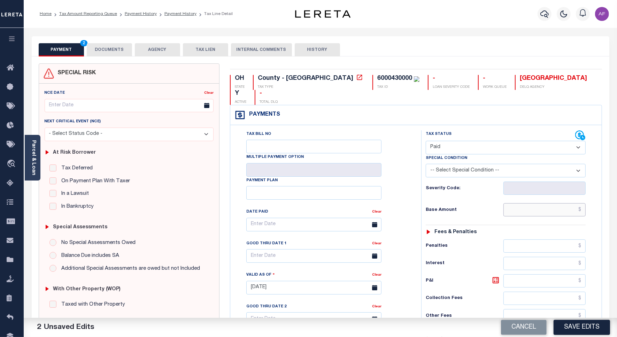
click at [558, 203] on input "text" at bounding box center [545, 209] width 82 height 13
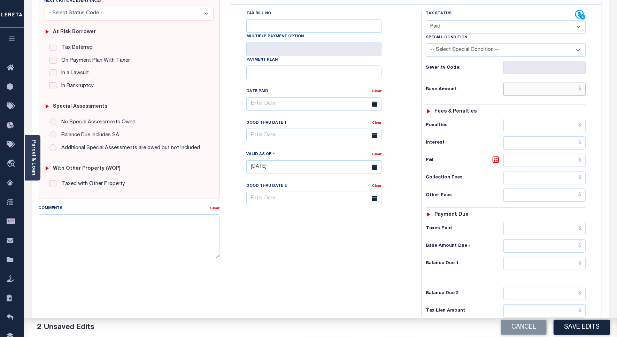
scroll to position [53, 0]
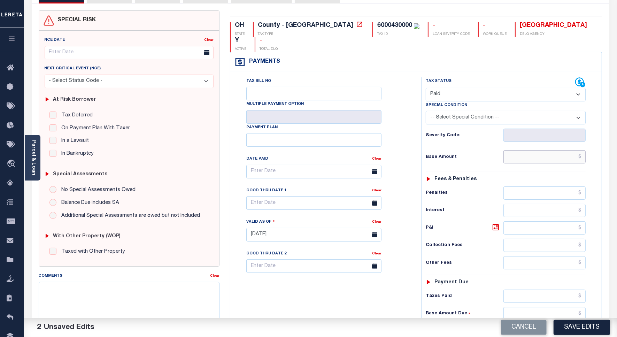
paste input "3,247.60"
click at [572, 150] on input "$3,247.60" at bounding box center [545, 156] width 82 height 13
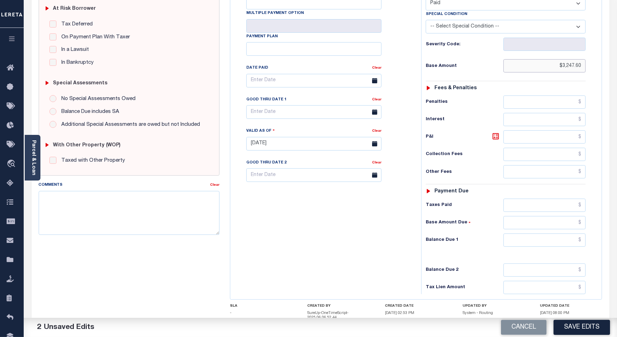
scroll to position [184, 0]
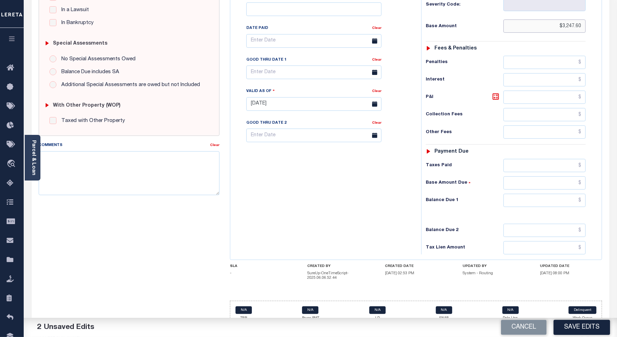
type input "$3,247.60"
click at [552, 194] on input "text" at bounding box center [545, 200] width 82 height 13
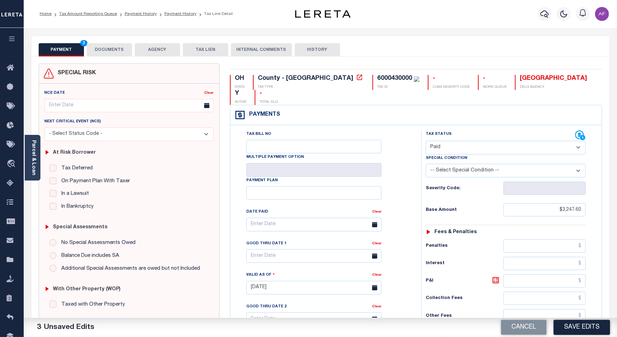
type input "$0.00"
click at [117, 52] on button "DOCUMENTS" at bounding box center [109, 49] width 45 height 13
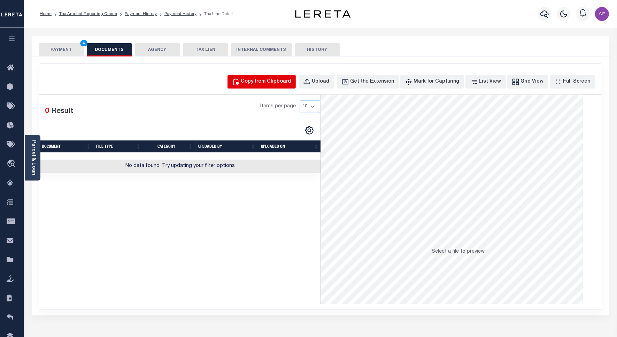
click at [281, 84] on div "Copy from Clipboard" at bounding box center [266, 82] width 50 height 8
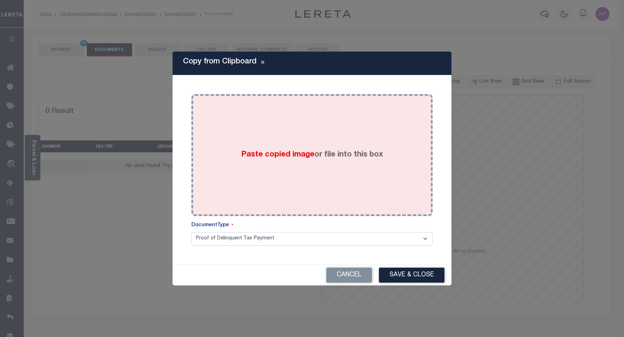
click at [300, 128] on div "Paste copied image or file into this box" at bounding box center [312, 155] width 231 height 112
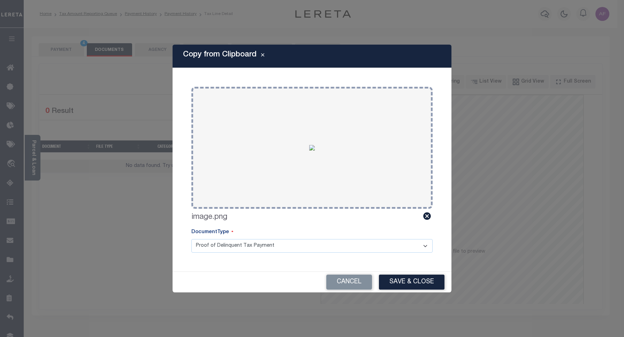
click at [414, 278] on button "Save & Close" at bounding box center [412, 282] width 66 height 15
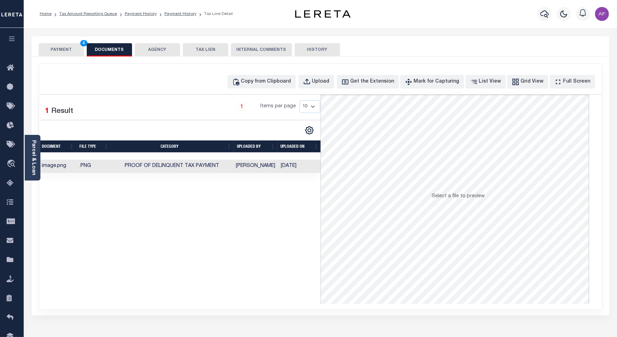
click at [55, 48] on button "PAYMENT 4" at bounding box center [61, 49] width 45 height 13
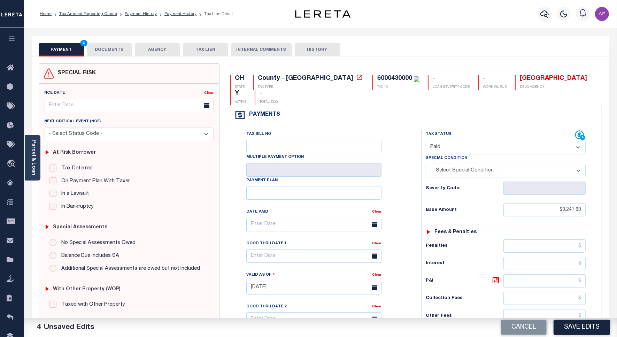
click at [117, 52] on button "DOCUMENTS" at bounding box center [109, 49] width 45 height 13
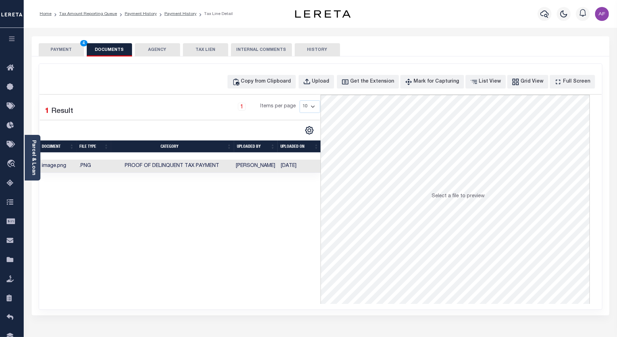
click at [53, 47] on button "PAYMENT 4" at bounding box center [61, 49] width 45 height 13
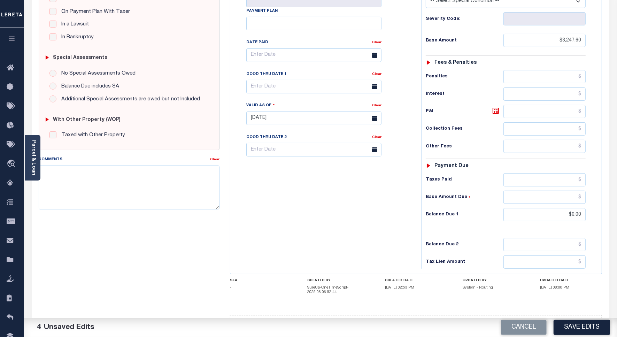
scroll to position [174, 0]
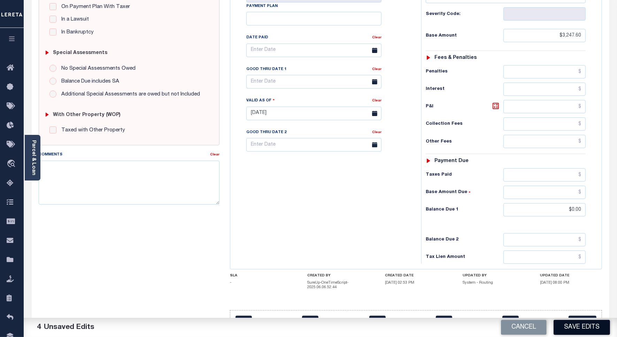
click at [585, 326] on button "Save Edits" at bounding box center [582, 327] width 56 height 15
checkbox input "false"
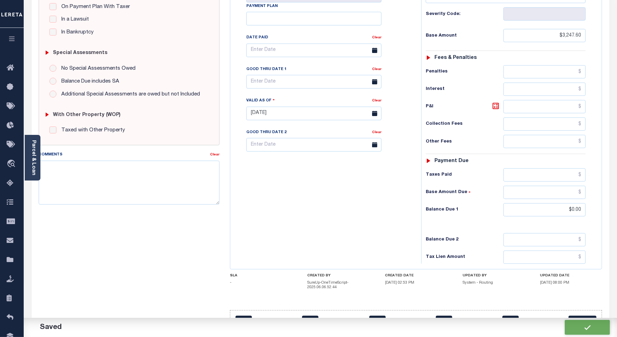
type input "$3,247.6"
type input "$0"
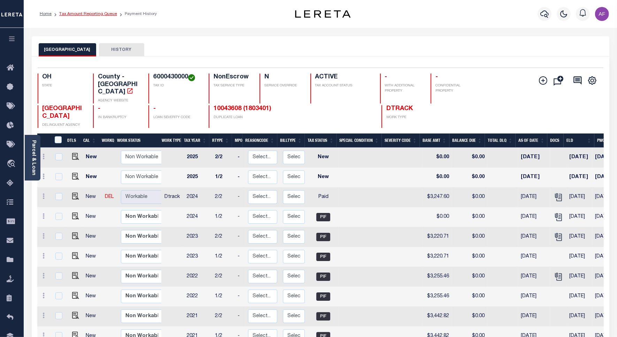
click at [74, 13] on link "Tax Amount Reporting Queue" at bounding box center [88, 14] width 58 height 4
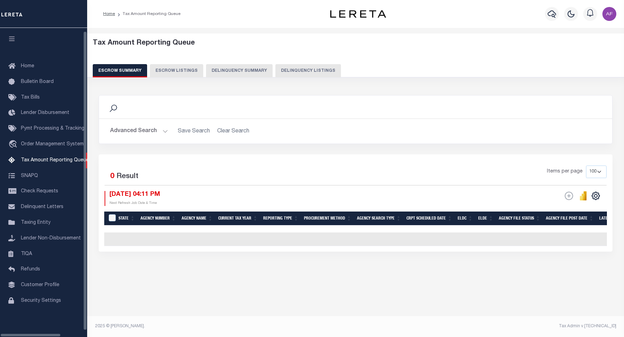
select select "100"
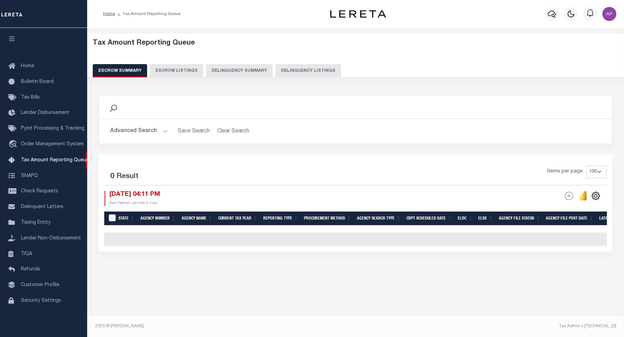
click at [301, 74] on button "Delinquency Listings" at bounding box center [308, 70] width 66 height 13
select select "100"
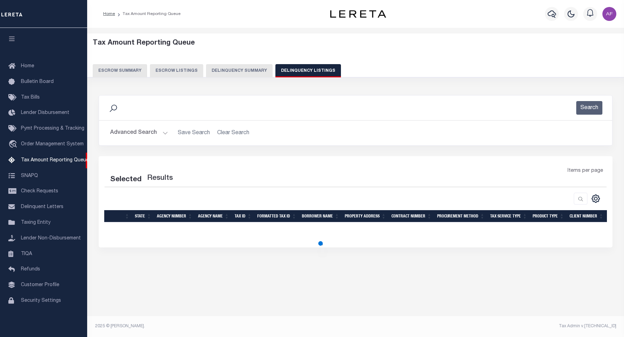
select select "100"
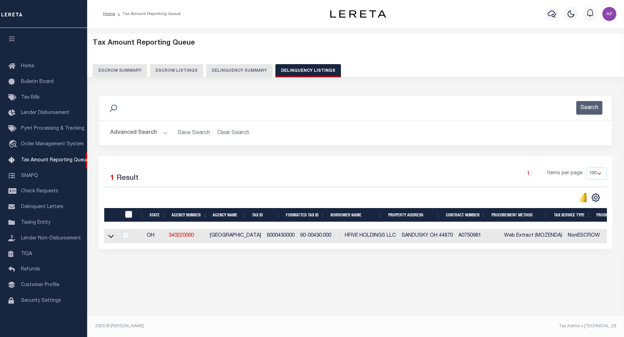
click at [128, 217] on input "checkbox" at bounding box center [128, 214] width 7 height 7
checkbox input "true"
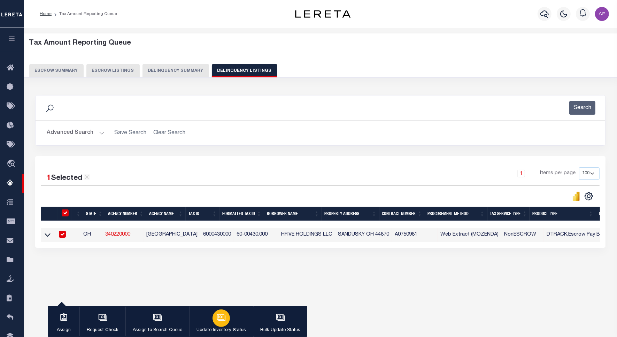
click at [230, 320] on button "Update Inventory Status" at bounding box center [221, 321] width 64 height 31
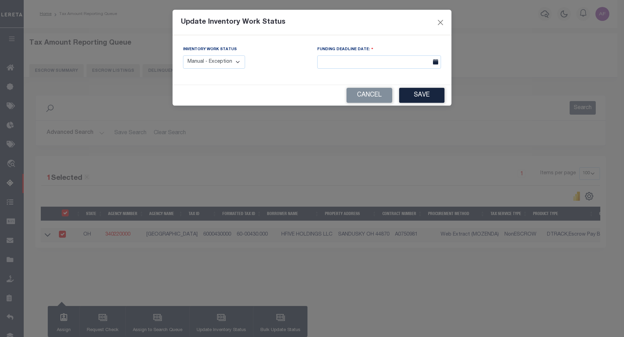
click at [227, 59] on select "Manual - Exception Pended - Awaiting Search Late Add Exception Completed" at bounding box center [214, 62] width 62 height 14
select select "4"
click at [183, 55] on select "Manual - Exception Pended - Awaiting Search Late Add Exception Completed" at bounding box center [214, 62] width 62 height 14
click at [441, 100] on button "Save" at bounding box center [421, 95] width 45 height 15
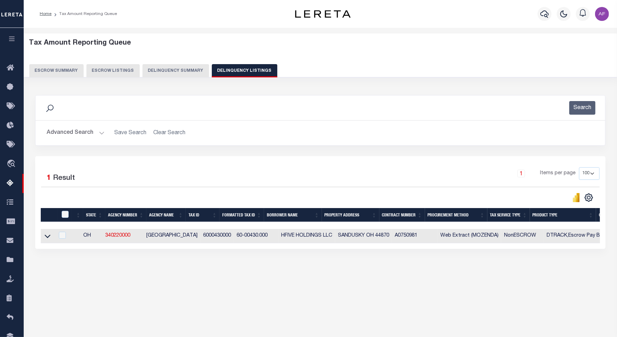
click at [0, 18] on html "Home Tax Amount Reporting Queue Profile" at bounding box center [308, 184] width 617 height 369
click at [78, 133] on button "Advanced Search" at bounding box center [76, 133] width 58 height 14
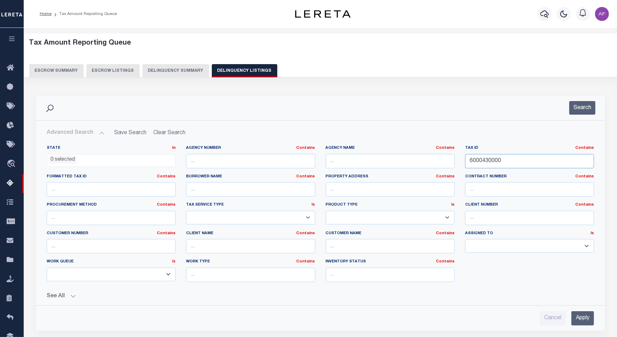
click at [485, 159] on input "6000430000" at bounding box center [529, 161] width 129 height 14
paste input "76"
type input "6000476000"
click at [595, 102] on button "Search" at bounding box center [582, 108] width 26 height 14
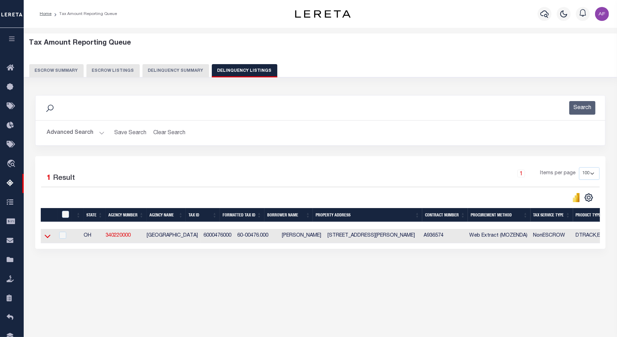
click at [48, 238] on icon at bounding box center [48, 236] width 6 height 3
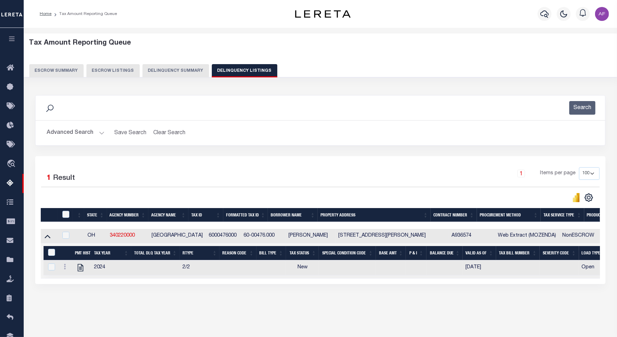
scroll to position [32, 0]
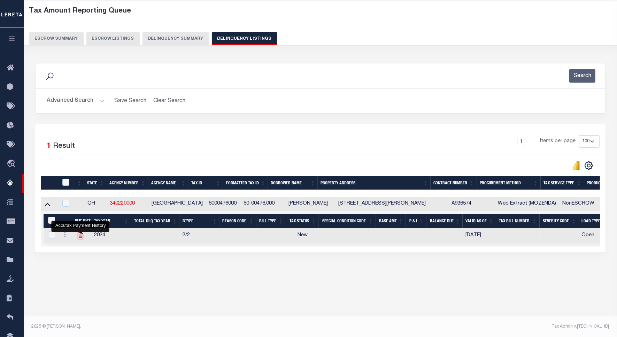
click at [77, 238] on icon "" at bounding box center [80, 235] width 9 height 9
checkbox input "true"
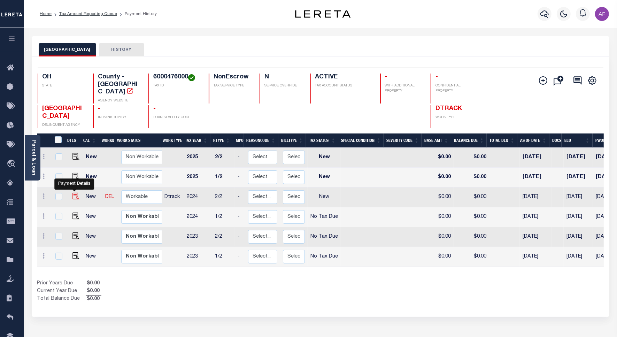
click at [72, 193] on img "" at bounding box center [75, 196] width 7 height 7
checkbox input "true"
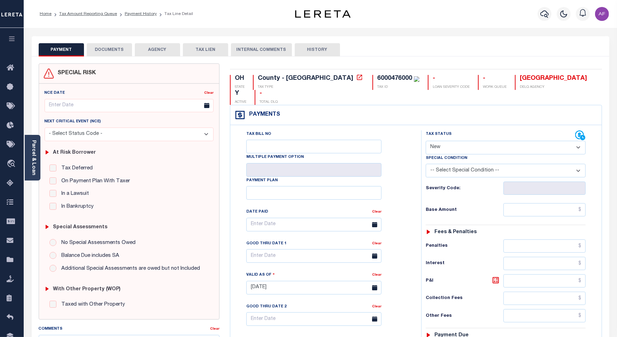
click at [453, 141] on select "- Select Status Code - Open Due/Unpaid Paid Incomplete No Tax Due Internal Refu…" at bounding box center [506, 148] width 160 height 14
select select "PYD"
click at [426, 141] on select "- Select Status Code - Open Due/Unpaid Paid Incomplete No Tax Due Internal Refu…" at bounding box center [506, 148] width 160 height 14
type input "[DATE]"
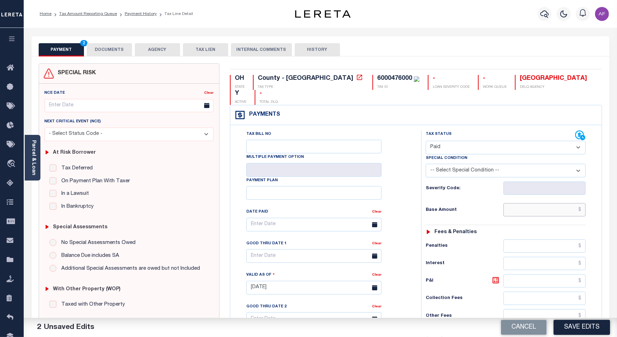
click at [553, 203] on input "text" at bounding box center [545, 209] width 82 height 13
paste input "1,677.49"
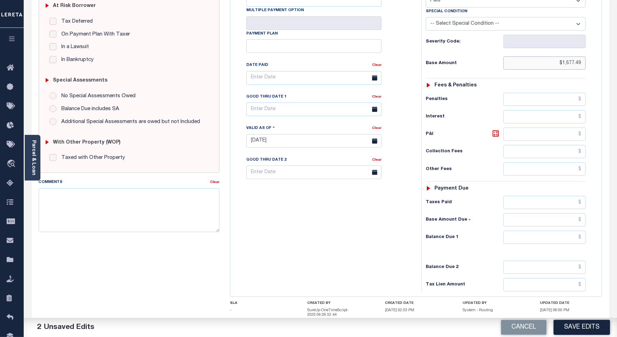
scroll to position [184, 0]
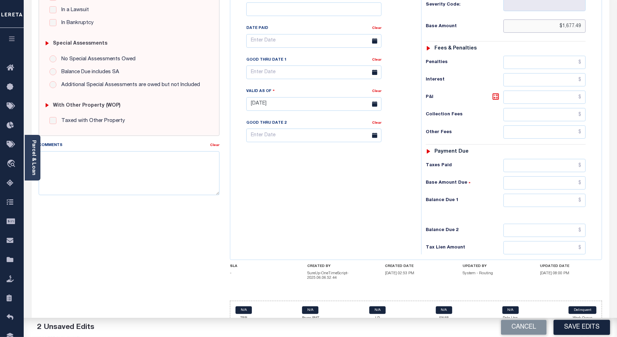
type input "$1,677.49"
click at [566, 194] on input "text" at bounding box center [545, 200] width 82 height 13
type input "$0.00"
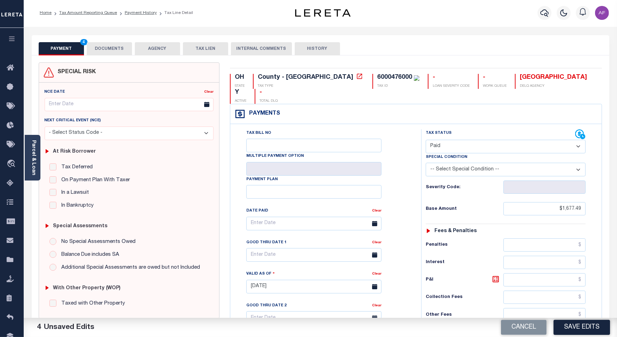
scroll to position [0, 0]
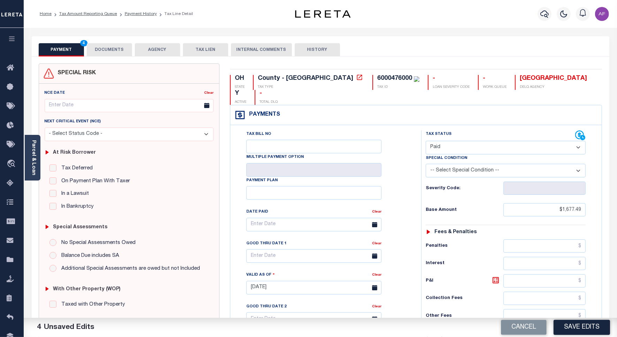
click at [102, 46] on button "DOCUMENTS" at bounding box center [109, 49] width 45 height 13
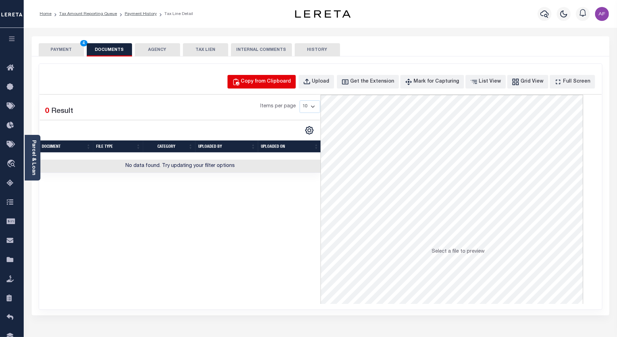
click at [268, 81] on div "Copy from Clipboard" at bounding box center [266, 82] width 50 height 8
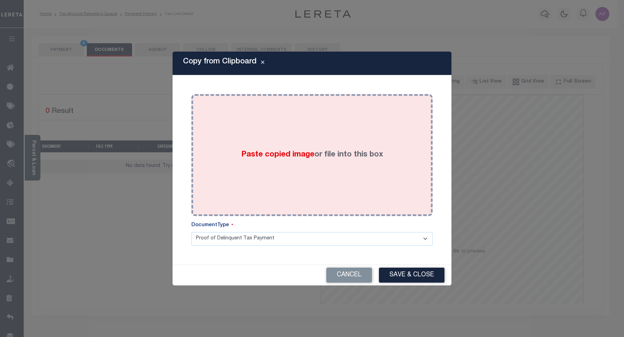
click at [285, 112] on div "Paste copied image or file into this box" at bounding box center [312, 155] width 231 height 112
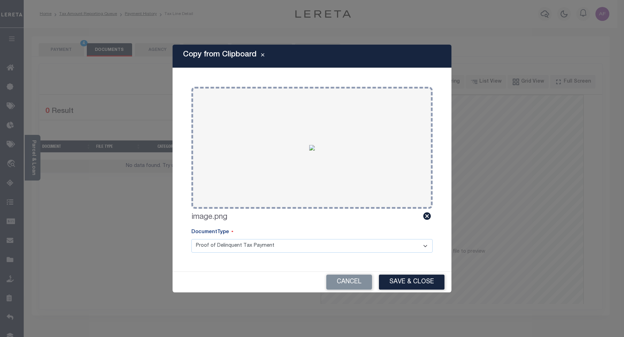
click at [408, 288] on button "Save & Close" at bounding box center [412, 282] width 66 height 15
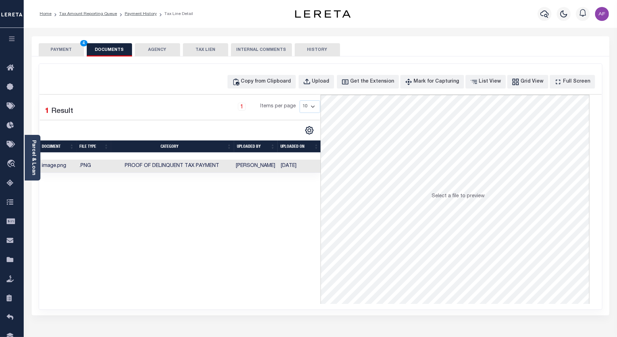
click at [61, 51] on button "PAYMENT 4" at bounding box center [61, 49] width 45 height 13
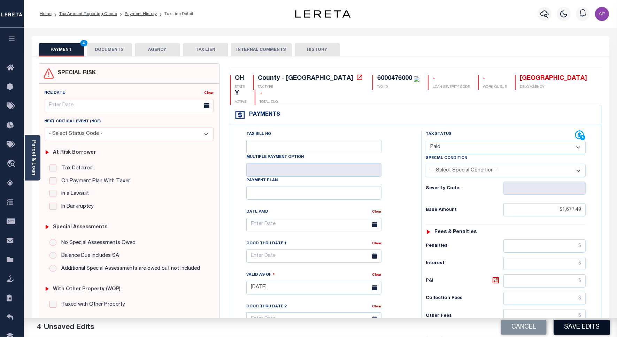
click at [576, 330] on button "Save Edits" at bounding box center [582, 327] width 56 height 15
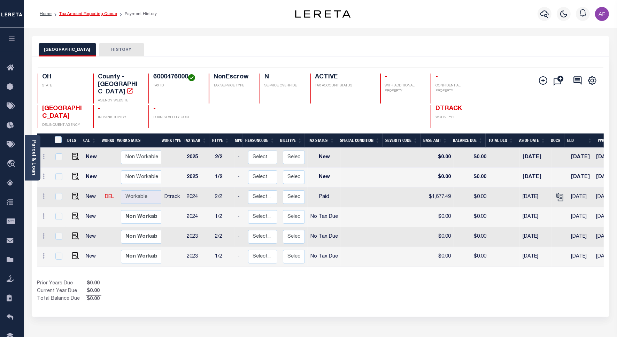
click at [77, 13] on link "Tax Amount Reporting Queue" at bounding box center [88, 14] width 58 height 4
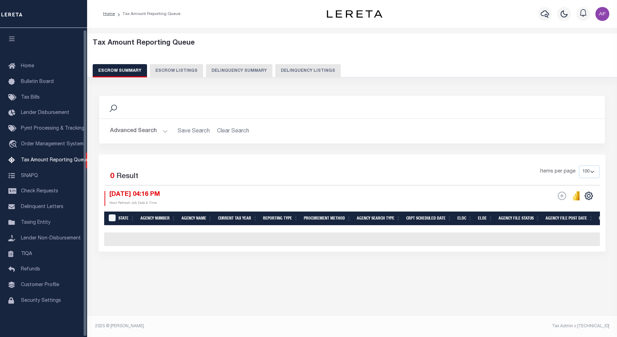
select select "100"
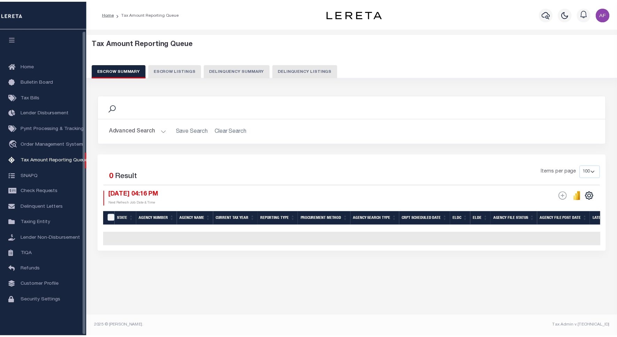
scroll to position [2, 0]
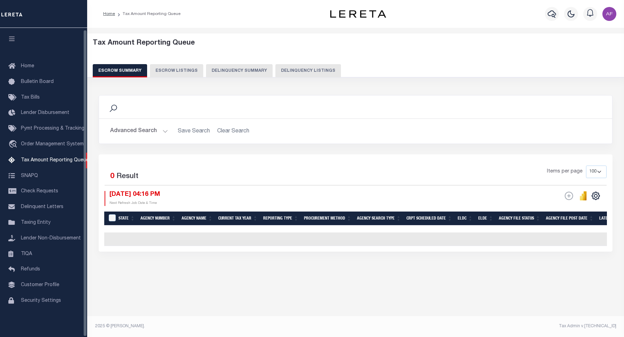
click at [301, 72] on button "Delinquency Listings" at bounding box center [308, 70] width 66 height 13
select select "100"
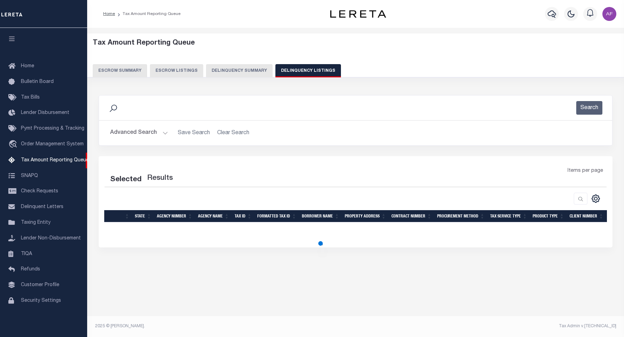
select select "100"
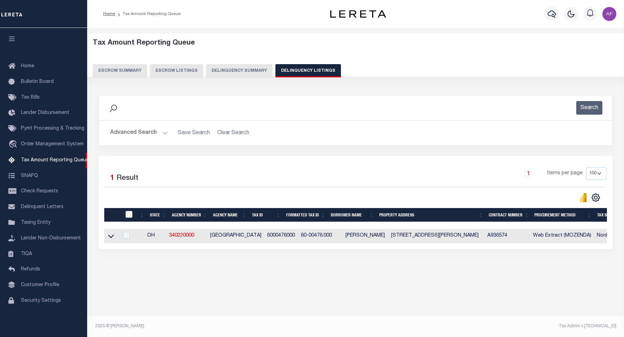
click at [128, 214] on input "checkbox" at bounding box center [128, 214] width 7 height 7
checkbox input "true"
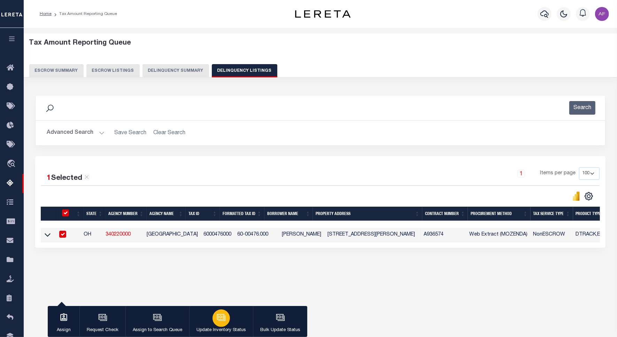
click at [217, 320] on icon "button" at bounding box center [220, 317] width 7 height 6
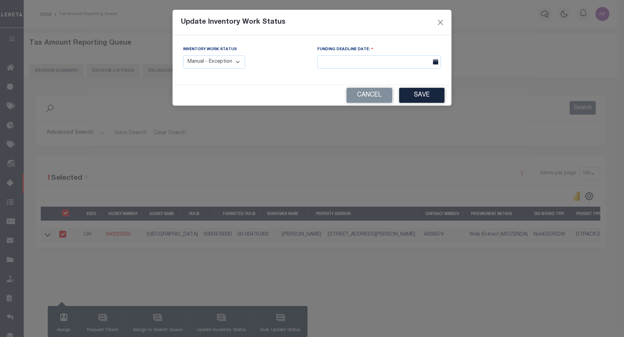
click at [205, 64] on select "Manual - Exception Pended - Awaiting Search Late Add Exception Completed" at bounding box center [214, 62] width 62 height 14
select select "4"
click at [183, 55] on select "Manual - Exception Pended - Awaiting Search Late Add Exception Completed" at bounding box center [214, 62] width 62 height 14
click at [417, 100] on button "Save" at bounding box center [421, 95] width 45 height 15
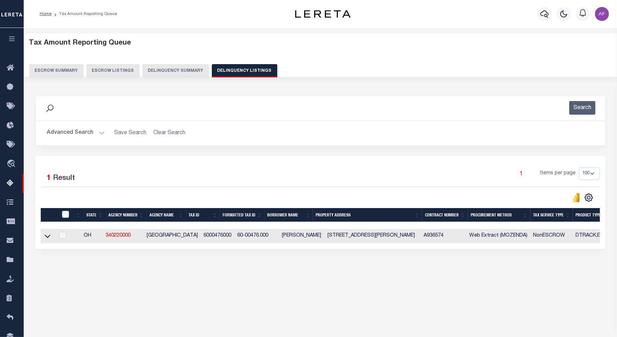
click at [70, 133] on button "Advanced Search" at bounding box center [76, 133] width 58 height 14
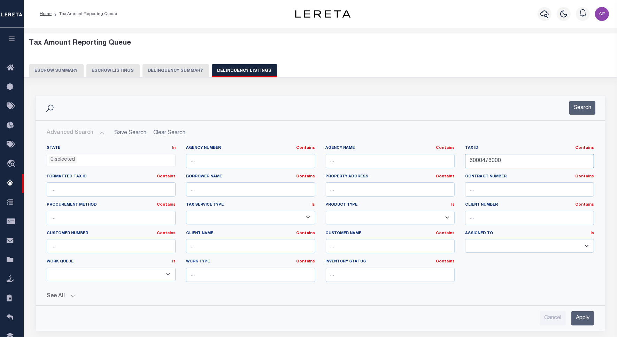
paste input "6000588000"
click at [482, 161] on input "60006000588000476000" at bounding box center [529, 161] width 129 height 14
click at [493, 160] on input "60006000588000476000" at bounding box center [529, 161] width 129 height 14
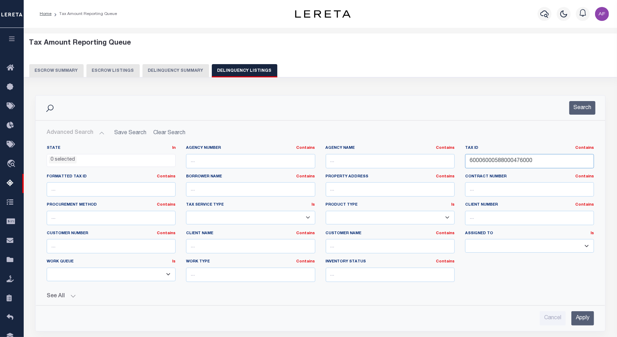
click at [493, 160] on input "60006000588000476000" at bounding box center [529, 161] width 129 height 14
paste input "588"
type input "6000588000"
click at [577, 112] on button "Search" at bounding box center [582, 108] width 26 height 14
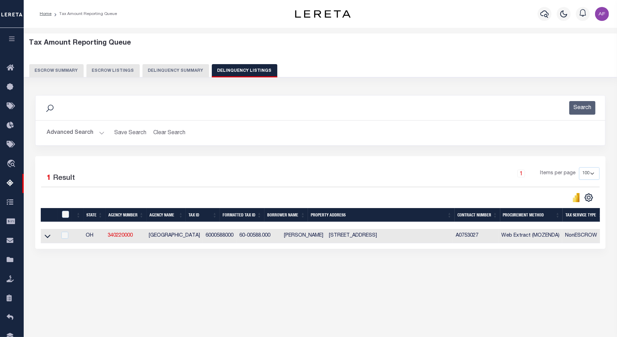
click at [46, 237] on icon at bounding box center [48, 235] width 6 height 7
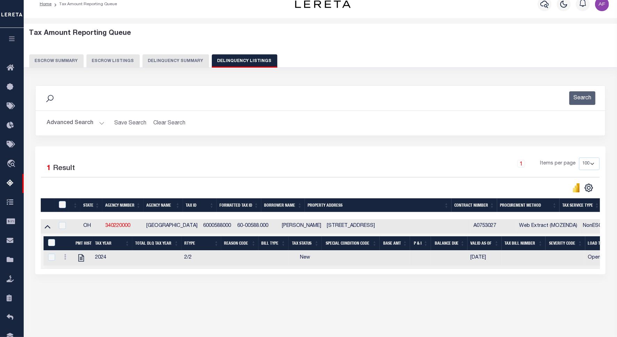
scroll to position [32, 0]
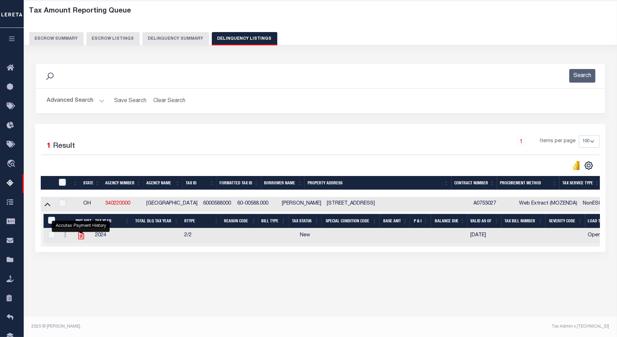
click at [83, 239] on icon "" at bounding box center [81, 235] width 9 height 9
checkbox input "true"
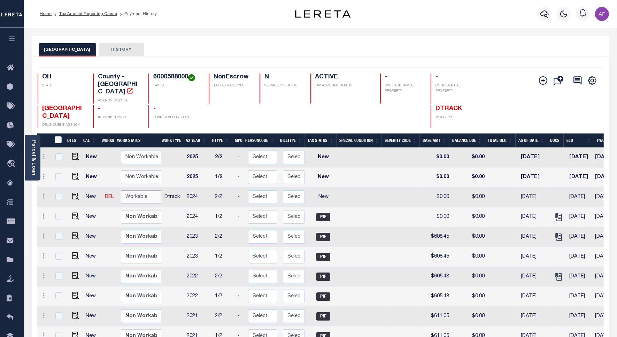
click at [150, 190] on select "Non Workable Workable" at bounding box center [142, 197] width 42 height 14
checkbox input "true"
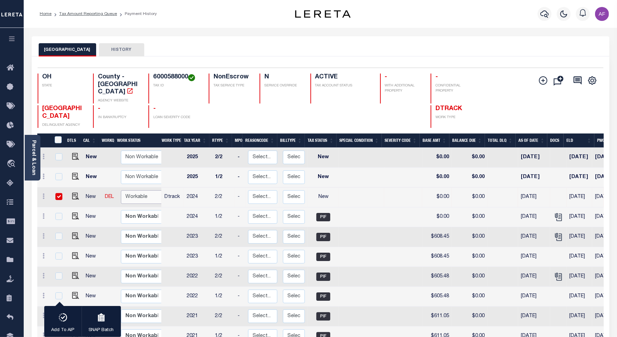
select select "true"
click at [121, 190] on select "Non Workable Workable" at bounding box center [142, 197] width 42 height 14
checkbox input "false"
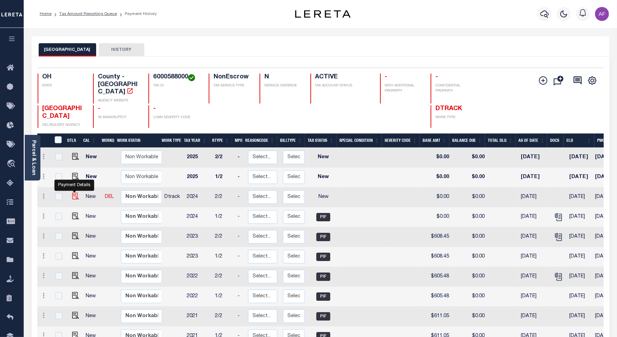
click at [72, 193] on img "" at bounding box center [75, 196] width 7 height 7
checkbox input "true"
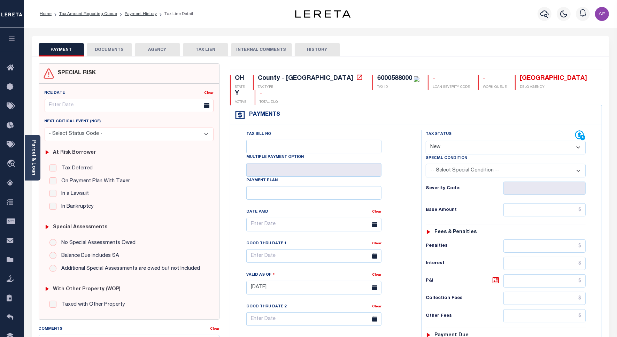
click at [462, 141] on select "- Select Status Code - Open Due/Unpaid Paid Incomplete No Tax Due Internal Refu…" at bounding box center [506, 148] width 160 height 14
select select "PYD"
click at [426, 141] on select "- Select Status Code - Open Due/Unpaid Paid Incomplete No Tax Due Internal Refu…" at bounding box center [506, 148] width 160 height 14
type input "[DATE]"
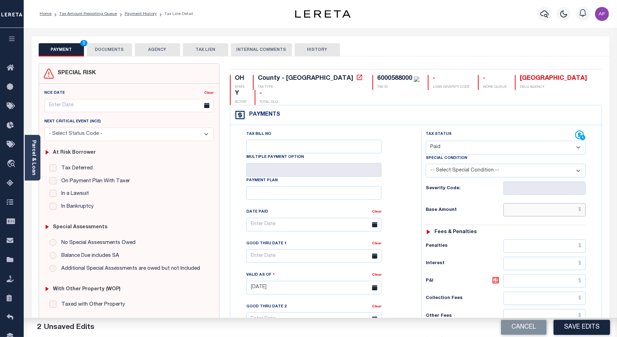
click at [572, 203] on input "text" at bounding box center [545, 209] width 82 height 13
paste input "749.11"
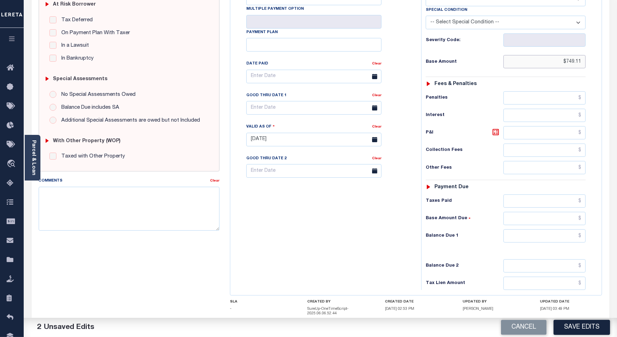
scroll to position [184, 0]
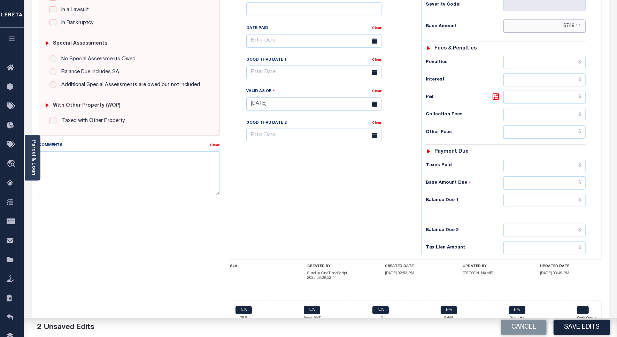
type input "$749.11"
click at [574, 194] on input "text" at bounding box center [545, 200] width 82 height 13
type input "$0.00"
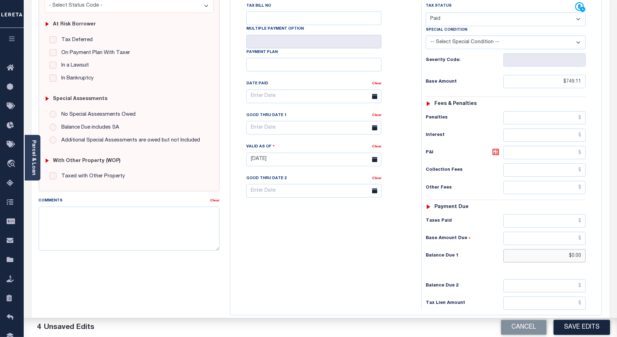
scroll to position [0, 0]
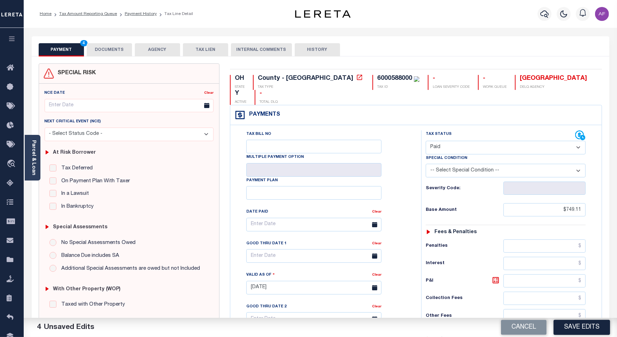
click at [108, 56] on button "DOCUMENTS" at bounding box center [109, 49] width 45 height 13
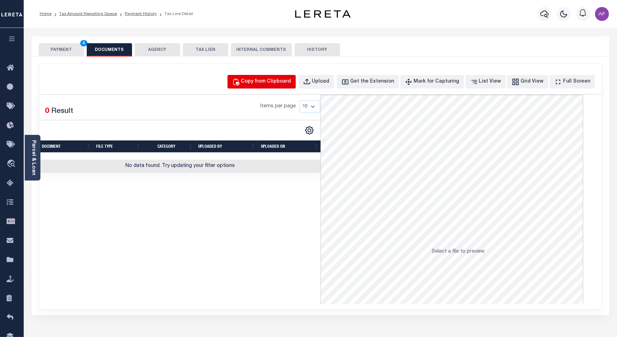
click at [279, 84] on div "Copy from Clipboard" at bounding box center [266, 82] width 50 height 8
select select "POP"
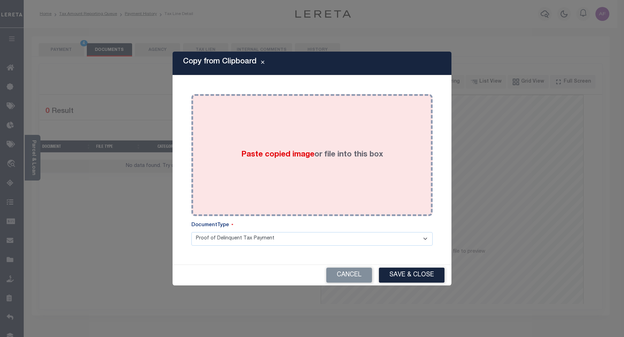
click at [306, 133] on div "Paste copied image or file into this box" at bounding box center [312, 155] width 231 height 112
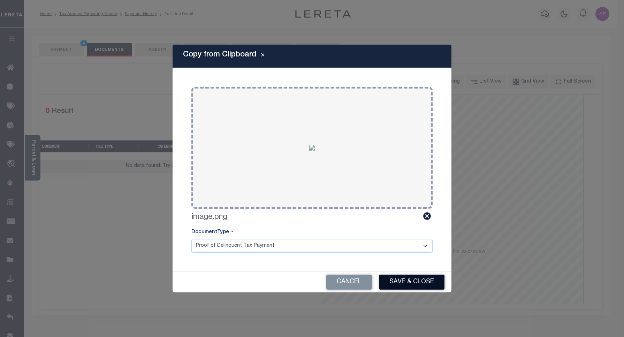
click at [405, 277] on button "Save & Close" at bounding box center [412, 282] width 66 height 15
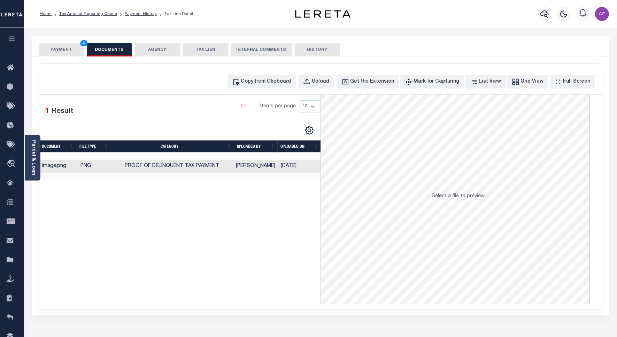
click at [53, 50] on button "PAYMENT 4" at bounding box center [61, 49] width 45 height 13
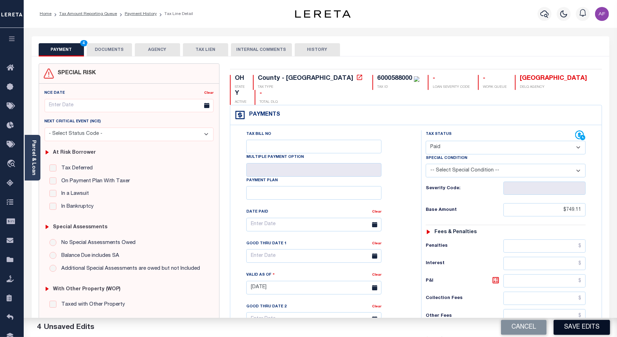
click at [574, 327] on button "Save Edits" at bounding box center [582, 327] width 56 height 15
checkbox input "false"
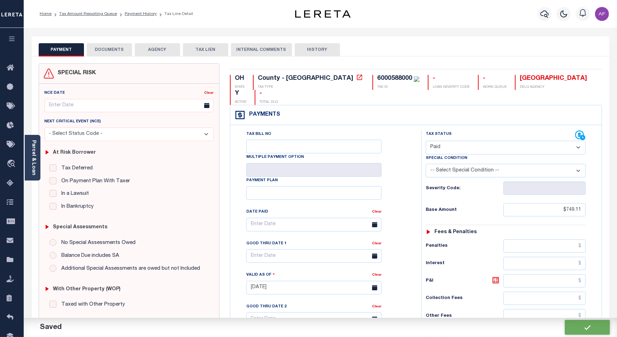
type input "$749.11"
type input "$0"
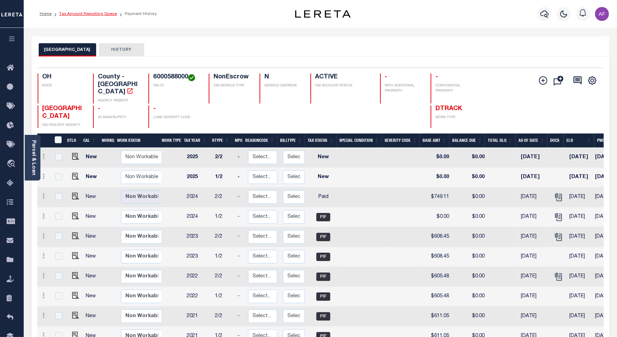
click at [77, 14] on link "Tax Amount Reporting Queue" at bounding box center [88, 14] width 58 height 4
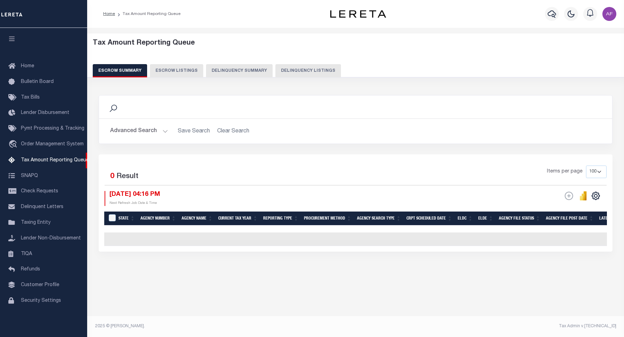
select select "100"
click at [298, 70] on button "Delinquency Listings" at bounding box center [308, 70] width 66 height 13
select select "100"
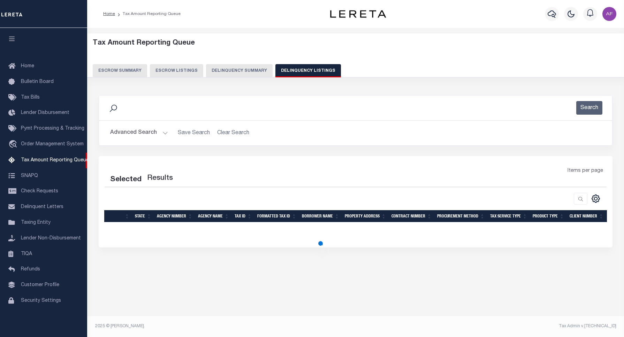
select select "100"
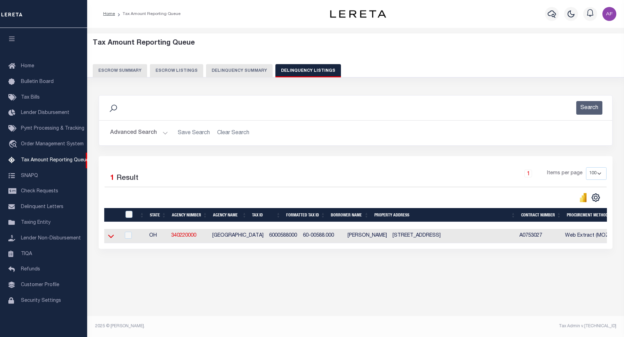
click at [110, 240] on icon at bounding box center [111, 235] width 6 height 7
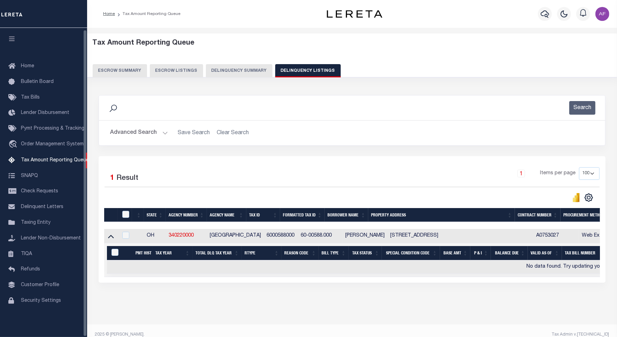
click at [136, 133] on button "Advanced Search" at bounding box center [139, 133] width 58 height 14
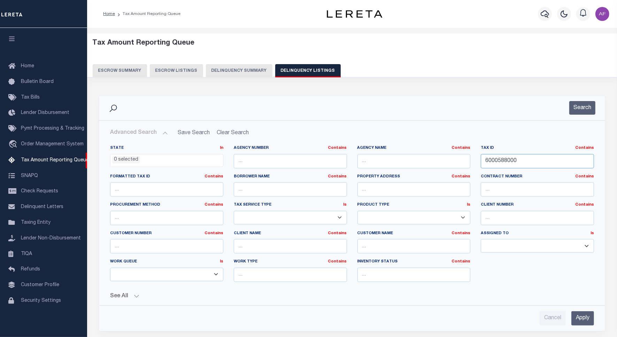
click at [496, 162] on input "6000588000" at bounding box center [537, 161] width 113 height 14
paste input "607"
type input "6000607000"
click at [579, 110] on button "Search" at bounding box center [582, 108] width 26 height 14
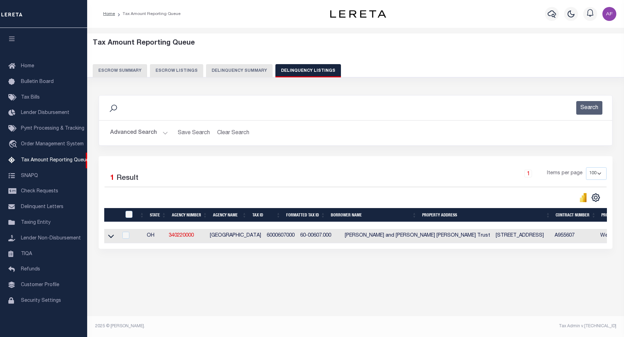
click at [110, 237] on icon at bounding box center [111, 235] width 6 height 7
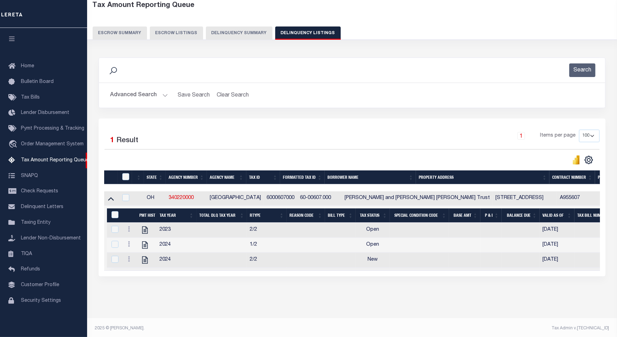
scroll to position [48, 0]
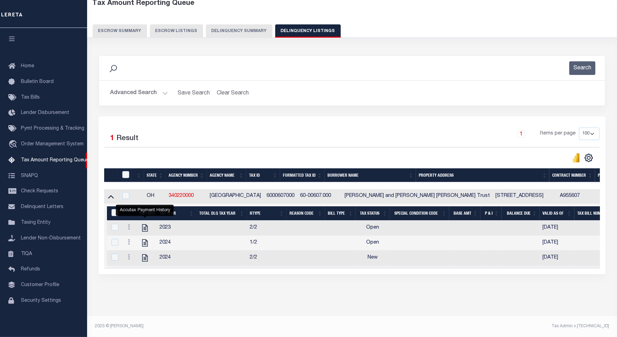
click at [139, 225] on link "" at bounding box center [144, 227] width 11 height 5
checkbox input "true"
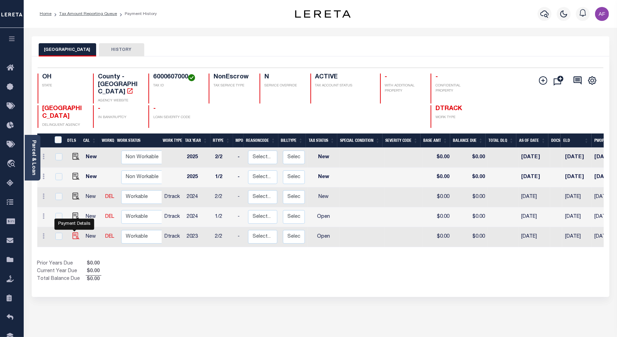
click at [74, 232] on img "" at bounding box center [75, 235] width 7 height 7
checkbox input "true"
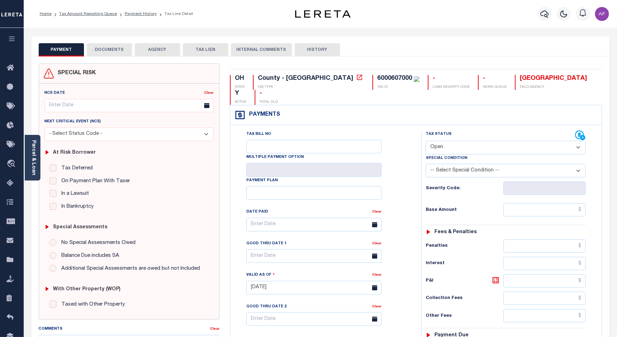
click at [465, 141] on select "- Select Status Code - Open Due/Unpaid Paid Incomplete No Tax Due Internal Refu…" at bounding box center [506, 148] width 160 height 14
select select "PYD"
click at [426, 141] on select "- Select Status Code - Open Due/Unpaid Paid Incomplete No Tax Due Internal Refu…" at bounding box center [506, 148] width 160 height 14
type input "[DATE]"
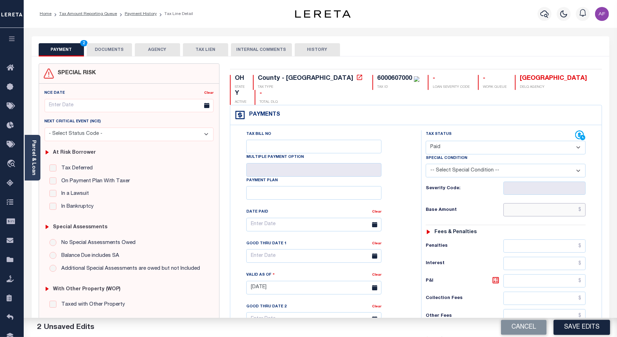
click at [575, 203] on input "text" at bounding box center [545, 209] width 82 height 13
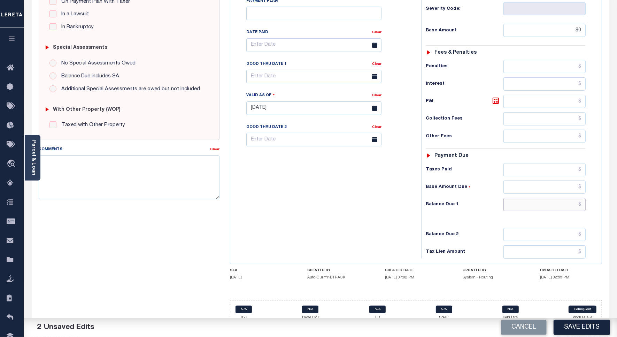
type input "$0.00"
click at [559, 198] on input "text" at bounding box center [545, 204] width 82 height 13
type input "$0"
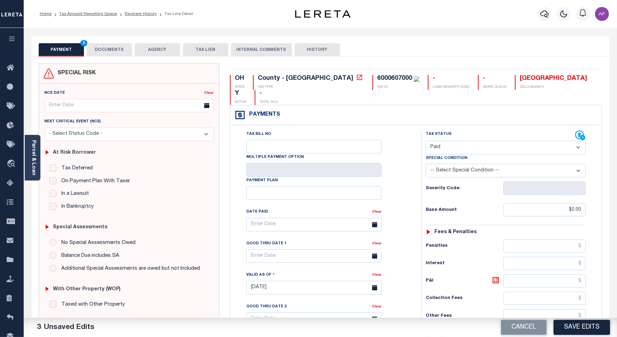
click at [104, 51] on button "DOCUMENTS" at bounding box center [109, 49] width 45 height 13
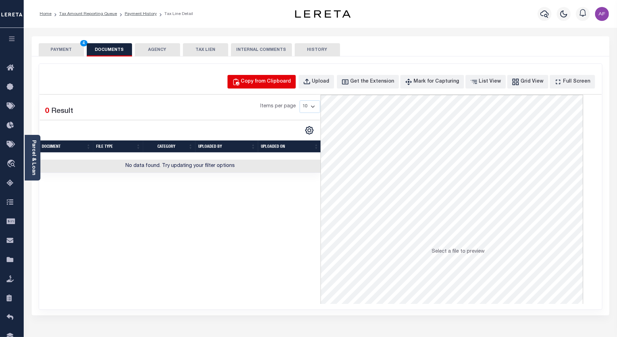
click at [273, 77] on button "Copy from Clipboard" at bounding box center [262, 82] width 68 height 14
select select "POP"
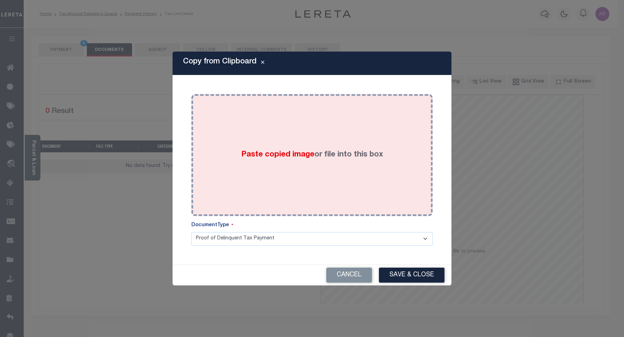
click at [270, 110] on div "Paste copied image or file into this box" at bounding box center [312, 155] width 231 height 112
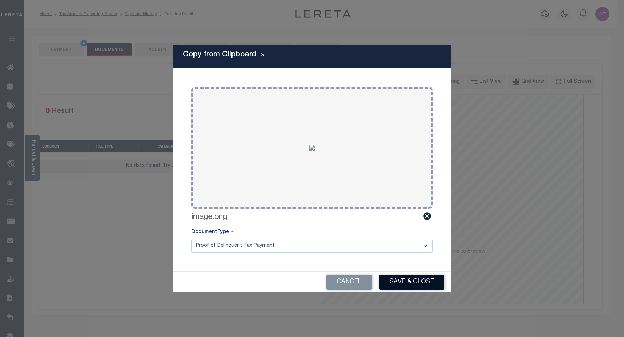
click at [414, 285] on button "Save & Close" at bounding box center [412, 282] width 66 height 15
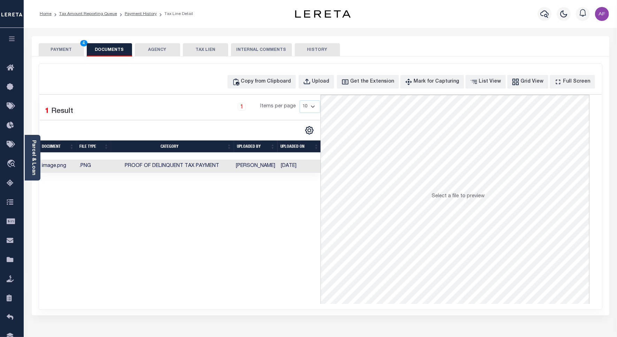
click at [58, 49] on button "PAYMENT 4" at bounding box center [61, 49] width 45 height 13
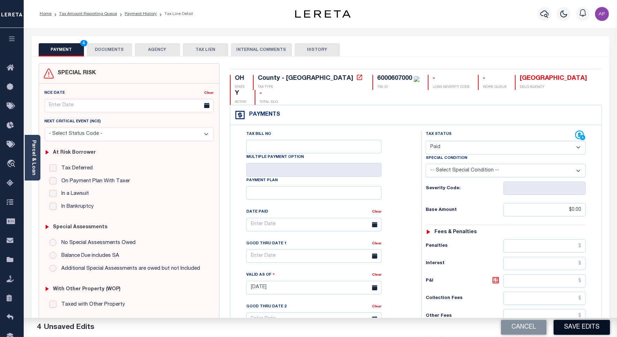
click at [583, 333] on button "Save Edits" at bounding box center [582, 327] width 56 height 15
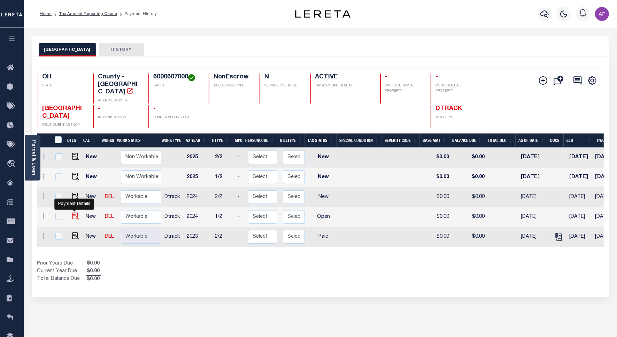
click at [72, 213] on img "" at bounding box center [75, 216] width 7 height 7
checkbox input "true"
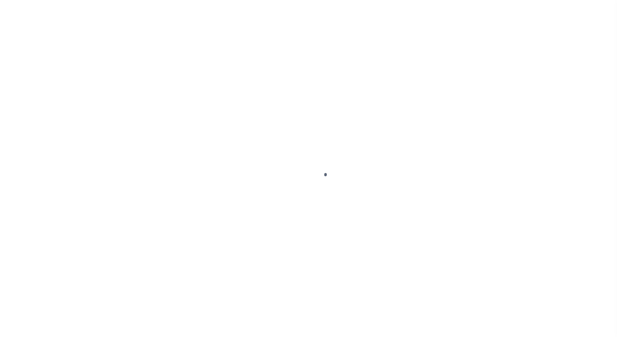
select select "OP2"
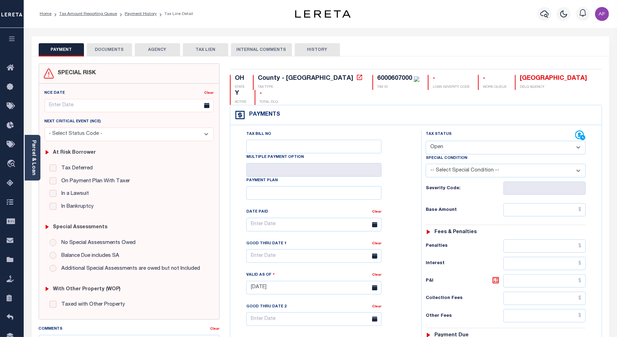
click at [114, 48] on button "DOCUMENTS" at bounding box center [109, 49] width 45 height 13
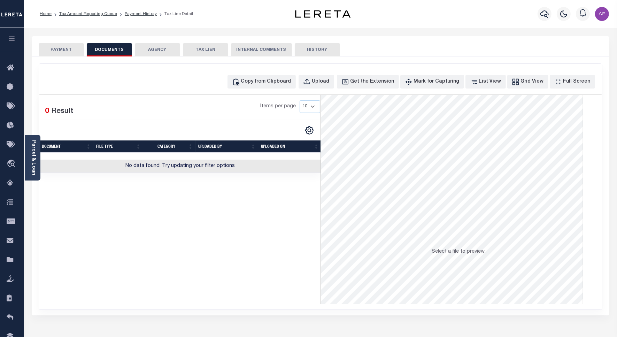
click at [279, 73] on div "Copy from Clipboard Upload Get the Extension Mark for Capturing Got it List Vie…" at bounding box center [320, 187] width 563 height 246
click at [276, 75] on button "Copy from Clipboard" at bounding box center [262, 82] width 68 height 14
select select "POP"
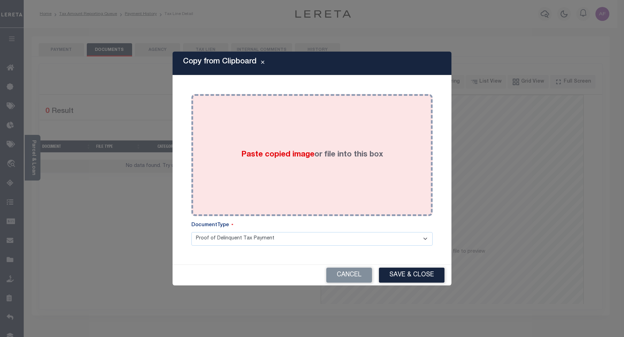
click at [299, 98] on div "Paste copied image or file into this box" at bounding box center [311, 155] width 241 height 122
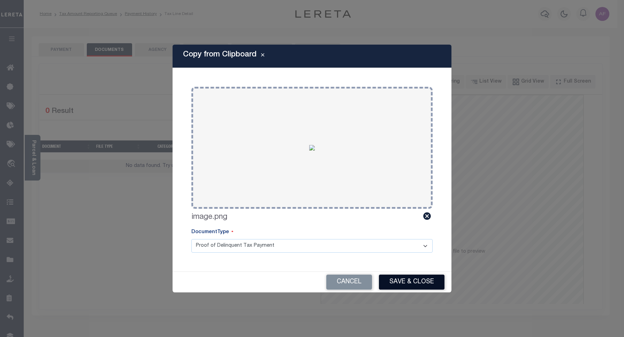
click at [412, 283] on button "Save & Close" at bounding box center [412, 282] width 66 height 15
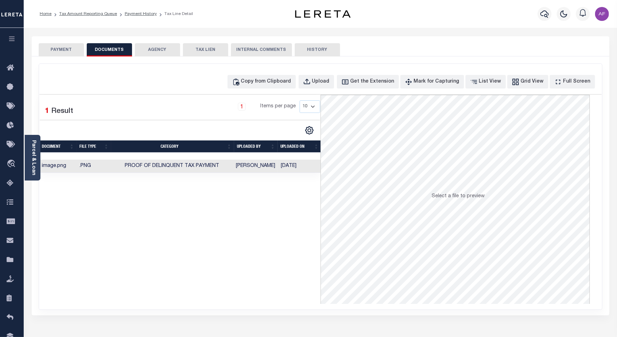
click at [63, 50] on button "PAYMENT" at bounding box center [61, 49] width 45 height 13
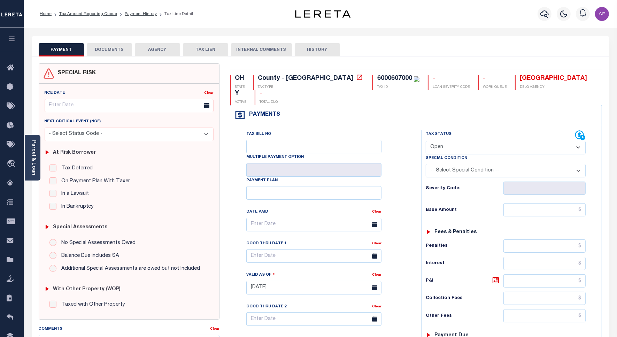
click at [455, 141] on select "- Select Status Code - Open Due/Unpaid Paid Incomplete No Tax Due Internal Refu…" at bounding box center [506, 148] width 160 height 14
select select "NTX"
click at [426, 141] on select "- Select Status Code - Open Due/Unpaid Paid Incomplete No Tax Due Internal Refu…" at bounding box center [506, 148] width 160 height 14
type input "[DATE]"
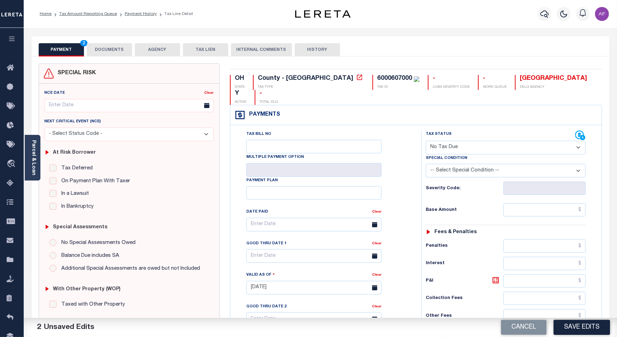
click at [444, 141] on select "- Select Status Code - Open Due/Unpaid Paid Incomplete No Tax Due Internal Refu…" at bounding box center [506, 148] width 160 height 14
select select "PYD"
click at [426, 141] on select "- Select Status Code - Open Due/Unpaid Paid Incomplete No Tax Due Internal Refu…" at bounding box center [506, 148] width 160 height 14
click at [573, 203] on input "text" at bounding box center [545, 209] width 82 height 13
paste input "702.14"
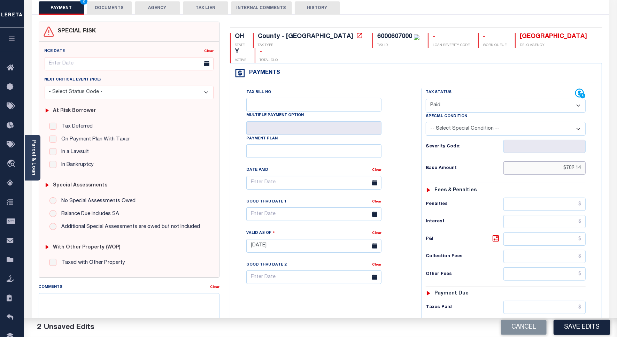
scroll to position [3, 0]
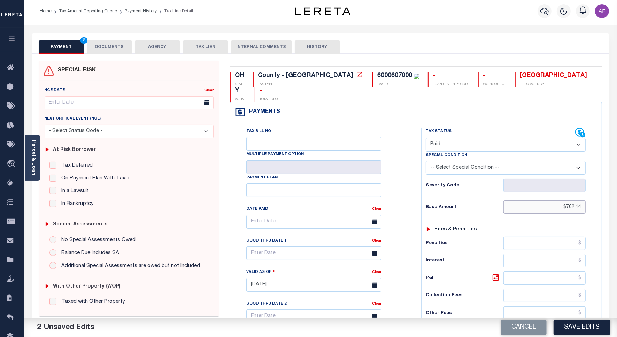
type input "$702.14"
drag, startPoint x: 445, startPoint y: 125, endPoint x: 444, endPoint y: 131, distance: 6.0
click at [445, 138] on select "- Select Status Code - Open Due/Unpaid Paid Incomplete No Tax Due Internal Refu…" at bounding box center [506, 145] width 160 height 14
select select "DUE"
click at [426, 138] on select "- Select Status Code - Open Due/Unpaid Paid Incomplete No Tax Due Internal Refu…" at bounding box center [506, 145] width 160 height 14
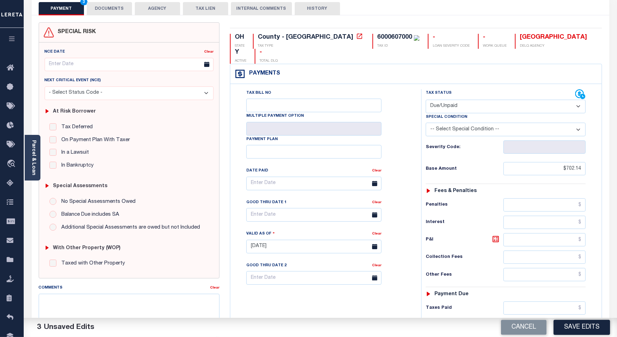
scroll to position [177, 0]
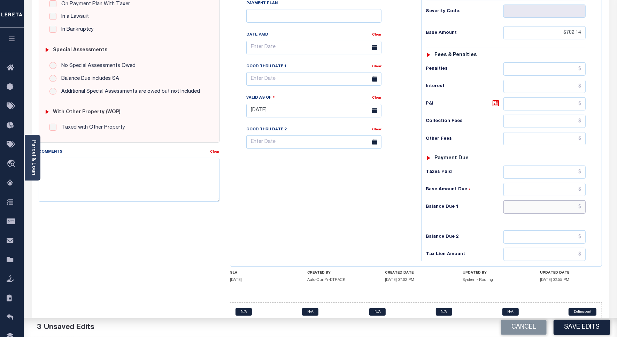
click at [568, 200] on input "text" at bounding box center [545, 206] width 82 height 13
paste input "772.36"
type input "$772.36"
click at [495, 100] on icon at bounding box center [496, 103] width 6 height 6
type input "$70.22"
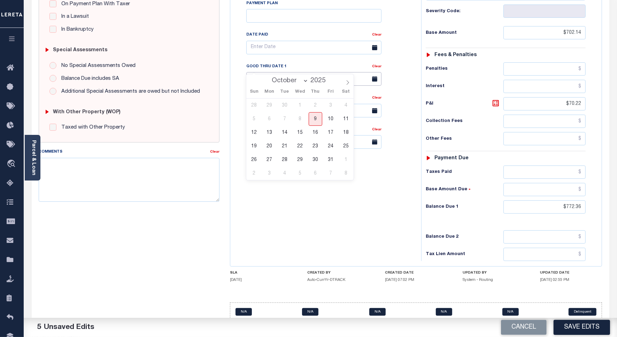
click at [256, 72] on input "text" at bounding box center [313, 79] width 135 height 14
click at [314, 118] on span "9" at bounding box center [316, 119] width 14 height 14
type input "[DATE]"
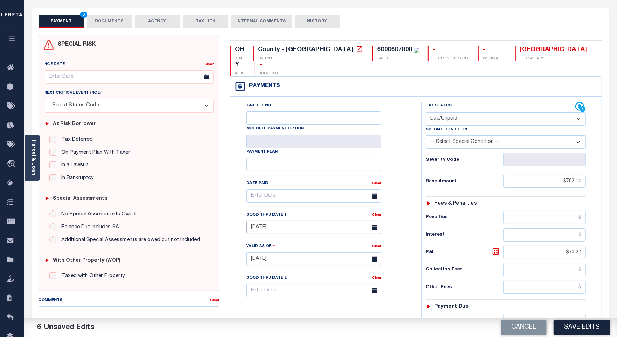
scroll to position [0, 0]
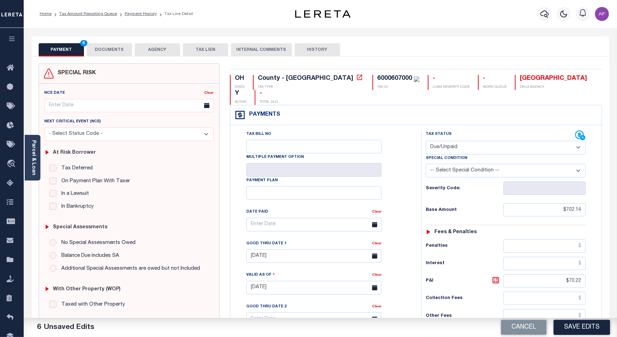
click at [112, 51] on button "DOCUMENTS" at bounding box center [109, 49] width 45 height 13
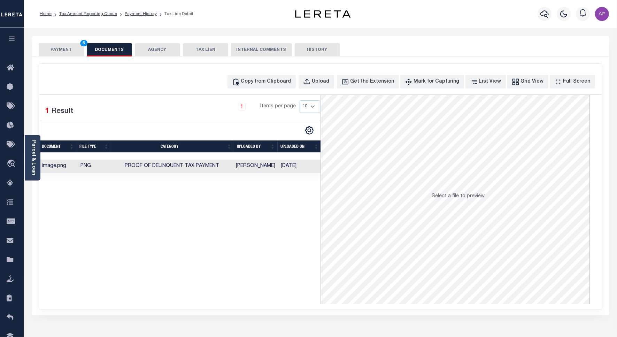
click at [63, 46] on button "PAYMENT 6" at bounding box center [61, 49] width 45 height 13
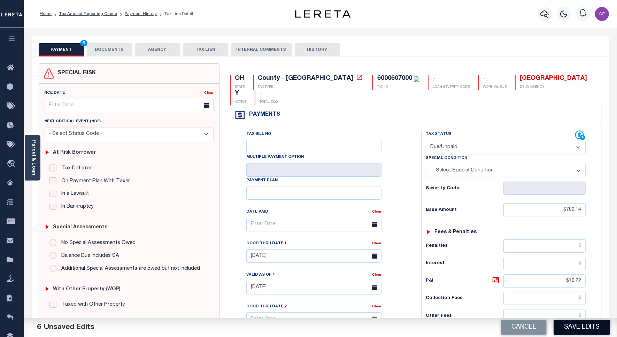
click at [584, 330] on button "Save Edits" at bounding box center [582, 327] width 56 height 15
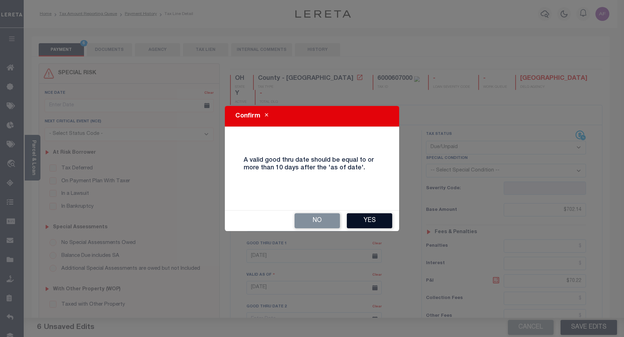
click at [366, 220] on button "Yes" at bounding box center [369, 220] width 45 height 15
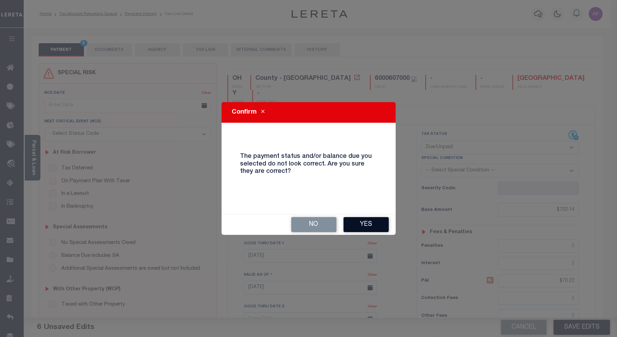
click at [360, 225] on button "Yes" at bounding box center [366, 224] width 45 height 15
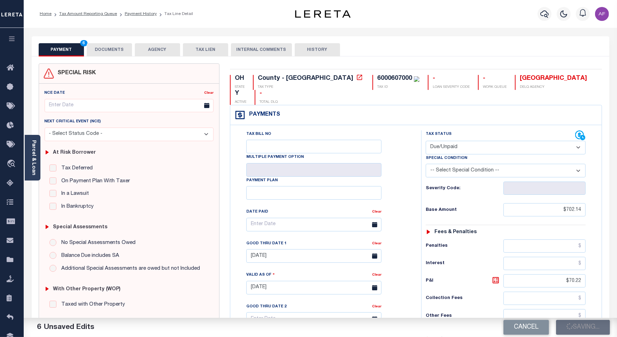
checkbox input "false"
type input "$702.14"
type input "$70.22"
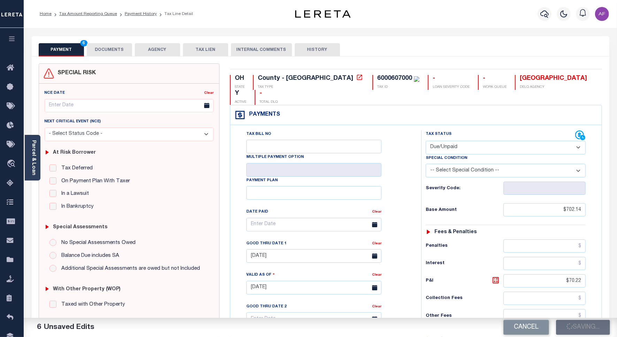
type input "$772.36"
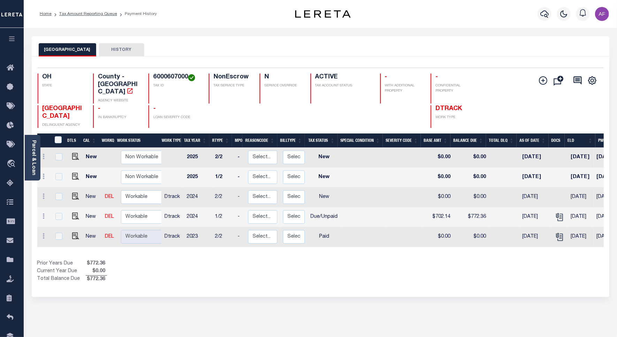
click at [78, 193] on td at bounding box center [74, 197] width 17 height 20
checkbox input "true"
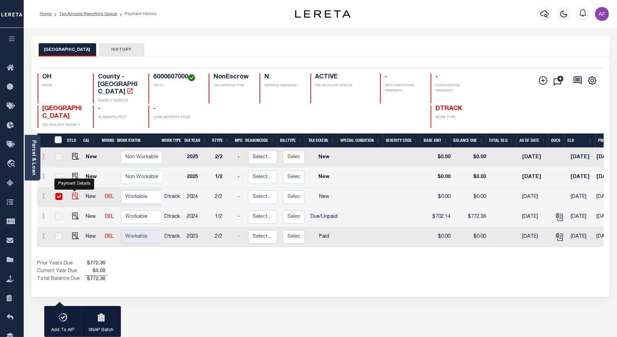
click at [73, 193] on img "" at bounding box center [75, 196] width 7 height 7
checkbox input "false"
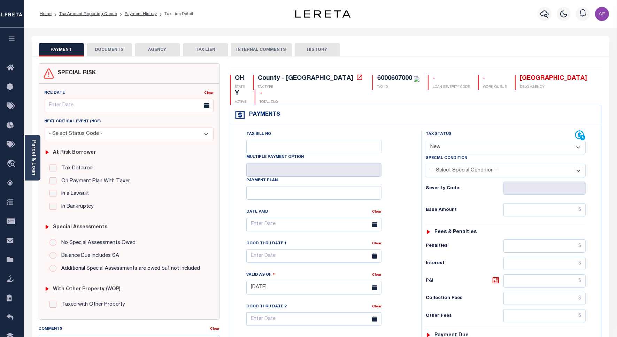
click at [457, 154] on div "Special Condition" at bounding box center [506, 159] width 160 height 10
click at [442, 141] on select "- Select Status Code - Open Due/Unpaid Paid Incomplete No Tax Due Internal Refu…" at bounding box center [506, 148] width 160 height 14
select select "DUE"
click at [426, 141] on select "- Select Status Code - Open Due/Unpaid Paid Incomplete No Tax Due Internal Refu…" at bounding box center [506, 148] width 160 height 14
type input "[DATE]"
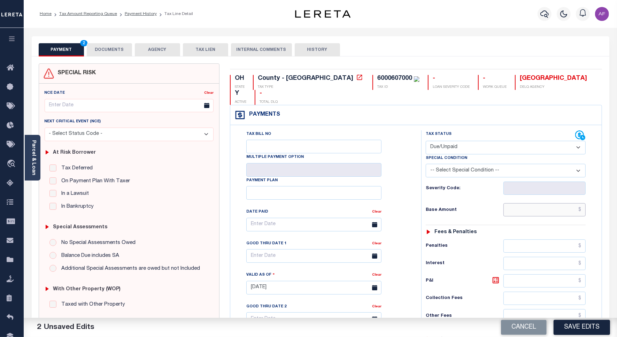
click at [534, 203] on input "text" at bounding box center [545, 209] width 82 height 13
paste input "702.14"
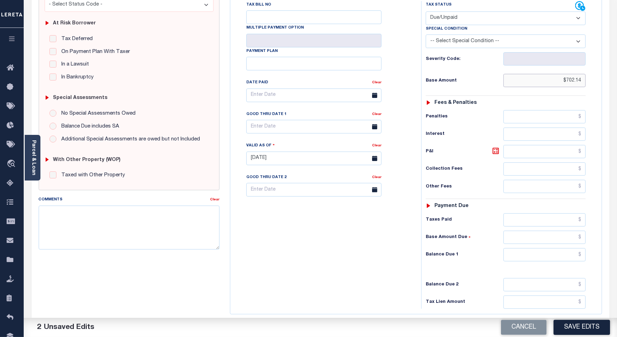
scroll to position [184, 0]
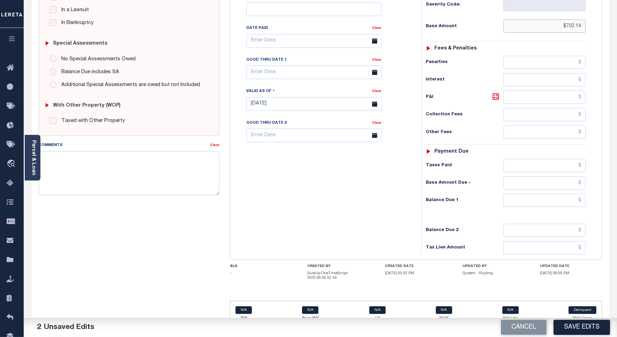
type input "$702.14"
click at [550, 194] on input "text" at bounding box center [545, 200] width 82 height 13
paste input "849.60"
type input "$849.60"
click at [495, 94] on icon at bounding box center [496, 96] width 4 height 4
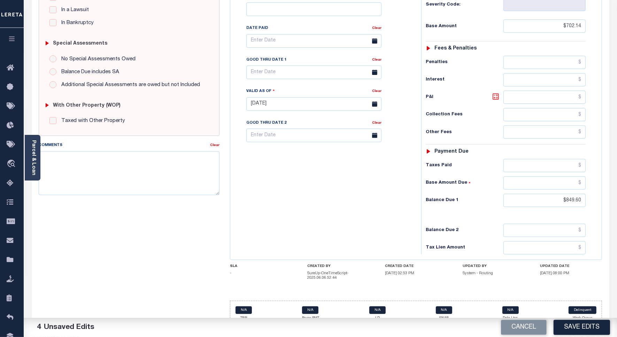
type input "$147.46"
click at [288, 66] on input "text" at bounding box center [313, 73] width 135 height 14
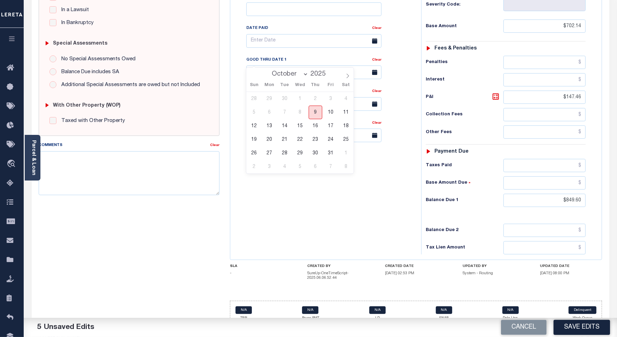
click at [312, 108] on span "9" at bounding box center [316, 113] width 14 height 14
type input "[DATE]"
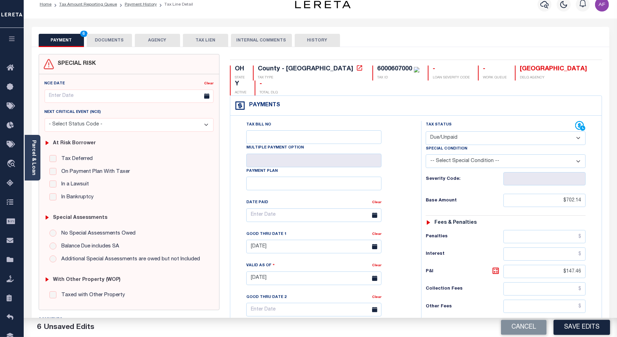
scroll to position [0, 0]
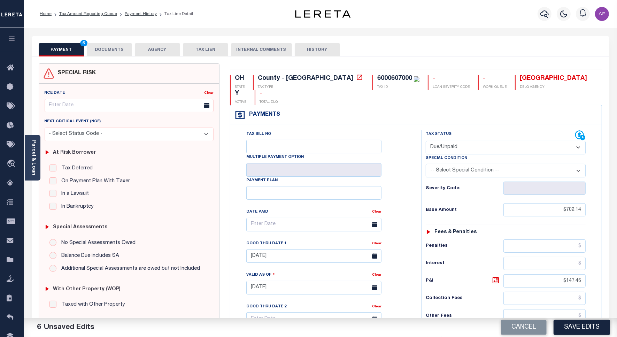
click at [102, 53] on button "DOCUMENTS" at bounding box center [109, 49] width 45 height 13
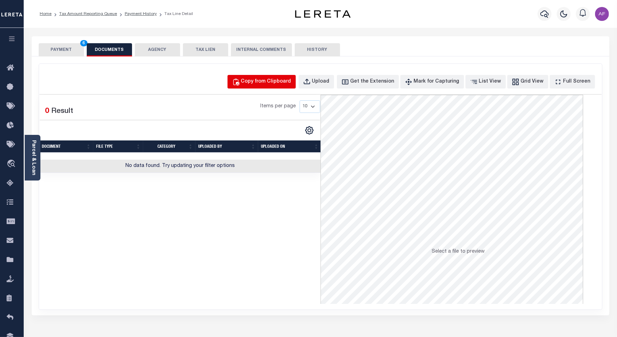
click at [272, 78] on div "Copy from Clipboard" at bounding box center [266, 82] width 50 height 8
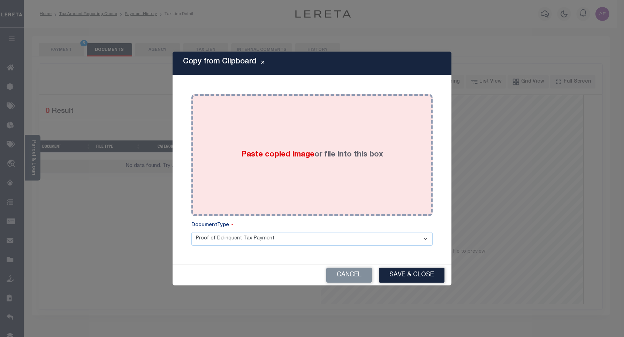
click at [311, 115] on div "Paste copied image or file into this box" at bounding box center [312, 155] width 231 height 112
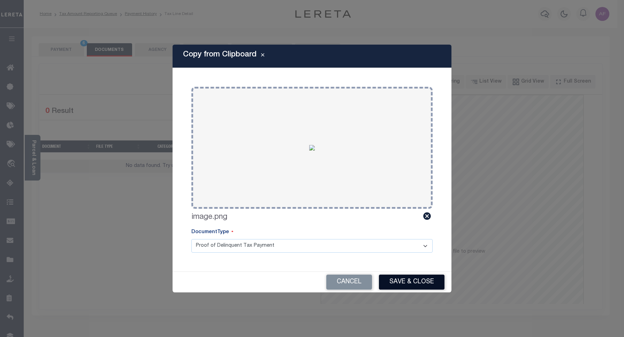
click at [412, 283] on button "Save & Close" at bounding box center [412, 282] width 66 height 15
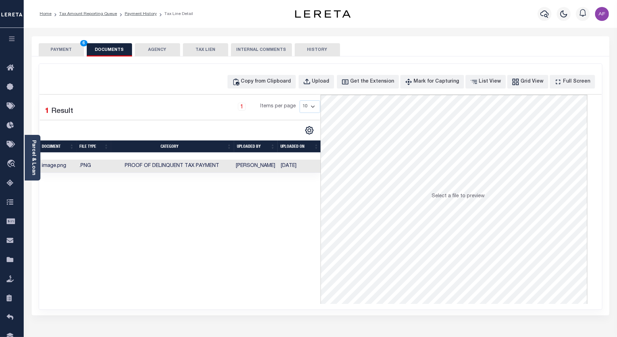
click at [65, 49] on button "PAYMENT 6" at bounding box center [61, 49] width 45 height 13
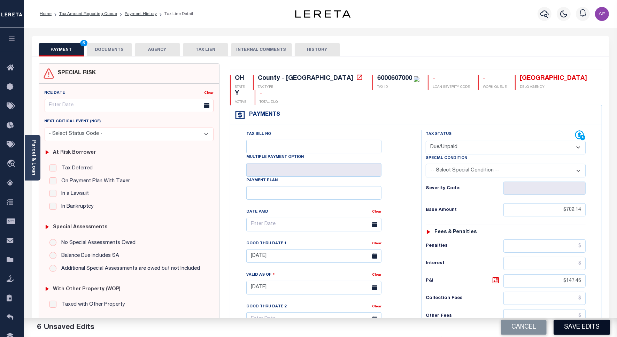
click at [581, 330] on button "Save Edits" at bounding box center [582, 327] width 56 height 15
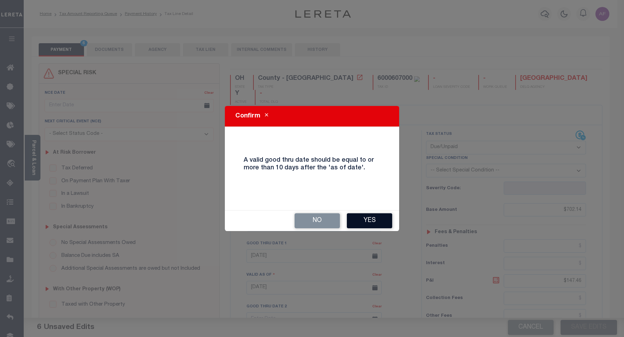
click at [360, 214] on button "Yes" at bounding box center [369, 220] width 45 height 15
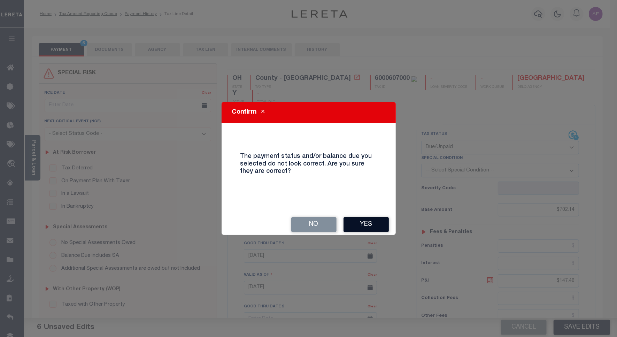
click at [363, 222] on button "Yes" at bounding box center [366, 224] width 45 height 15
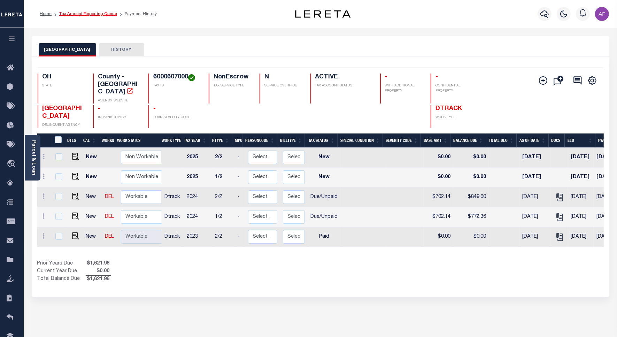
click at [92, 15] on link "Tax Amount Reporting Queue" at bounding box center [88, 14] width 58 height 4
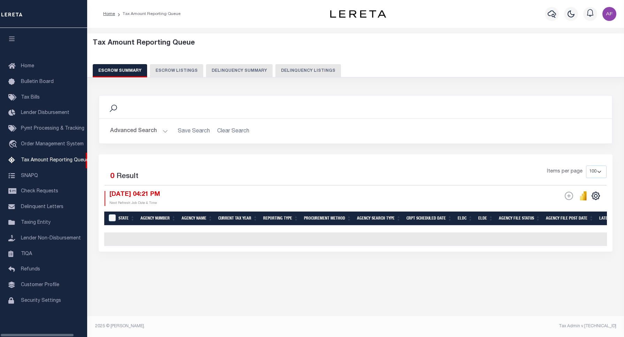
select select "100"
click at [309, 72] on button "Delinquency Listings" at bounding box center [308, 70] width 66 height 13
select select "100"
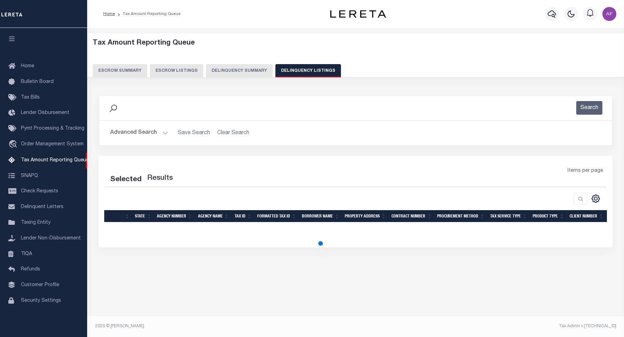
select select "100"
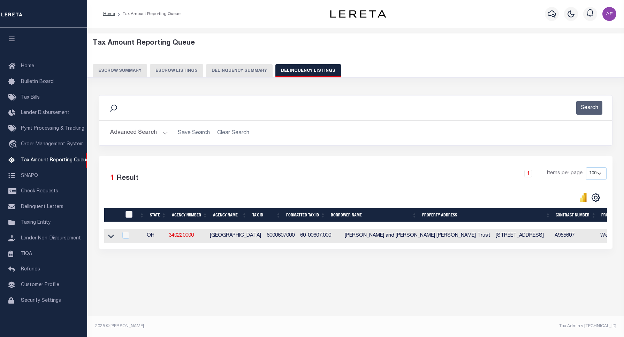
click at [130, 217] on input "checkbox" at bounding box center [128, 214] width 7 height 7
checkbox input "true"
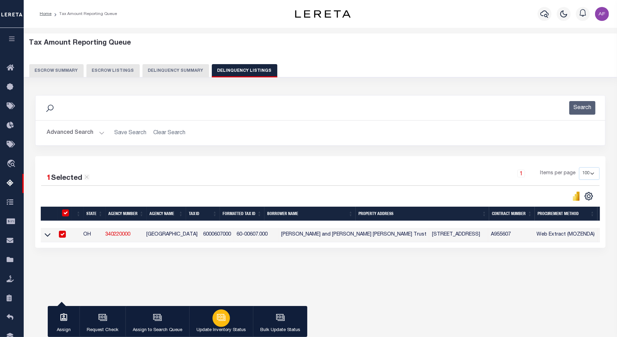
click at [199, 318] on button "Update Inventory Status" at bounding box center [221, 321] width 64 height 31
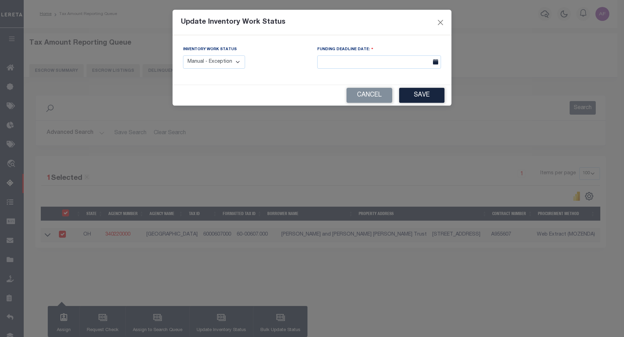
click at [216, 55] on div "Inventory Work Status Manual - Exception Pended - Awaiting Search Late Add Exce…" at bounding box center [214, 57] width 62 height 23
click at [219, 65] on select "Manual - Exception Pended - Awaiting Search Late Add Exception Completed" at bounding box center [214, 62] width 62 height 14
select select "4"
click at [183, 55] on select "Manual - Exception Pended - Awaiting Search Late Add Exception Completed" at bounding box center [214, 62] width 62 height 14
click at [411, 98] on button "Save" at bounding box center [421, 95] width 45 height 15
